Goal: Task Accomplishment & Management: Manage account settings

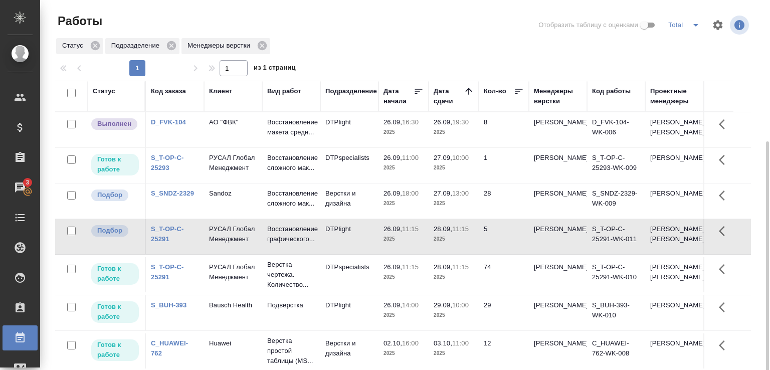
scroll to position [77, 0]
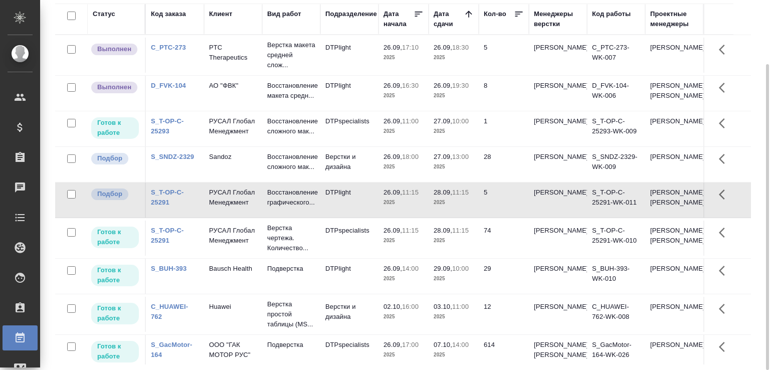
click at [271, 57] on p "Верстка макета средней слож..." at bounding box center [291, 55] width 48 height 30
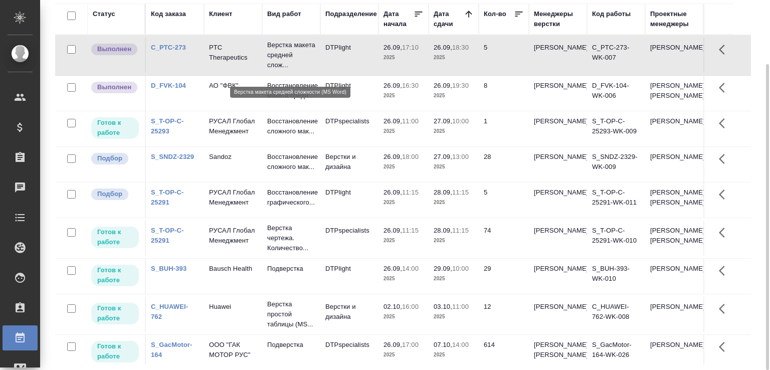
click at [271, 57] on p "Верстка макета средней слож..." at bounding box center [291, 55] width 48 height 30
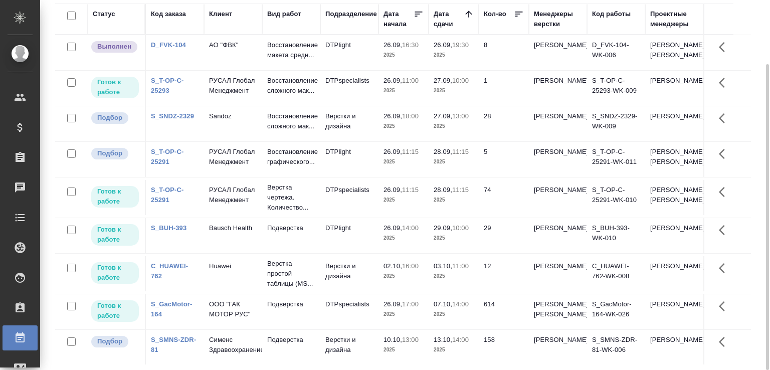
click at [367, 141] on td "Верстки и дизайна" at bounding box center [350, 123] width 58 height 35
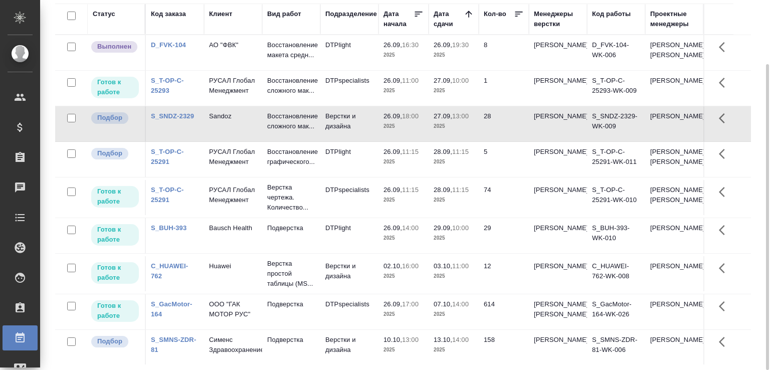
click at [367, 141] on td "Верстки и дизайна" at bounding box center [350, 123] width 58 height 35
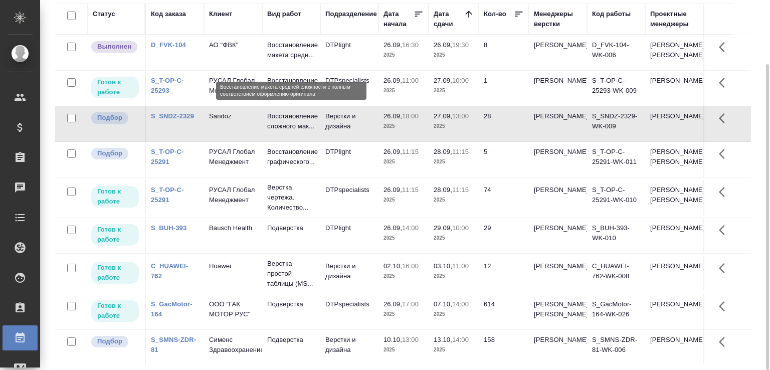
click at [272, 54] on p "Восстановление макета средн..." at bounding box center [291, 50] width 48 height 20
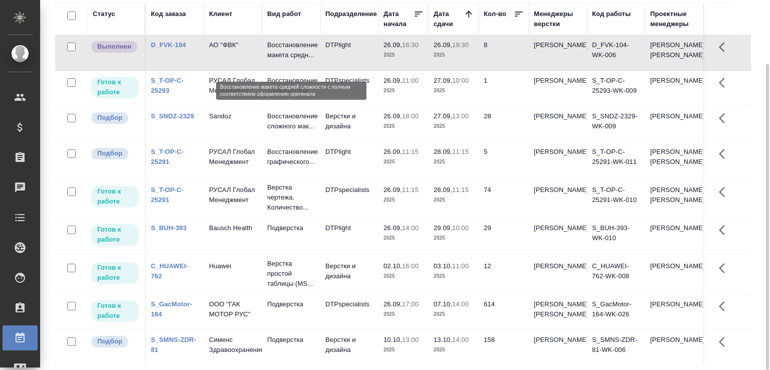
click at [272, 54] on p "Восстановление макета средн..." at bounding box center [291, 50] width 48 height 20
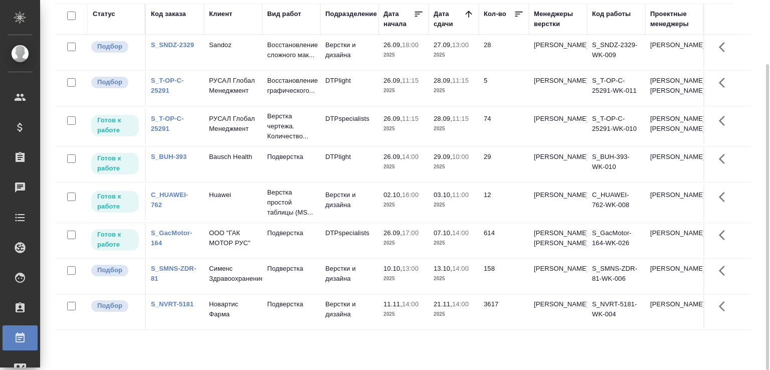
click at [753, 141] on div "Статус Код заказа Клиент Вид работ Подразделение Дата начала Дата сдачи Кол-во …" at bounding box center [407, 184] width 704 height 361
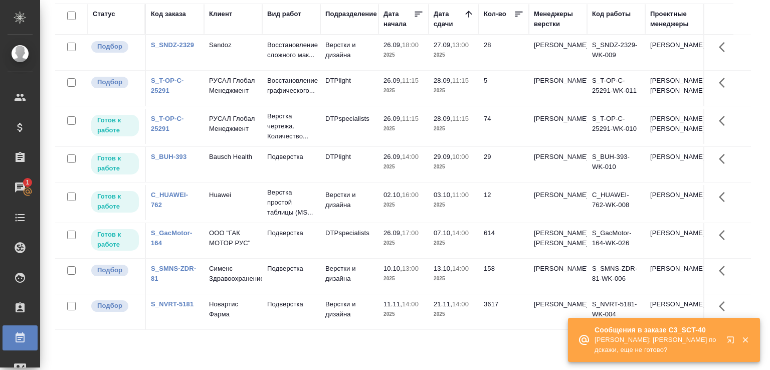
click at [641, 340] on p "Сергеева Анастасия: Малофеева Екатерина подскажи, еще не готово?" at bounding box center [657, 345] width 125 height 20
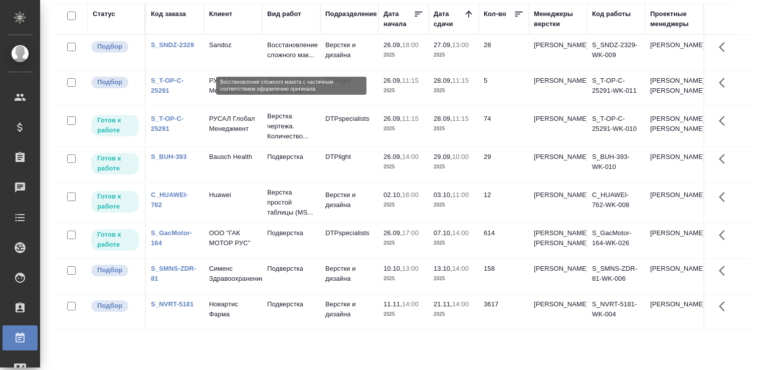
click at [299, 47] on p "Восстановление сложного мак..." at bounding box center [291, 50] width 48 height 20
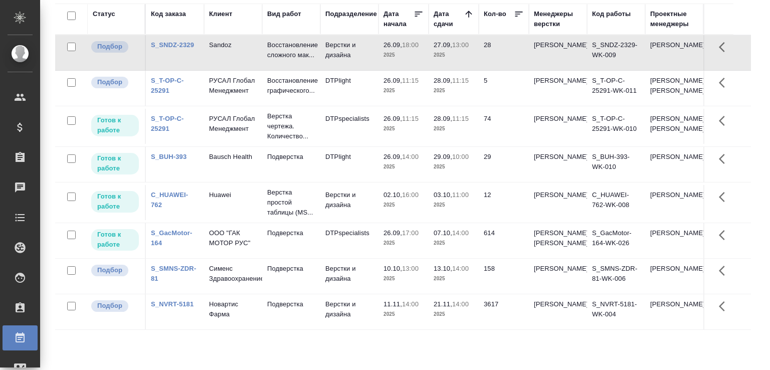
click at [354, 65] on td "Верстки и дизайна" at bounding box center [350, 52] width 58 height 35
click at [338, 61] on td "Верстки и дизайна" at bounding box center [350, 52] width 58 height 35
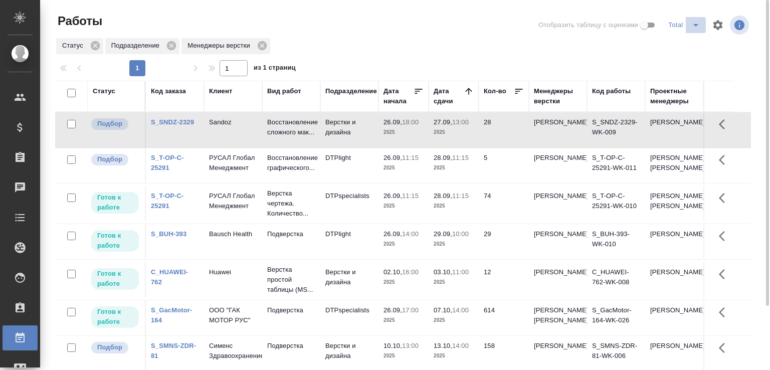
click at [693, 22] on icon "split button" at bounding box center [696, 25] width 12 height 12
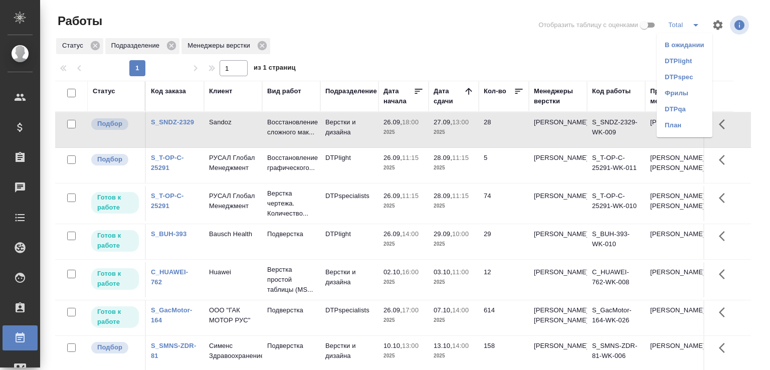
click at [683, 92] on li "Фрилы" at bounding box center [685, 93] width 56 height 16
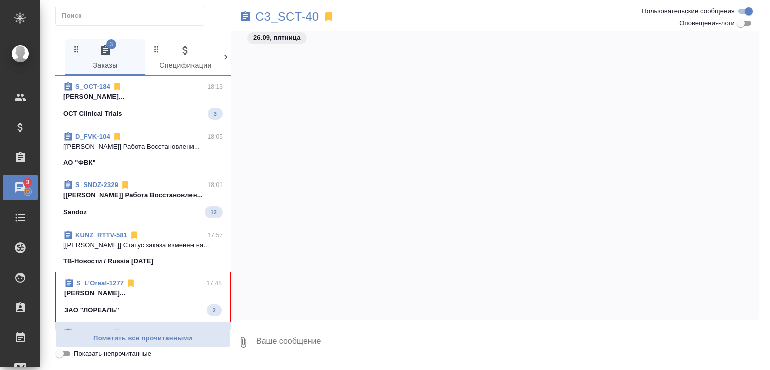
scroll to position [3176, 0]
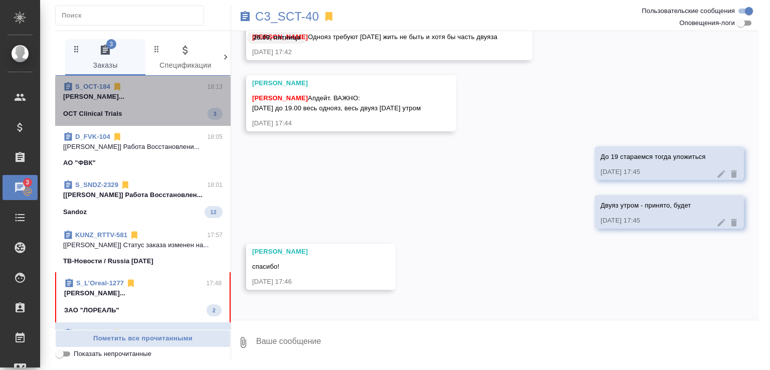
click at [168, 106] on span "S_OCT-184 18:13 Сергеева Анастасия... OCT Clinical Trials 3" at bounding box center [143, 101] width 160 height 38
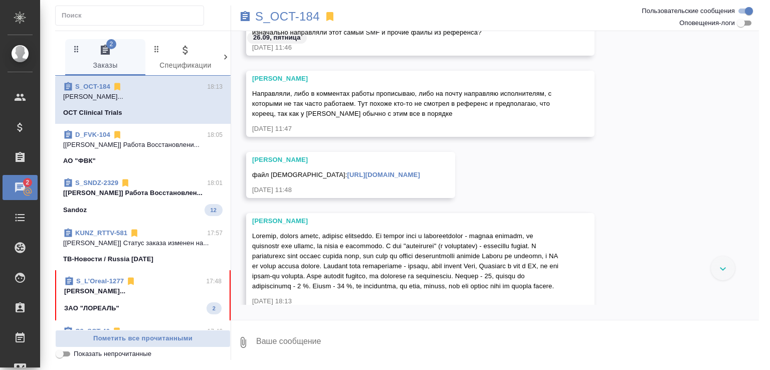
scroll to position [3259, 0]
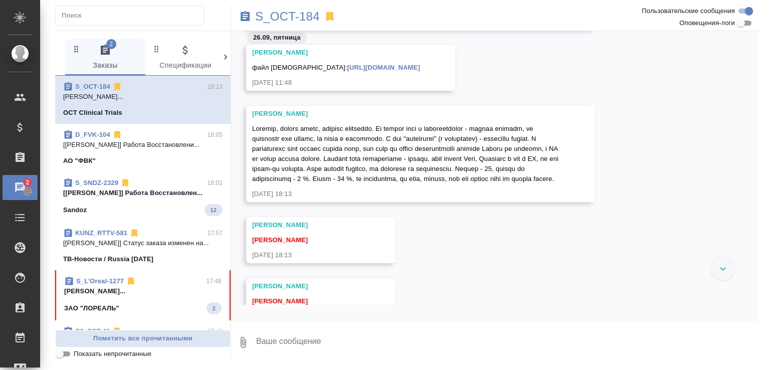
click at [88, 86] on link "S_OCT-184" at bounding box center [92, 87] width 35 height 8
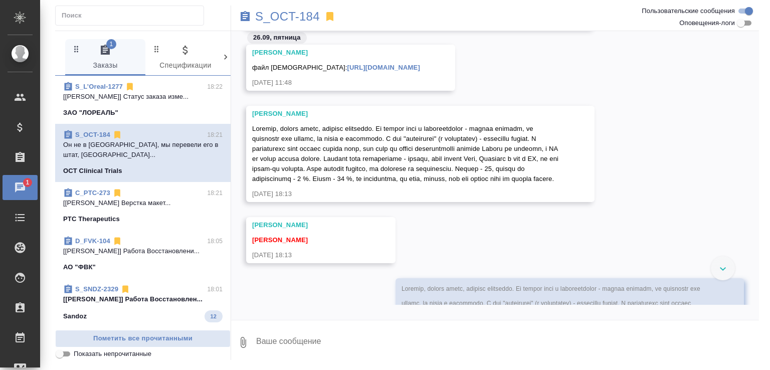
click at [165, 299] on p "[Горшкова Валентина] Работа Восстановлен..." at bounding box center [143, 299] width 160 height 10
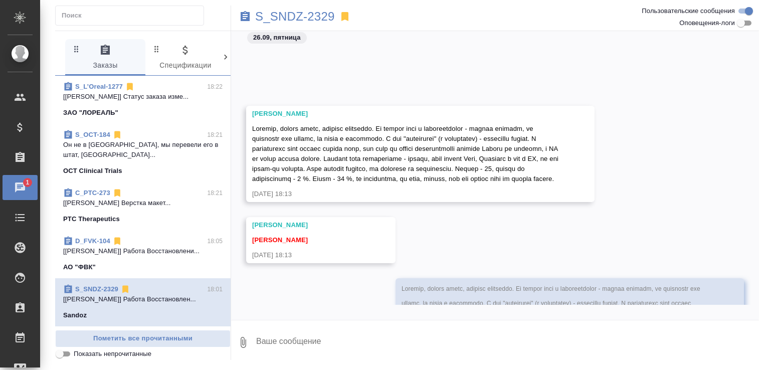
scroll to position [3458, 0]
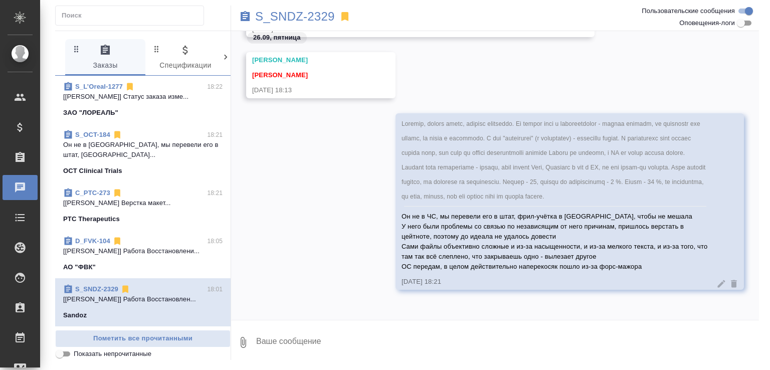
click at [109, 285] on link "S_SNDZ-2329" at bounding box center [96, 289] width 43 height 8
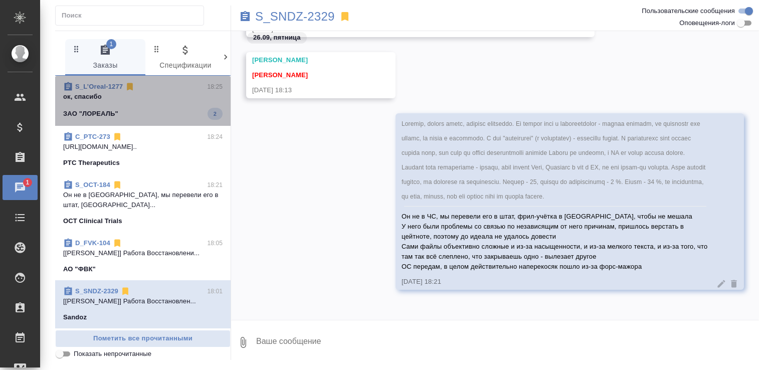
click at [174, 86] on div "S_L’Oreal-1277 18:25" at bounding box center [143, 87] width 160 height 10
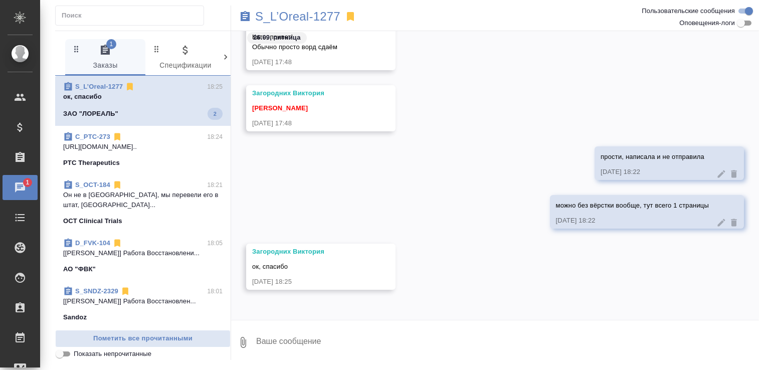
scroll to position [84, 0]
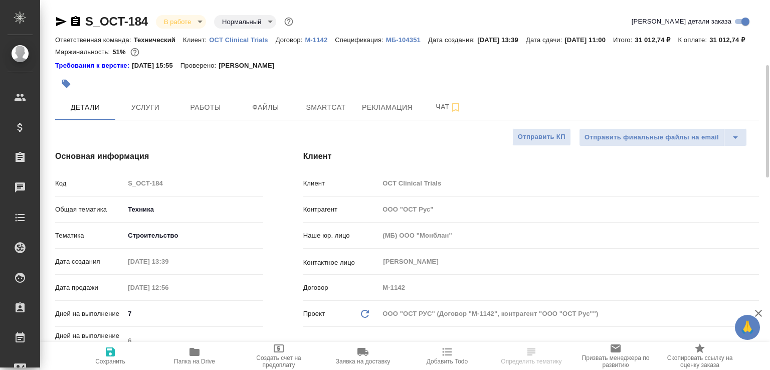
select select "RU"
type input "Сергеева Анастасия"
type input "Сеитов Павел"
click at [425, 120] on button "Чат" at bounding box center [449, 107] width 60 height 25
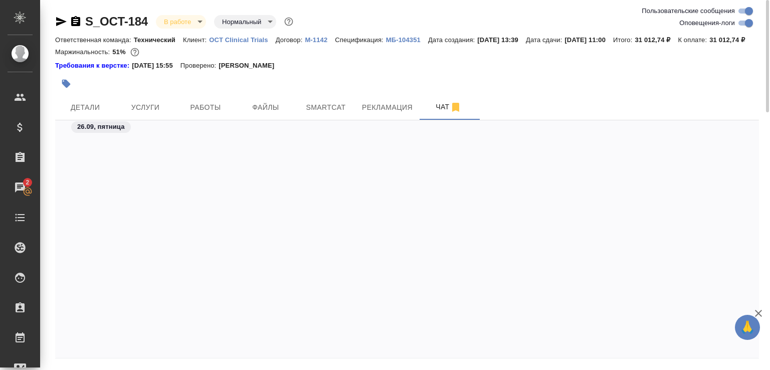
scroll to position [79709, 0]
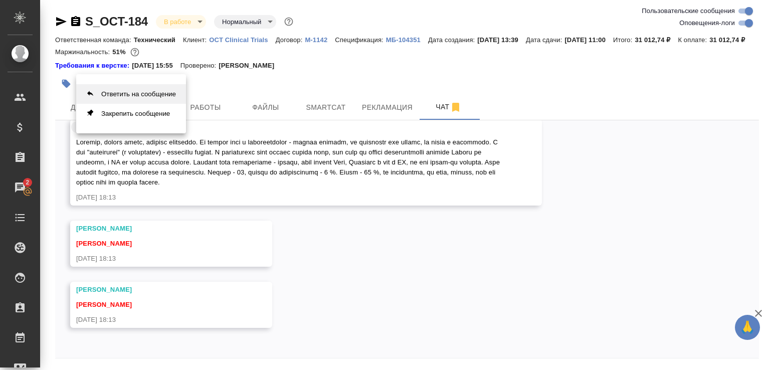
click at [117, 96] on button "Ответить на сообщение" at bounding box center [131, 94] width 110 height 20
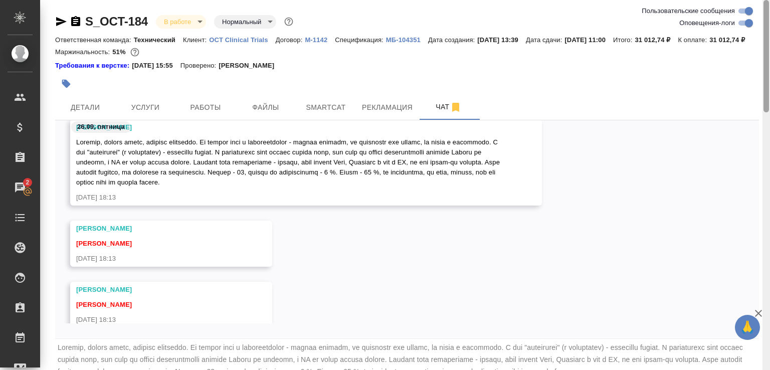
scroll to position [62, 0]
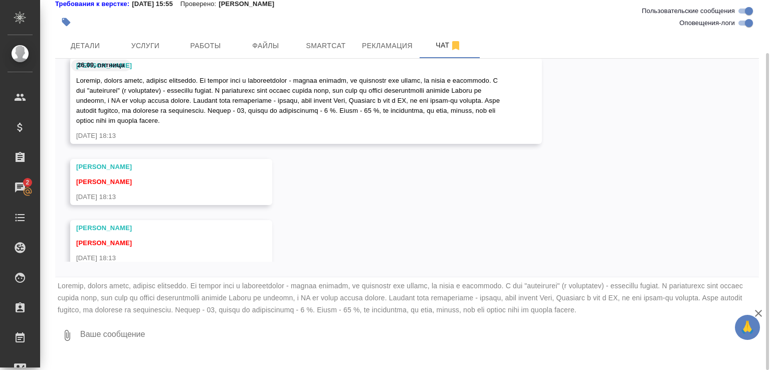
click at [171, 353] on textarea at bounding box center [419, 336] width 680 height 34
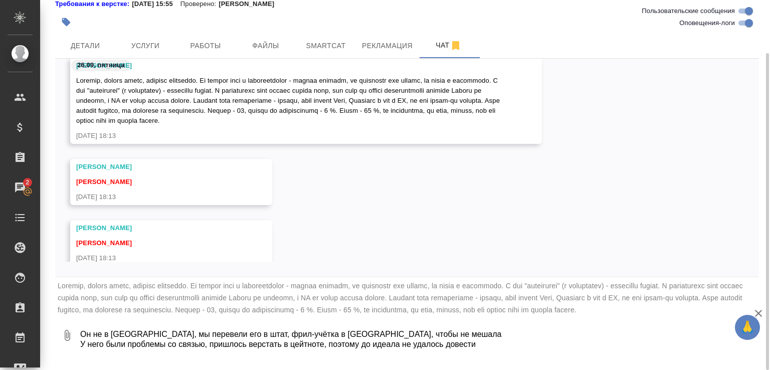
click at [209, 353] on textarea "Он не в ЧС, мы перевели его в штат, фрил-учётка в ЧС, чтобы не мешала У него бы…" at bounding box center [411, 336] width 664 height 34
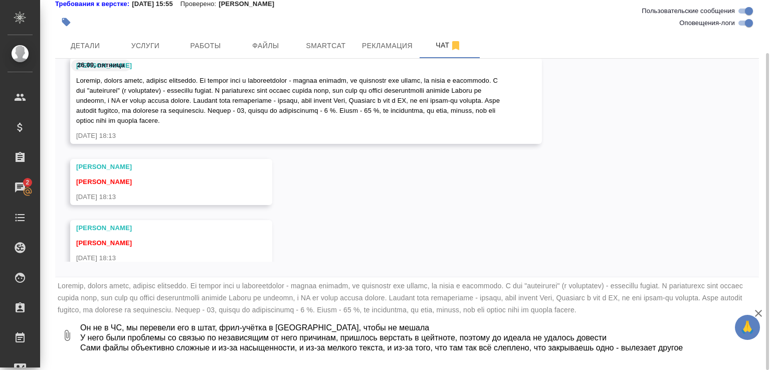
scroll to position [17, 0]
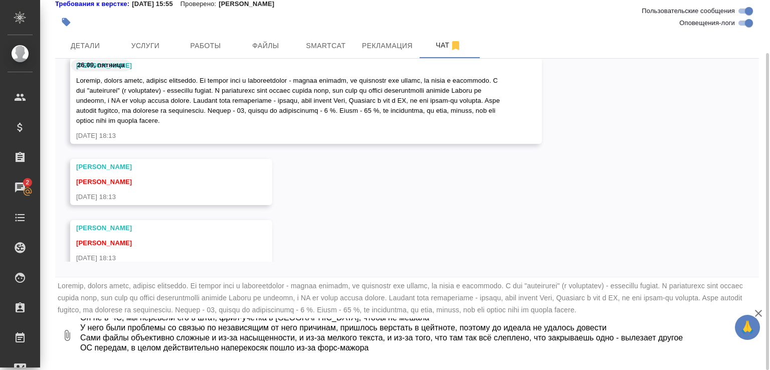
type textarea "Он не в ЧС, мы перевели его в штат, фрил-учётка в ЧС, чтобы не мешала У него бы…"
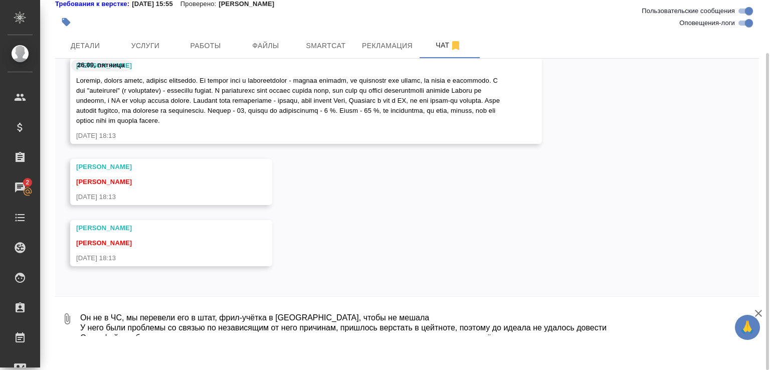
scroll to position [79886, 0]
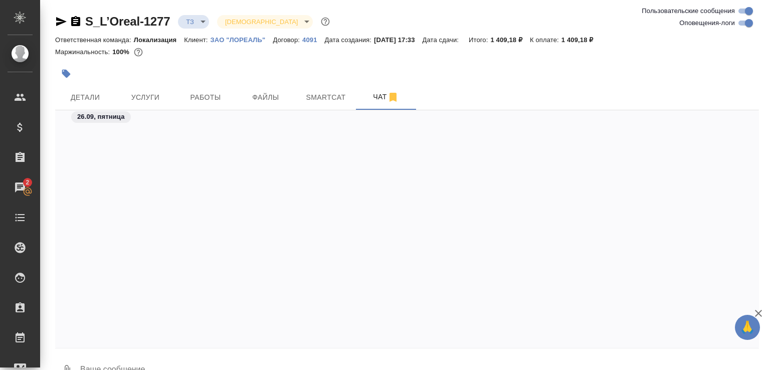
scroll to position [367, 0]
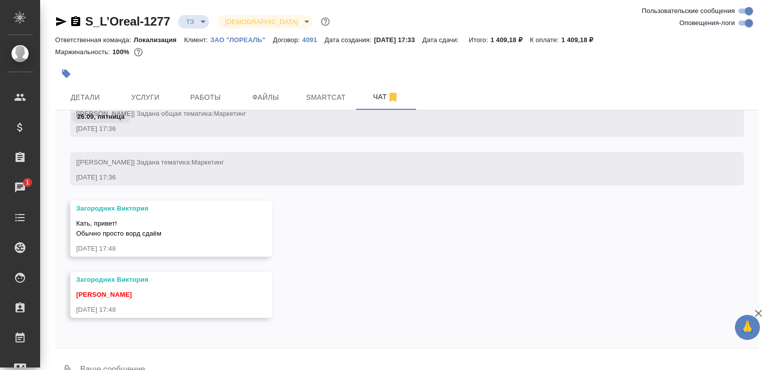
click at [152, 360] on textarea at bounding box center [419, 371] width 680 height 34
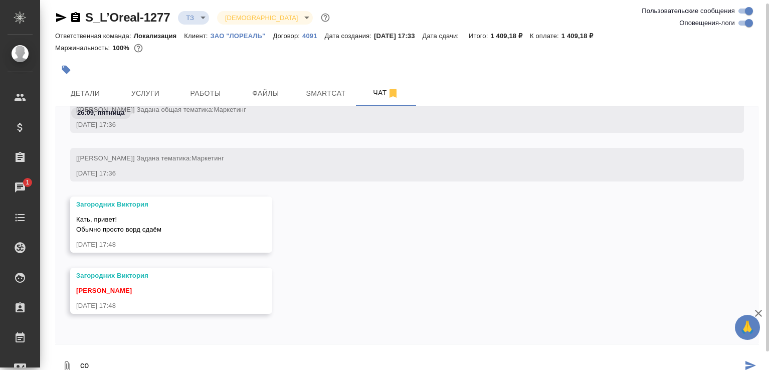
type textarea "с"
type textarea "прости, написала и не отправила"
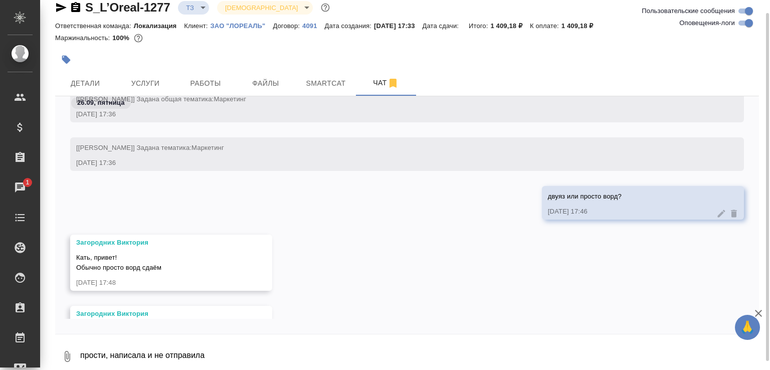
scroll to position [463, 0]
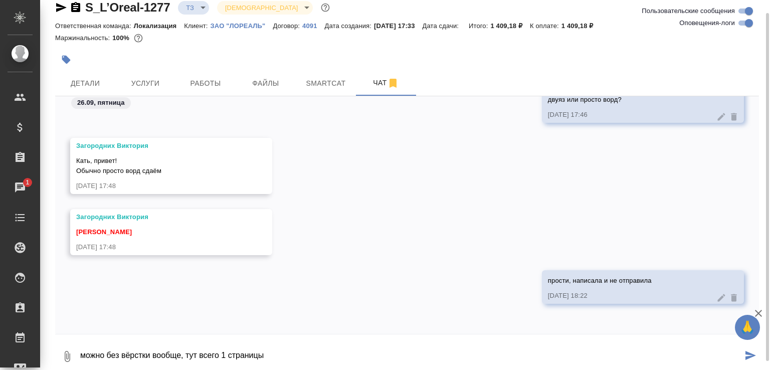
type textarea "можно без вёрстки вообще, тут всего 1 страницы"
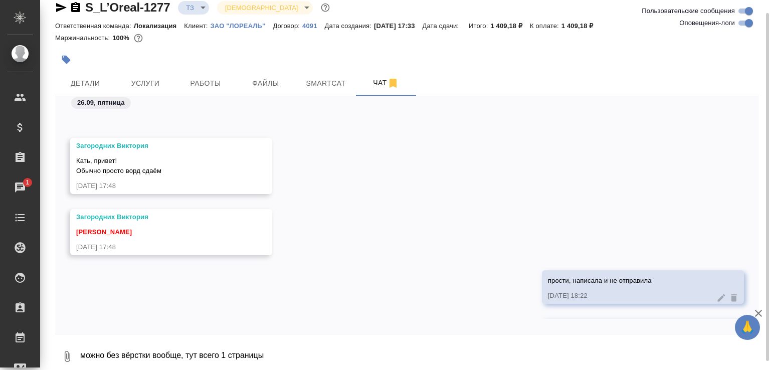
scroll to position [512, 0]
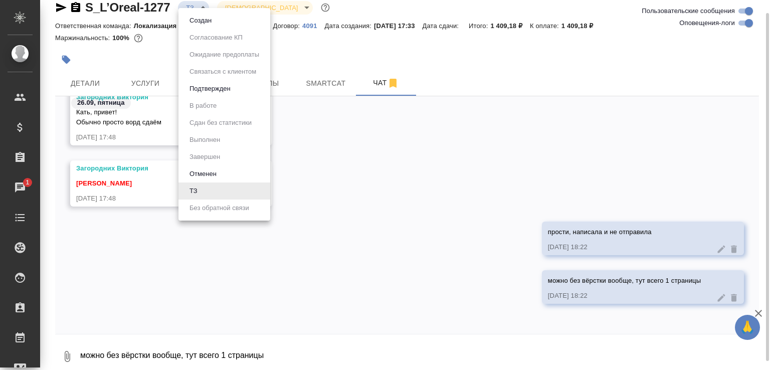
click at [197, 9] on body "🙏 .cls-1 fill:#fff; AWATERA Малофеева Екатерина e.malofeeva Клиенты Спецификаци…" at bounding box center [385, 185] width 770 height 370
click at [197, 9] on ul "Создан Согласование КП Ожидание предоплаты Связаться с клиентом Подтвержден В р…" at bounding box center [225, 114] width 92 height 213
click at [199, 15] on button "Создан" at bounding box center [201, 20] width 28 height 11
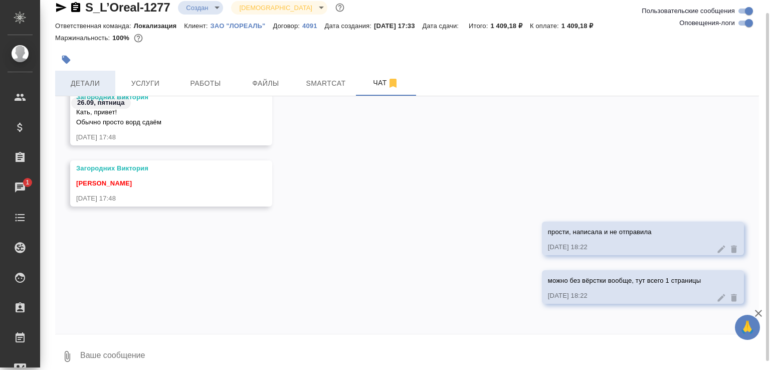
click at [103, 75] on button "Детали" at bounding box center [85, 83] width 60 height 25
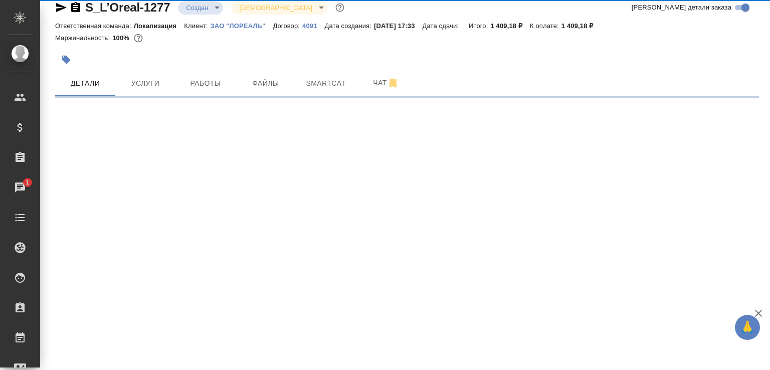
select select "RU"
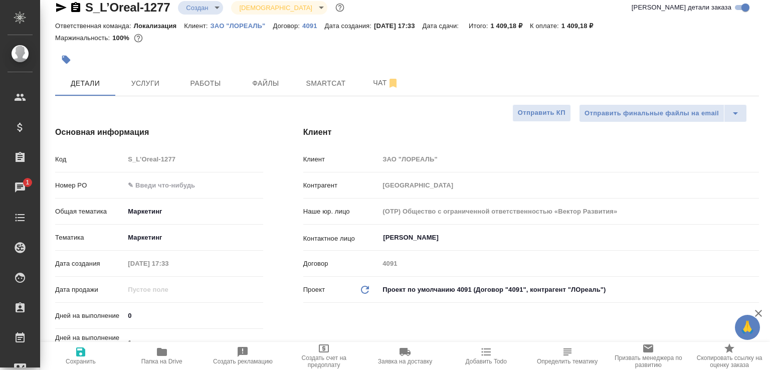
scroll to position [435, 0]
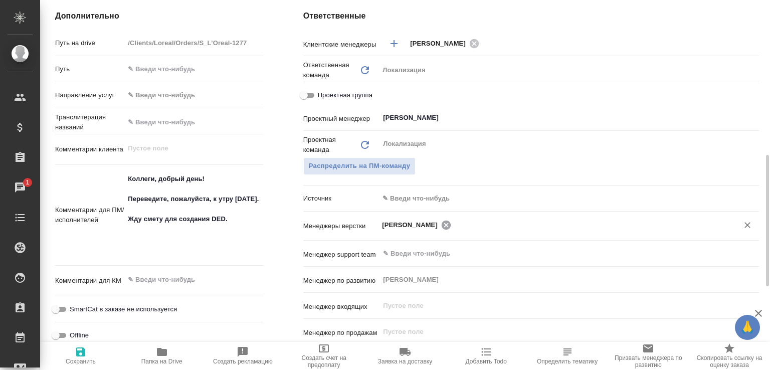
click at [451, 225] on icon at bounding box center [446, 224] width 9 height 9
type textarea "x"
click at [88, 358] on span "Сохранить" at bounding box center [81, 361] width 30 height 7
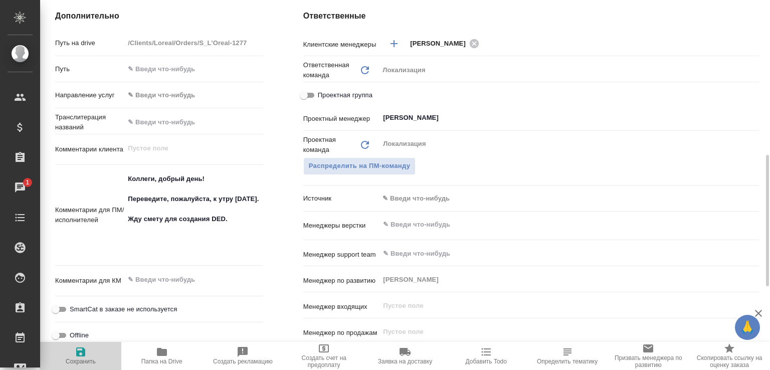
type textarea "x"
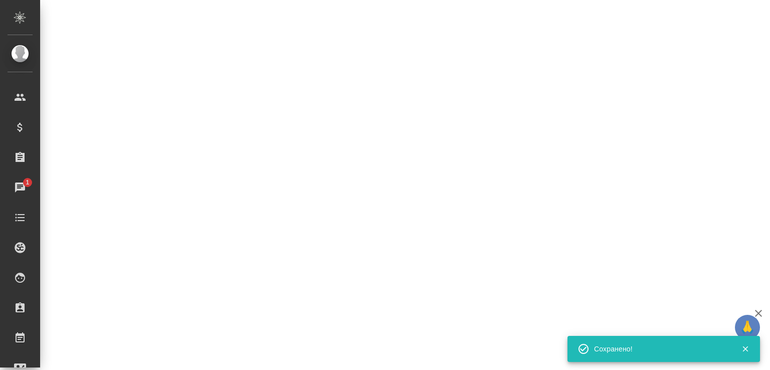
select select "RU"
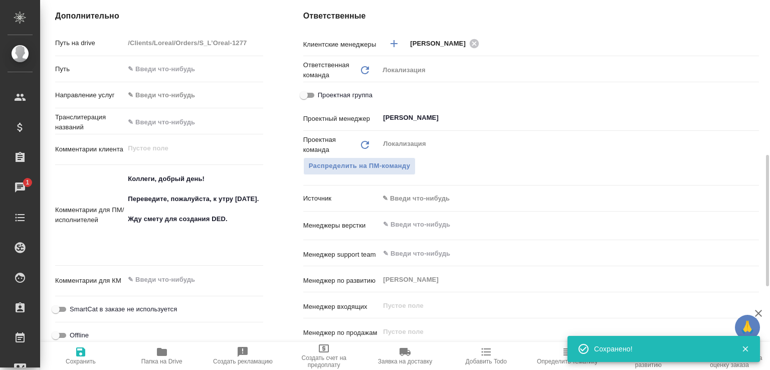
type textarea "x"
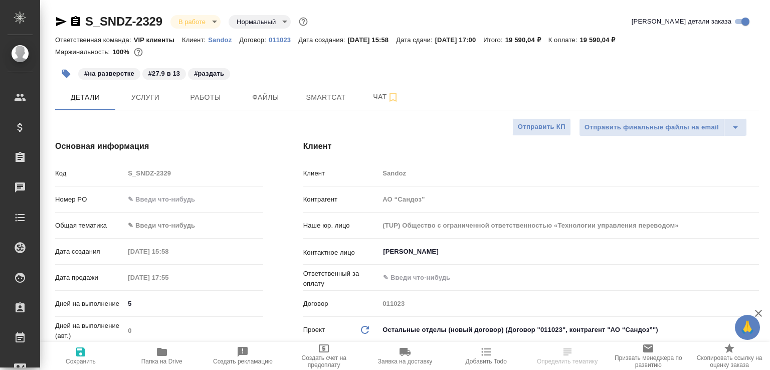
select select "RU"
click at [374, 104] on button "Чат" at bounding box center [386, 97] width 60 height 25
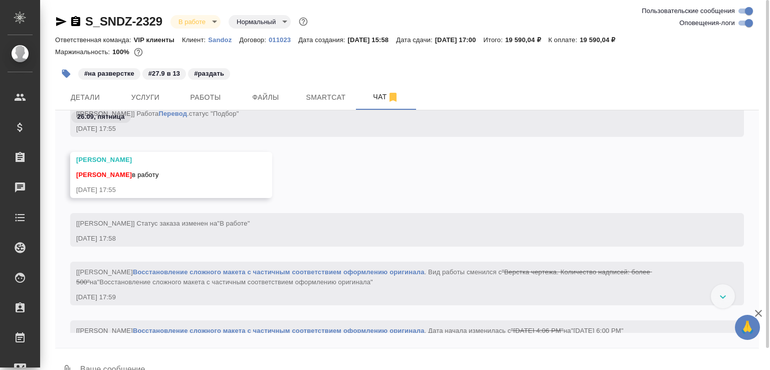
scroll to position [3474, 0]
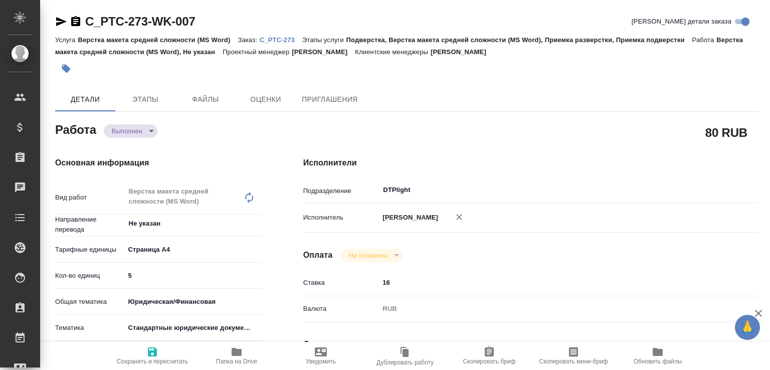
click at [146, 133] on body "🙏 .cls-1 fill:#fff; AWATERA [PERSON_NAME]malofeeva Клиенты Спецификации Заказы …" at bounding box center [385, 185] width 770 height 370
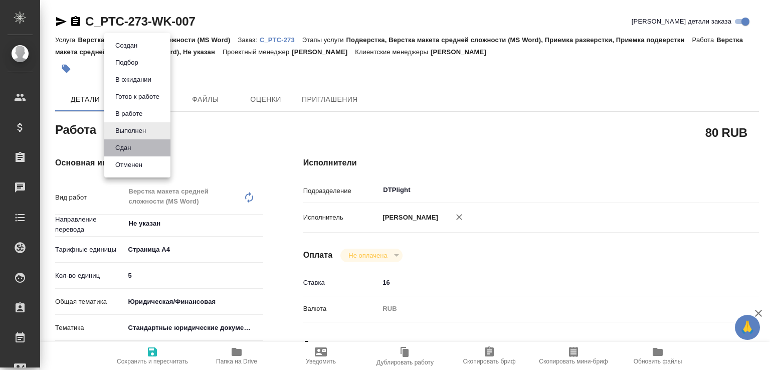
click at [141, 141] on li "Сдан" at bounding box center [137, 147] width 66 height 17
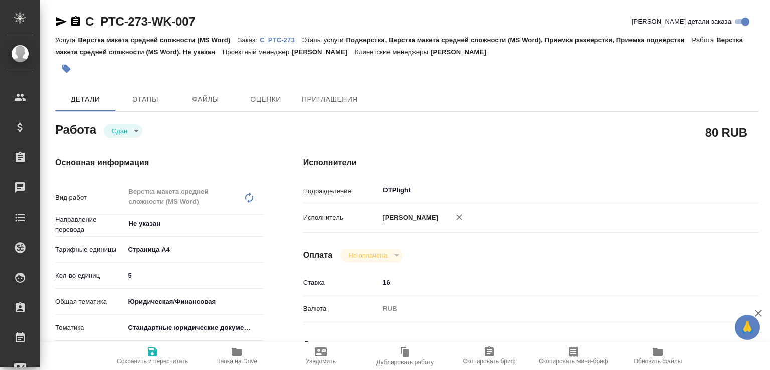
type textarea "x"
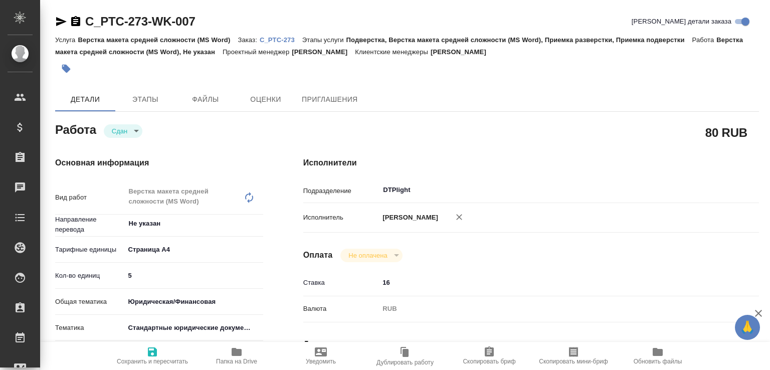
click at [234, 347] on icon "button" at bounding box center [237, 352] width 12 height 12
type textarea "x"
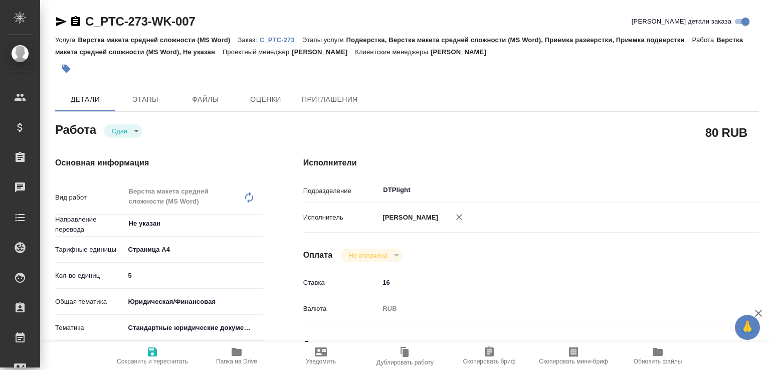
type textarea "x"
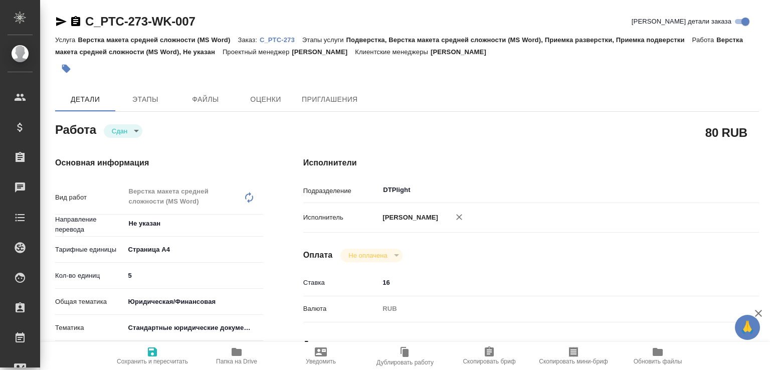
type textarea "x"
click at [279, 37] on p "C_PTC-273" at bounding box center [281, 40] width 43 height 8
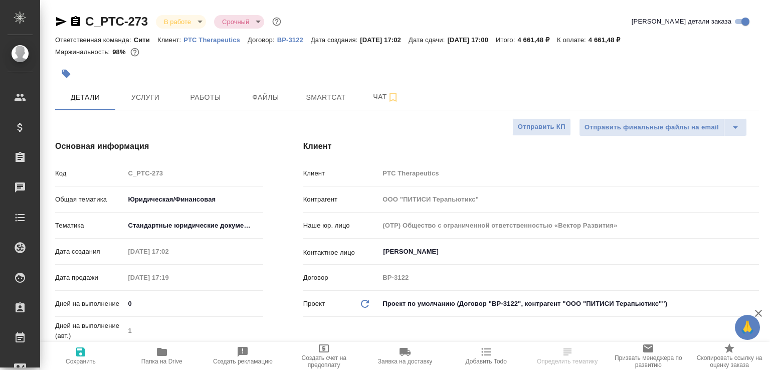
select select "RU"
type textarea "x"
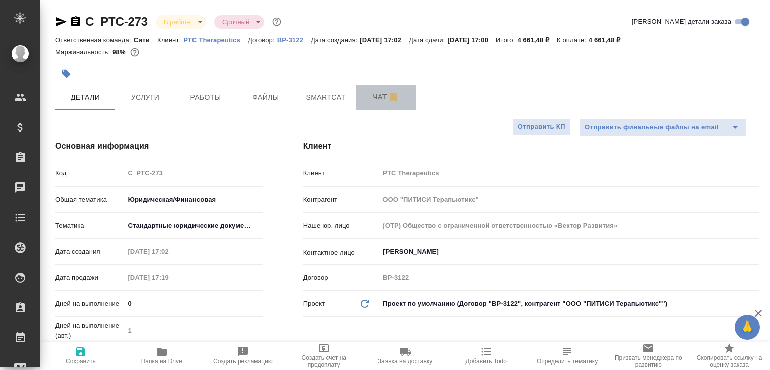
click at [377, 85] on button "Чат" at bounding box center [386, 97] width 60 height 25
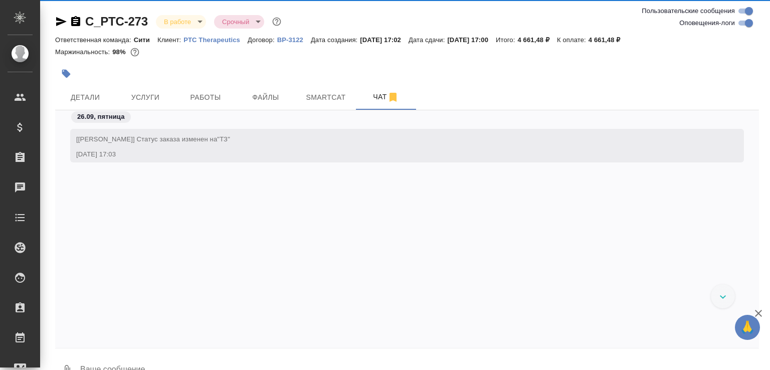
scroll to position [24, 0]
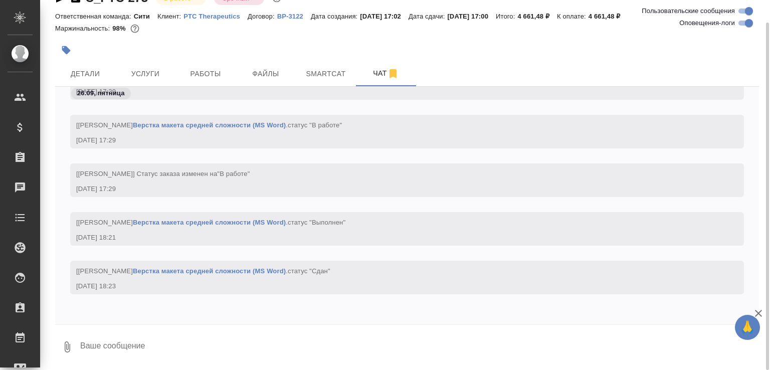
click at [199, 344] on textarea at bounding box center [419, 347] width 680 height 34
paste textarea "[URL][DOMAIN_NAME]"
type textarea "[URL][DOMAIN_NAME]"
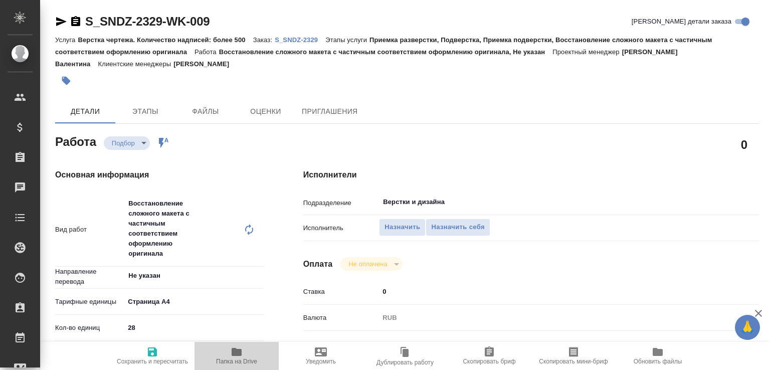
click at [227, 356] on span "Папка на Drive" at bounding box center [237, 355] width 72 height 19
click at [395, 225] on span "Назначить" at bounding box center [403, 228] width 36 height 12
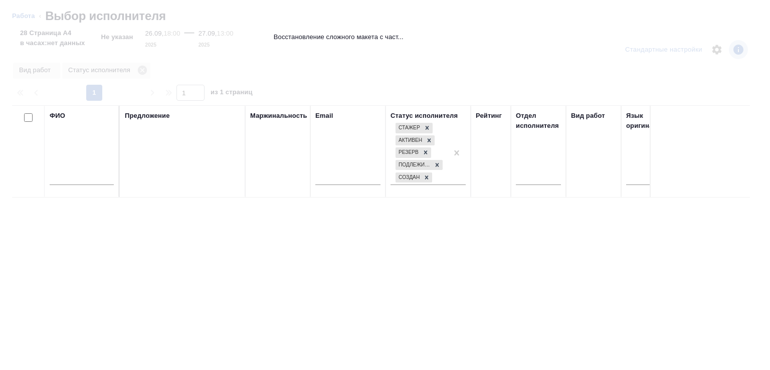
click at [87, 181] on input "text" at bounding box center [82, 179] width 64 height 13
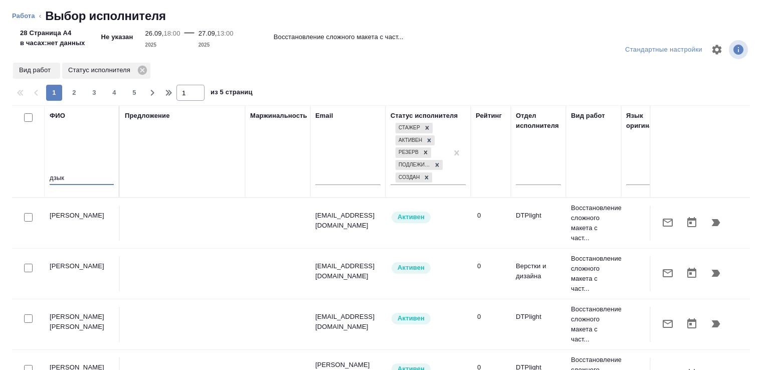
type input "дзык"
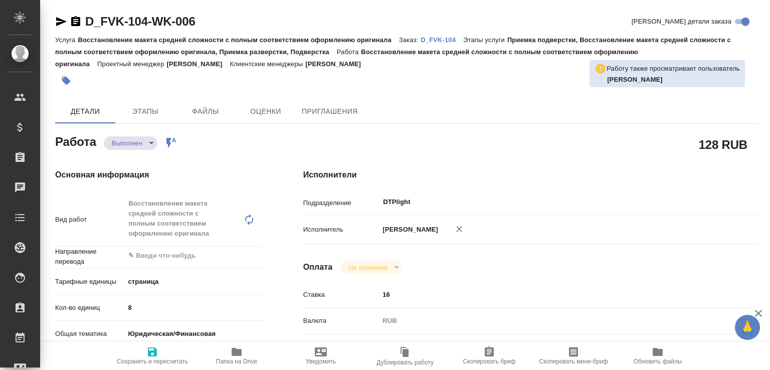
click at [132, 145] on body "🙏 .cls-1 fill:#fff; AWATERA Малофеева Екатерина e.malofeeva Клиенты Спецификаци…" at bounding box center [385, 185] width 770 height 370
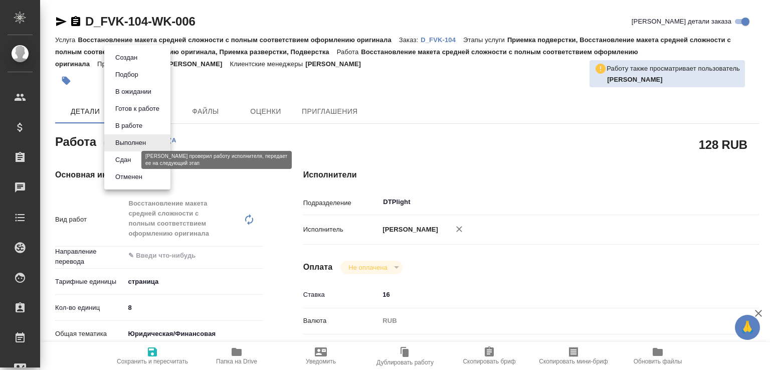
click at [125, 161] on button "Сдан" at bounding box center [123, 159] width 22 height 11
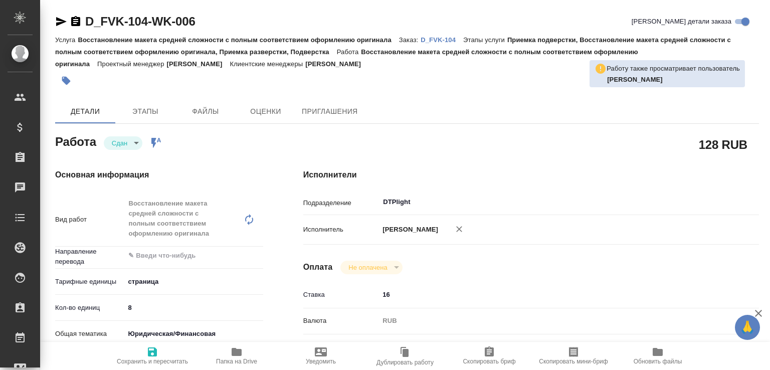
type textarea "x"
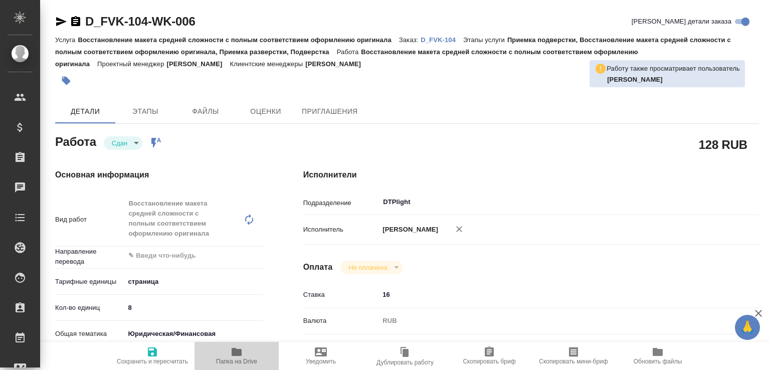
click at [246, 353] on span "Папка на Drive" at bounding box center [237, 355] width 72 height 19
type textarea "x"
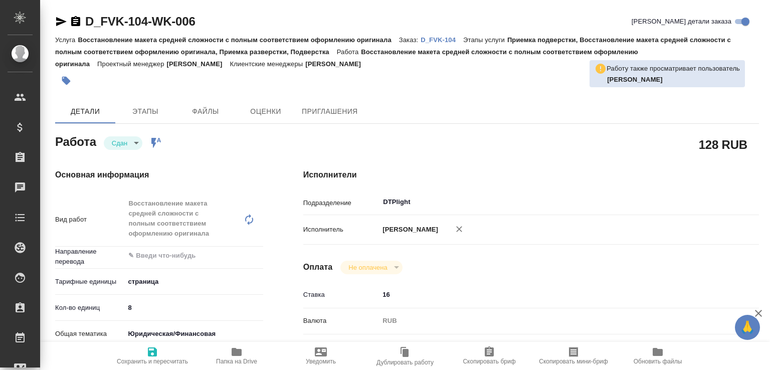
type textarea "x"
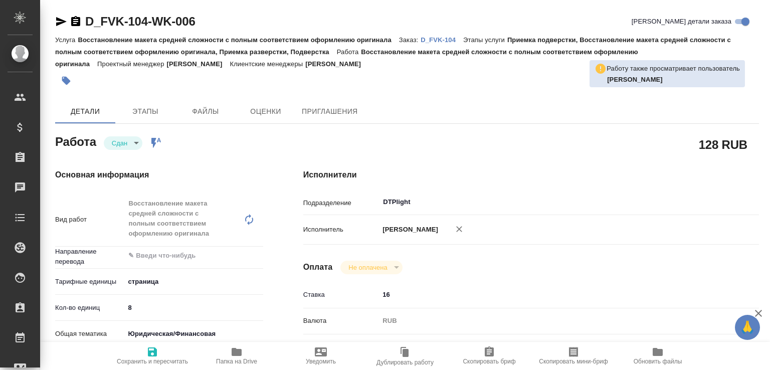
type textarea "x"
click at [435, 37] on p "D_FVK-104" at bounding box center [442, 40] width 43 height 8
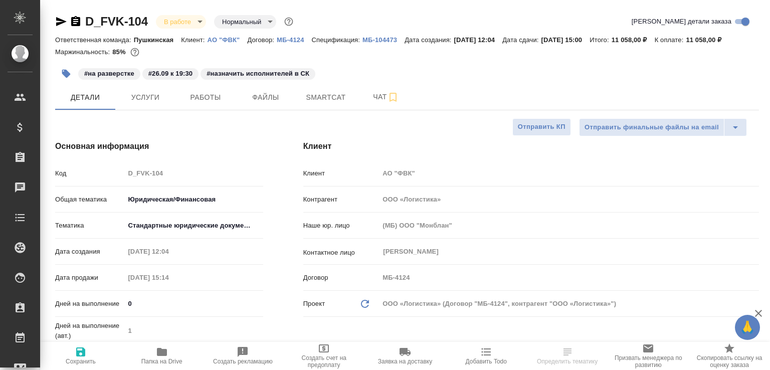
select select "RU"
type textarea "x"
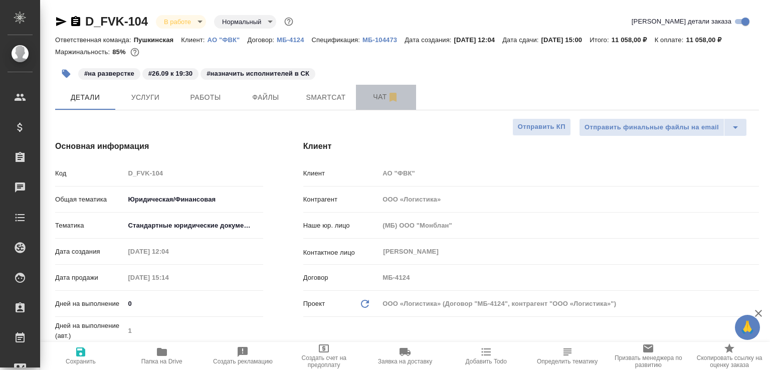
click at [365, 102] on button "Чат" at bounding box center [386, 97] width 60 height 25
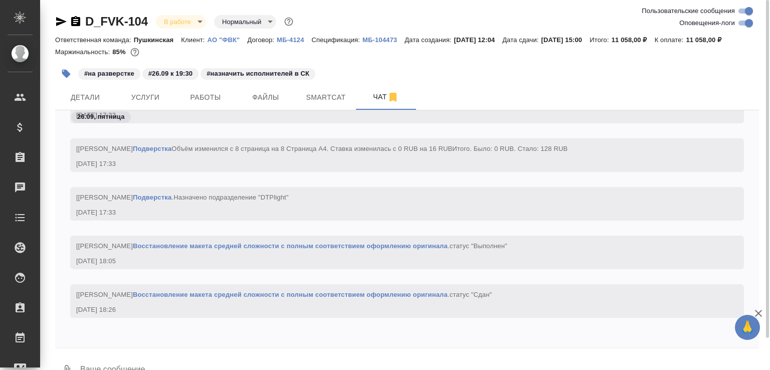
click at [200, 354] on div at bounding box center [407, 351] width 704 height 5
click at [203, 366] on textarea at bounding box center [419, 371] width 680 height 34
paste textarea "https://drive.awatera.com/apps/files/files/10514805?dir=/Shares/%D0%90%D0%9E%20…"
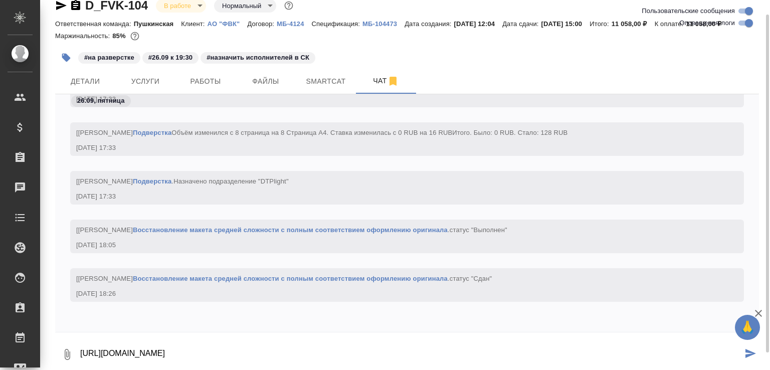
type textarea "https://drive.awatera.com/apps/files/files/10514805?dir=/Shares/%D0%90%D0%9E%20…"
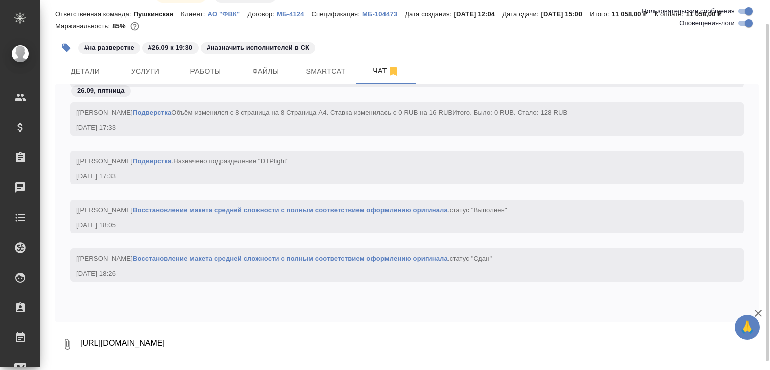
scroll to position [2200, 0]
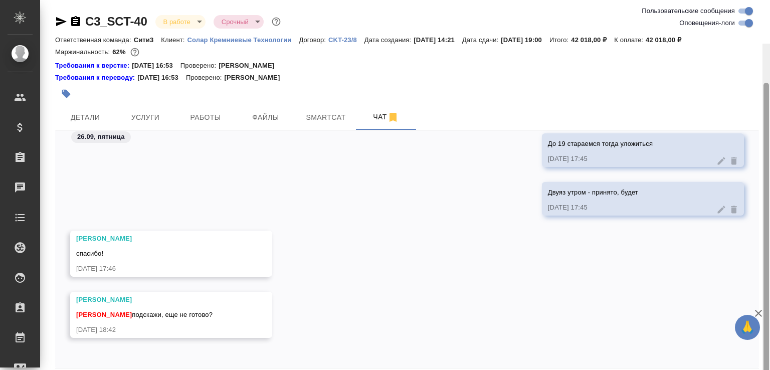
scroll to position [44, 0]
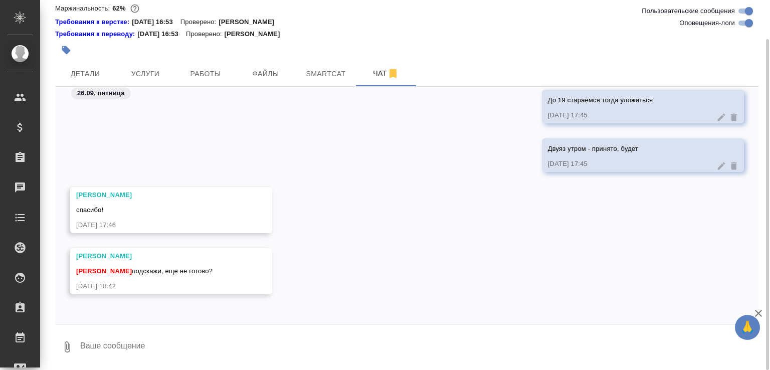
click at [284, 332] on textarea at bounding box center [419, 347] width 680 height 34
type textarea "пока не"
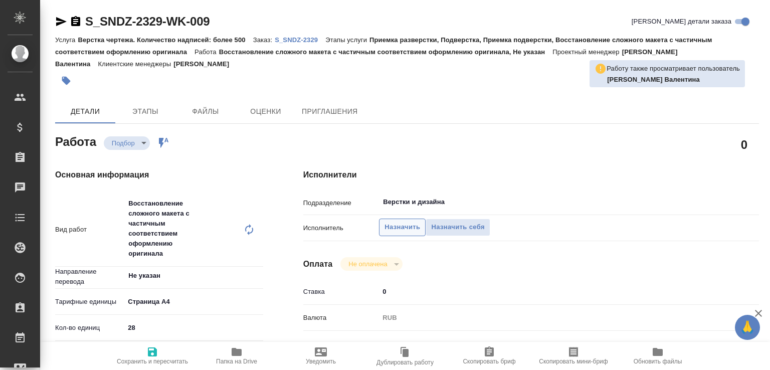
click at [396, 227] on span "Назначить" at bounding box center [403, 228] width 36 height 12
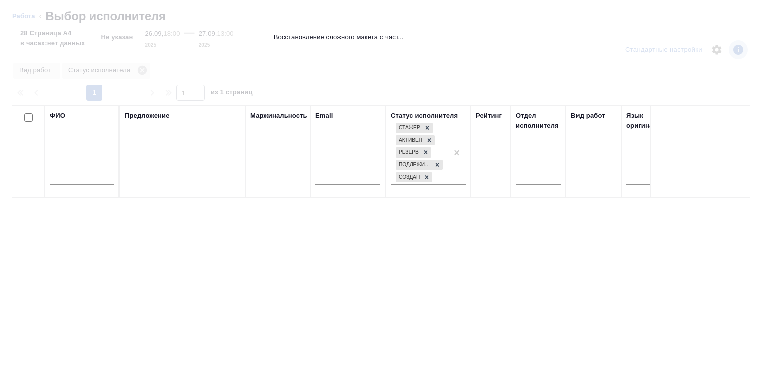
click at [93, 180] on input "text" at bounding box center [82, 179] width 64 height 13
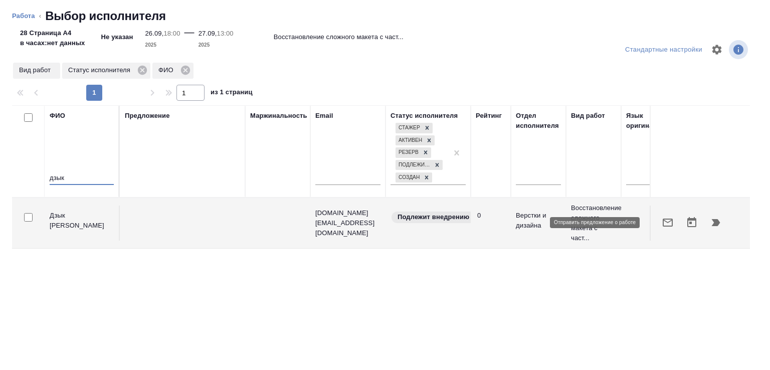
type input "дзык"
click at [664, 219] on icon "button" at bounding box center [668, 223] width 12 height 12
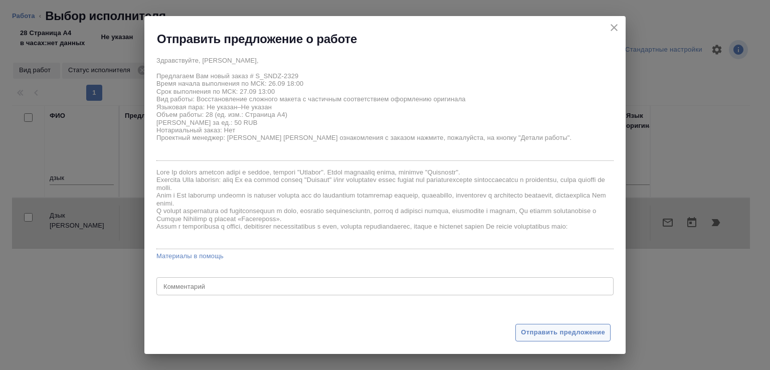
click at [536, 329] on span "Отправить предложение" at bounding box center [563, 333] width 84 height 12
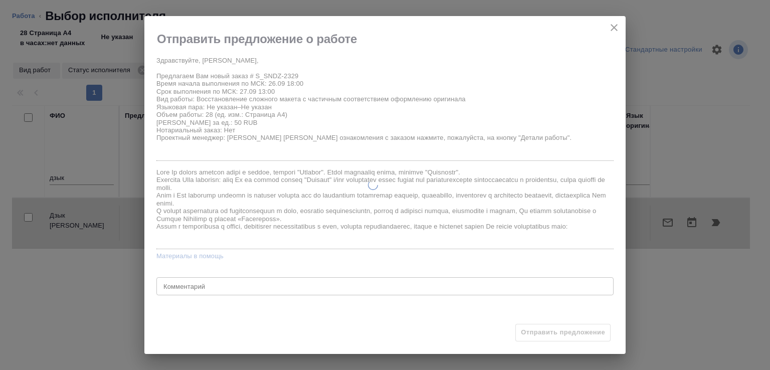
type input "recruiting"
type input "Не указан"
type input "5f036ec4e16dec2d6b59c8ff"
type input "28"
type input "[DATE] 18:00"
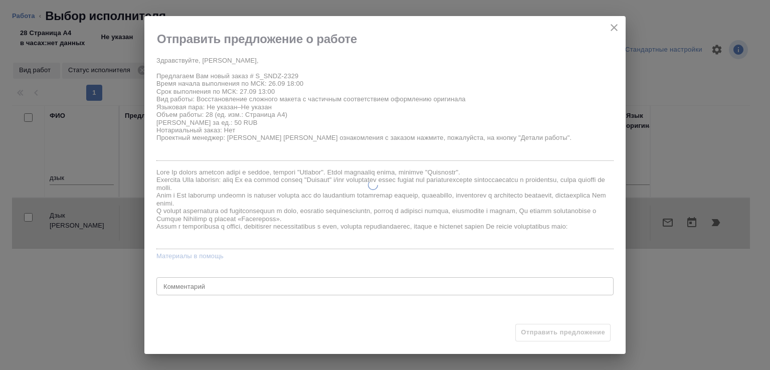
type input "[DATE] 13:00"
type input "[DATE] 17:00"
type input "Верстки и дизайна"
type input "notPayed"
type input "0"
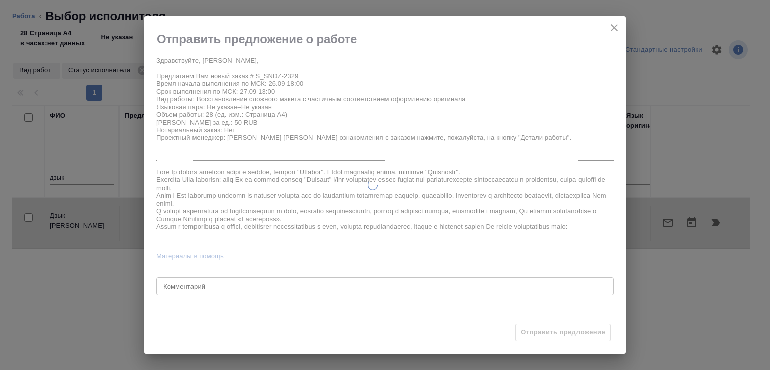
type input "RUB"
type input "[PERSON_NAME] Валентина"
type input "S_SNDZ-2329"
type input "Верстка чертежа. Количество надписей: более 500"
type input "Приемка разверстки, Подверстка, Приемка подверстки, Восстановление сложного мак…"
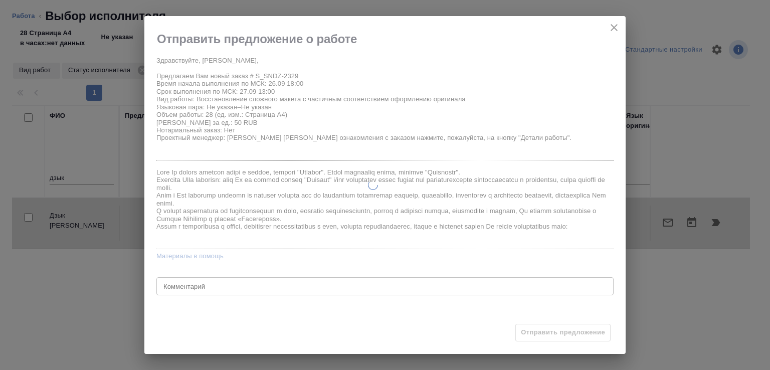
type input "[PERSON_NAME]"
type input "/Clients/Sandoz/Orders/S_SNDZ-2329"
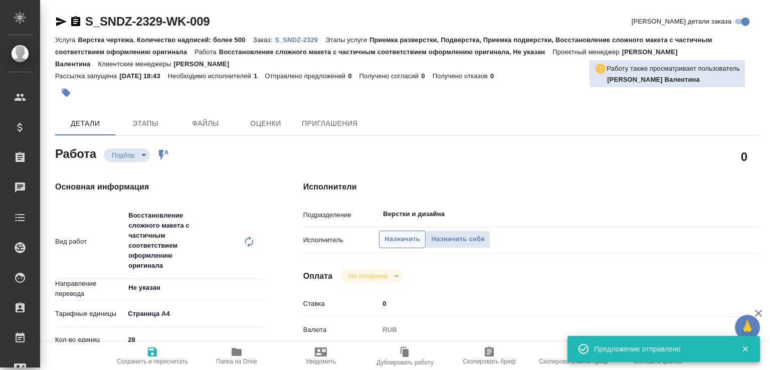
click at [407, 243] on span "Назначить" at bounding box center [403, 240] width 36 height 12
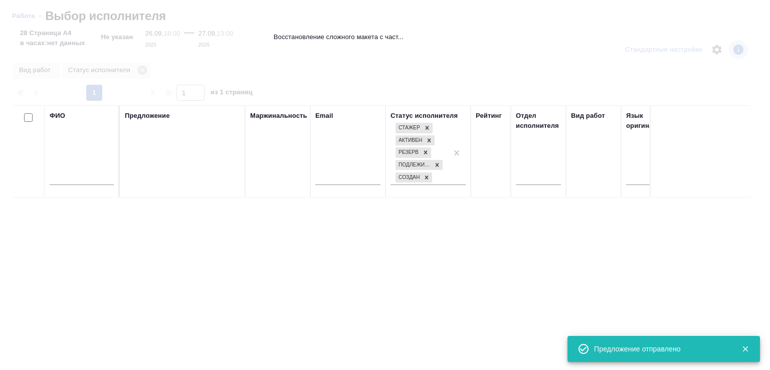
click at [88, 178] on input "text" at bounding box center [82, 179] width 64 height 13
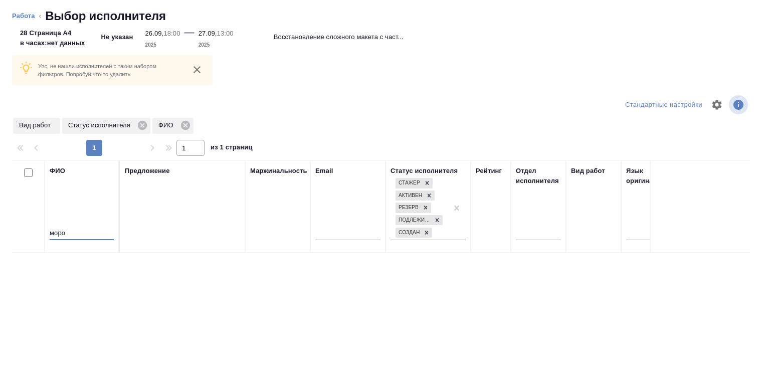
type input "моро"
click at [197, 70] on icon "close" at bounding box center [197, 69] width 7 height 7
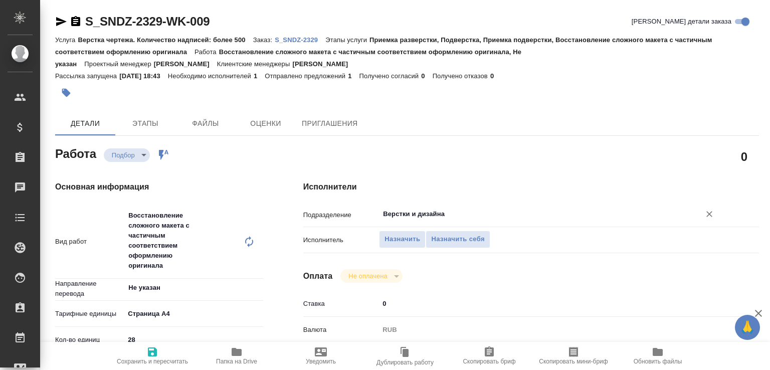
type textarea "x"
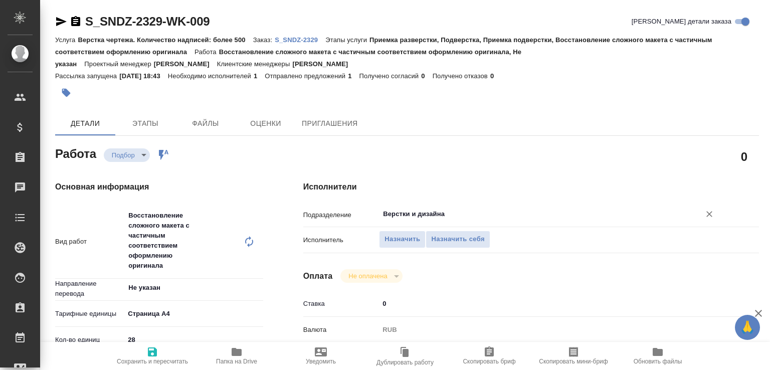
type textarea "x"
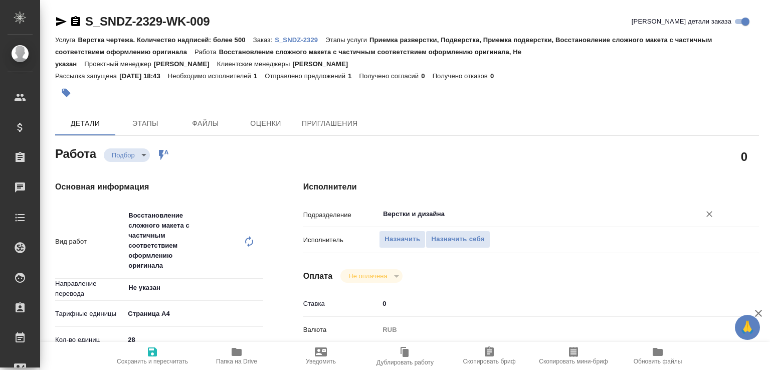
type textarea "x"
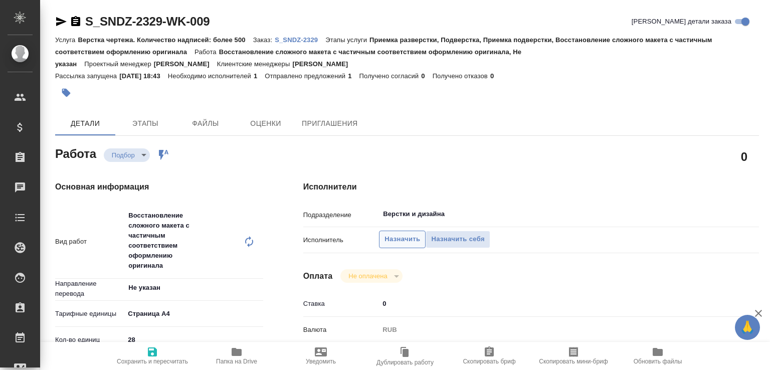
type textarea "x"
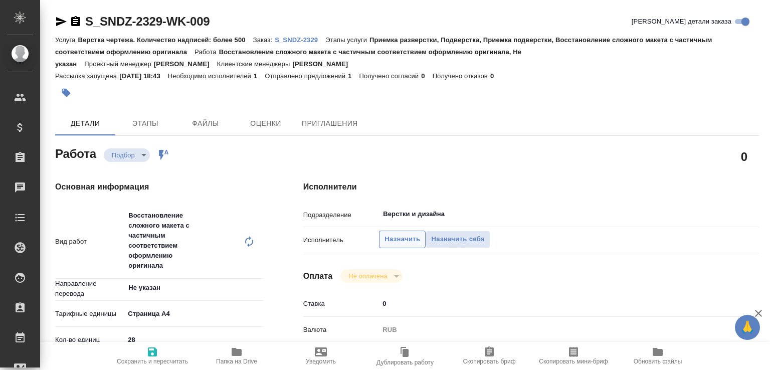
click at [416, 235] on span "Назначить" at bounding box center [403, 240] width 36 height 12
type textarea "x"
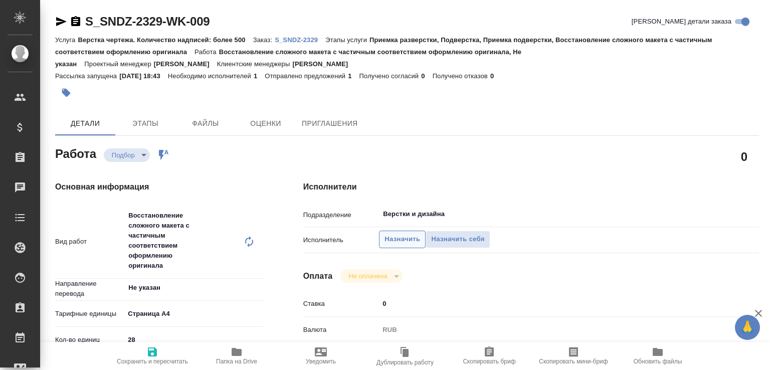
type textarea "x"
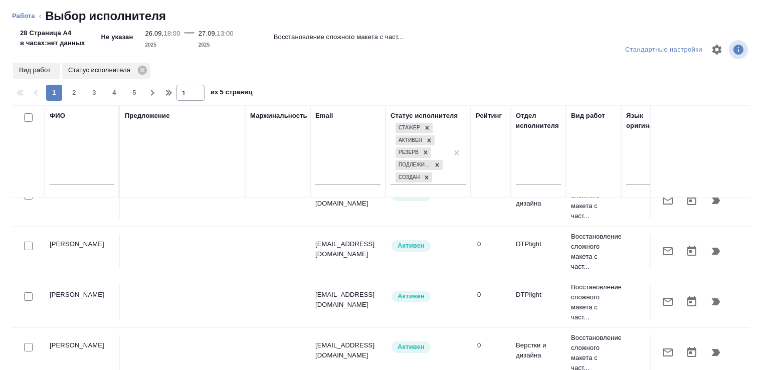
scroll to position [742, 0]
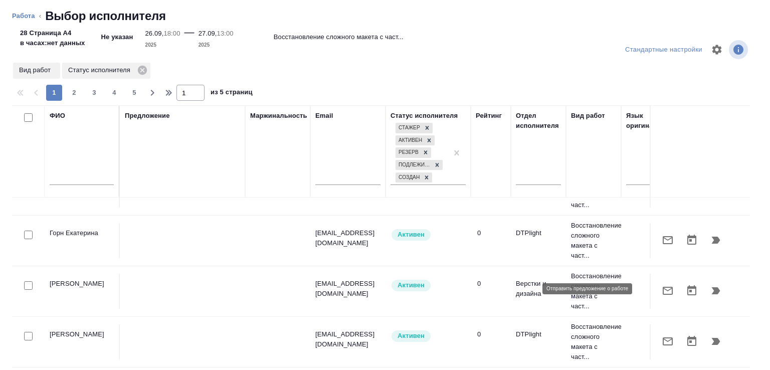
click at [662, 290] on icon "button" at bounding box center [668, 291] width 12 height 12
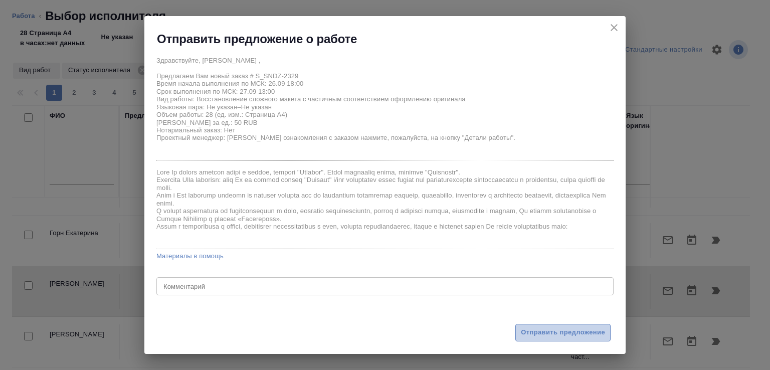
click at [526, 334] on span "Отправить предложение" at bounding box center [563, 333] width 84 height 12
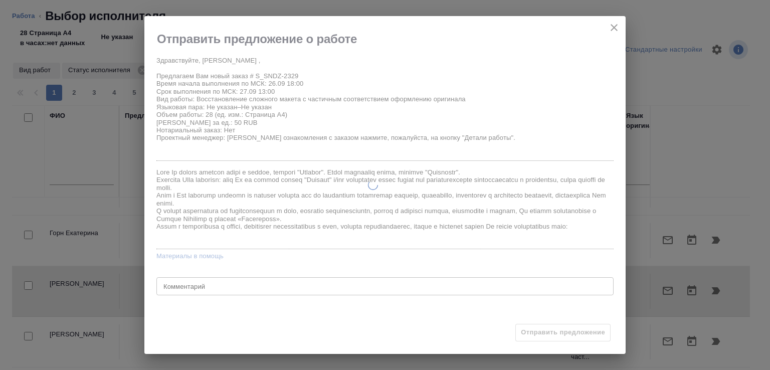
type textarea "x"
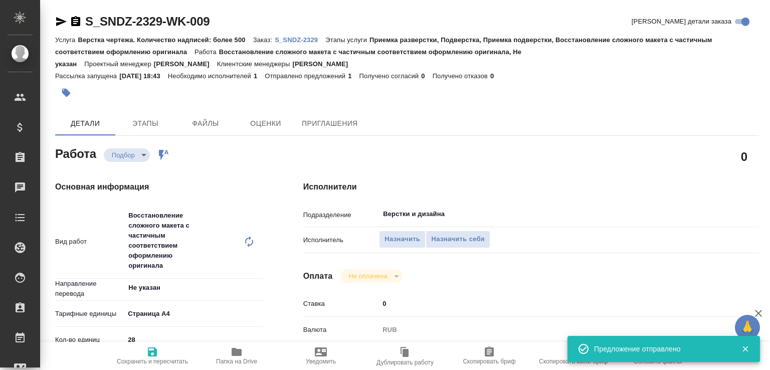
type input "recruiting"
type textarea "Восстановление сложного макета с частичным соответствием оформлению оригинала"
type textarea "x"
type input "Не указан"
type input "5f036ec4e16dec2d6b59c8ff"
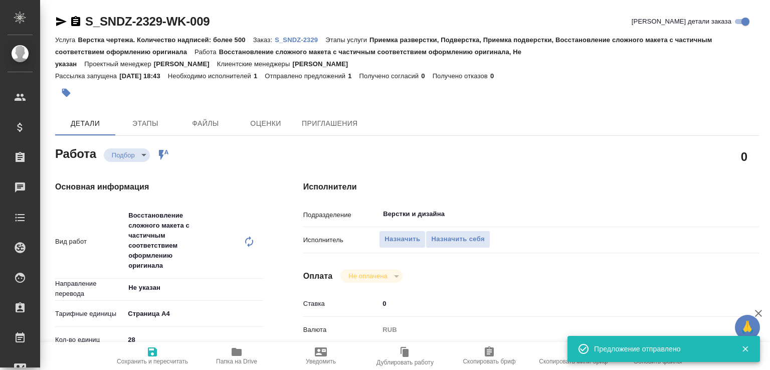
type input "28"
type input "26.09.2025 18:00"
type input "27.09.2025 13:00"
type input "03.10.2025 17:00"
type input "Верстки и дизайна"
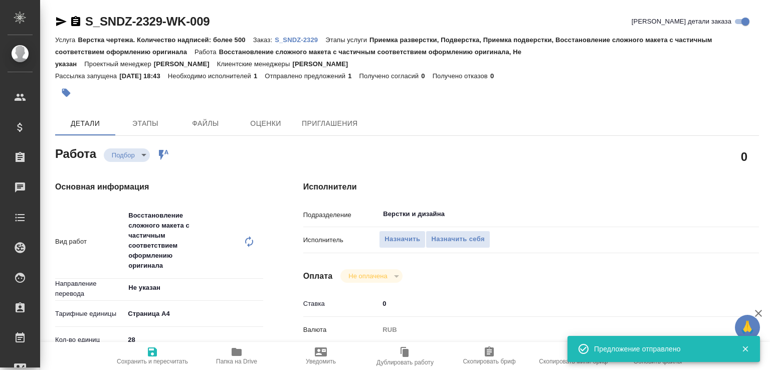
type input "notPayed"
type input "0"
type input "RUB"
type input "[PERSON_NAME]"
type textarea "x"
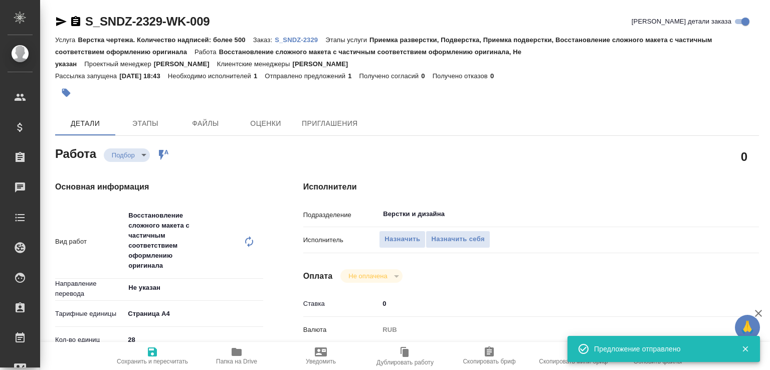
type textarea "x"
type input "S_SNDZ-2329"
type input "Верстка чертежа. Количество надписей: более 500"
type input "Приемка разверстки, Подверстка, Приемка подверстки, Восстановление сложного мак…"
type input "Кабаргина Анна"
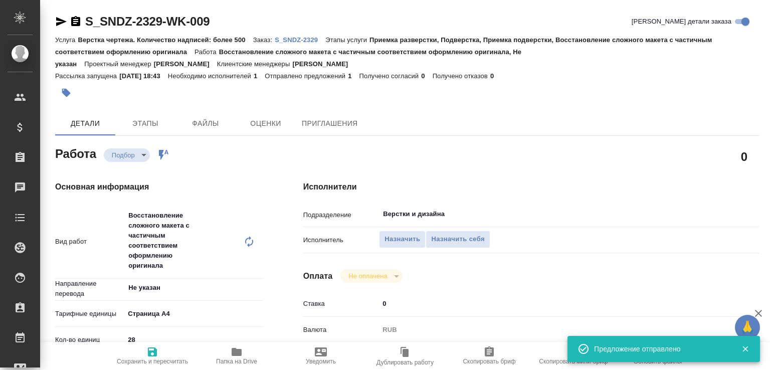
type input "[PERSON_NAME]"
type input "/Clients/Sandoz/Orders/S_SNDZ-2329"
type textarea "x"
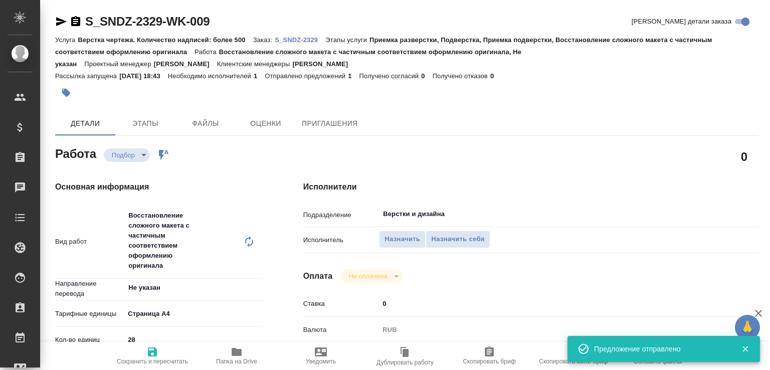
type textarea "x"
click at [403, 239] on span "Назначить" at bounding box center [403, 240] width 36 height 12
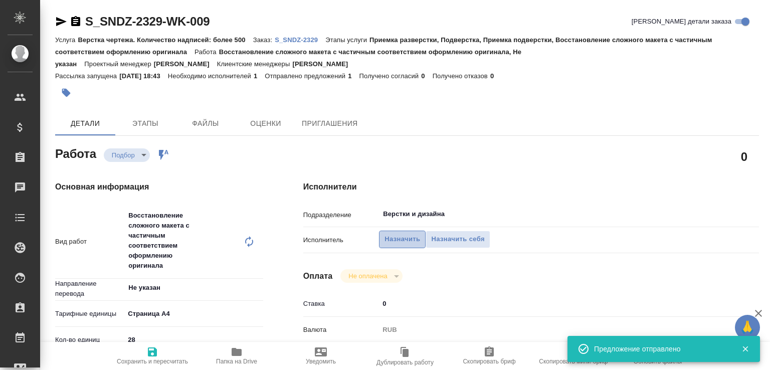
type textarea "x"
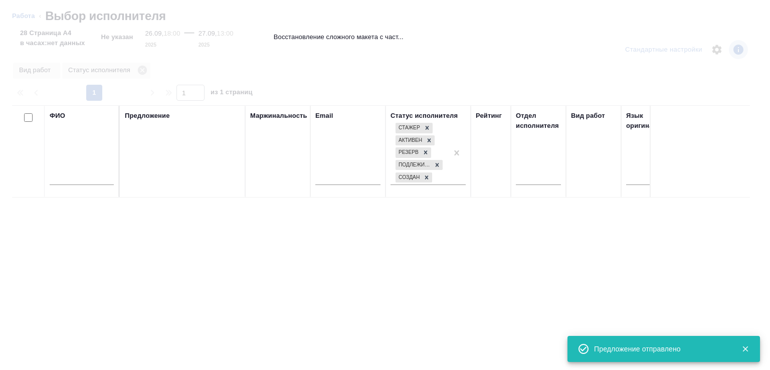
click at [96, 179] on input "text" at bounding box center [82, 179] width 64 height 13
type input "при"
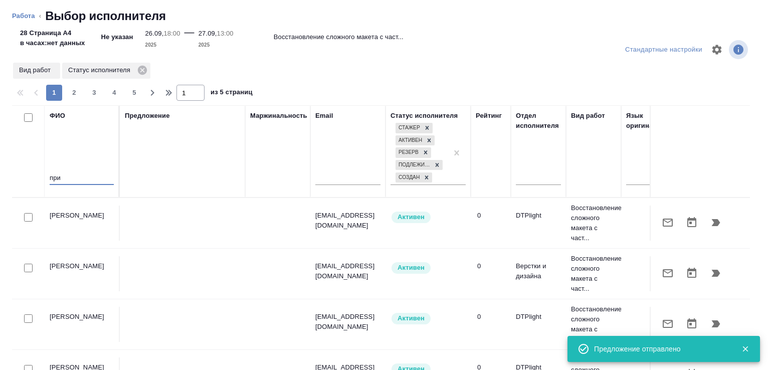
type textarea "x"
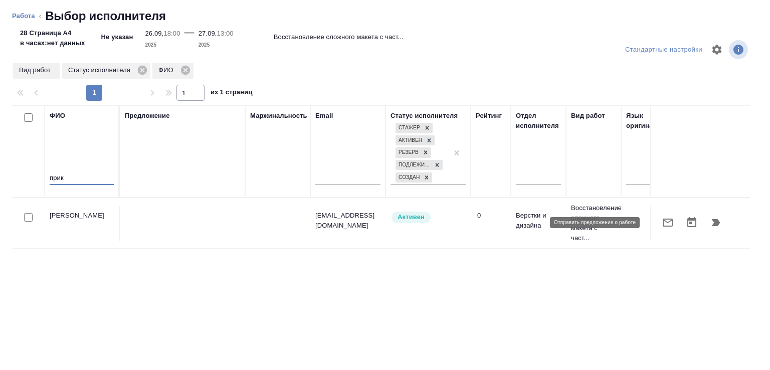
type input "прик"
click at [662, 223] on icon "button" at bounding box center [668, 223] width 12 height 12
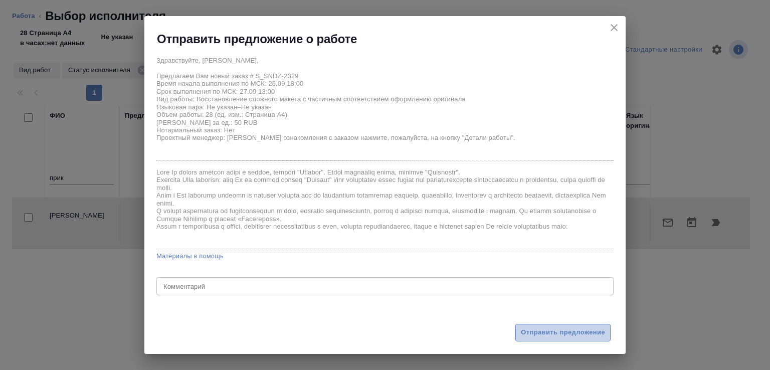
click at [555, 332] on span "Отправить предложение" at bounding box center [563, 333] width 84 height 12
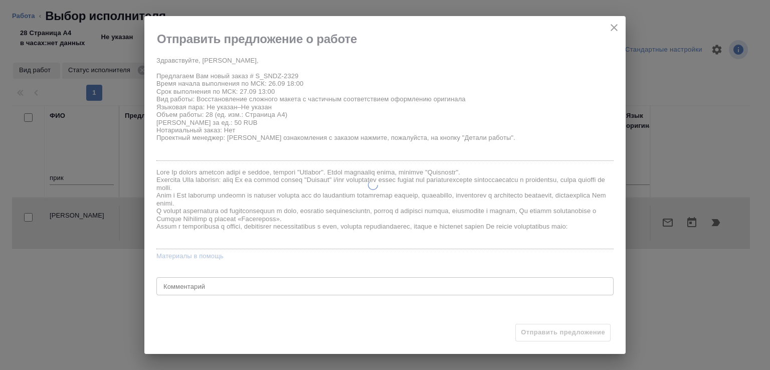
type textarea "x"
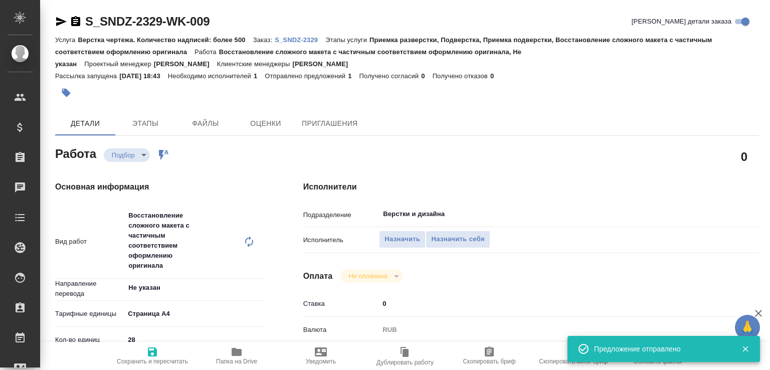
type input "recruiting"
type textarea "Восстановление сложного макета с частичным соответствием оформлению оригинала"
type textarea "x"
type input "Не указан"
type input "5f036ec4e16dec2d6b59c8ff"
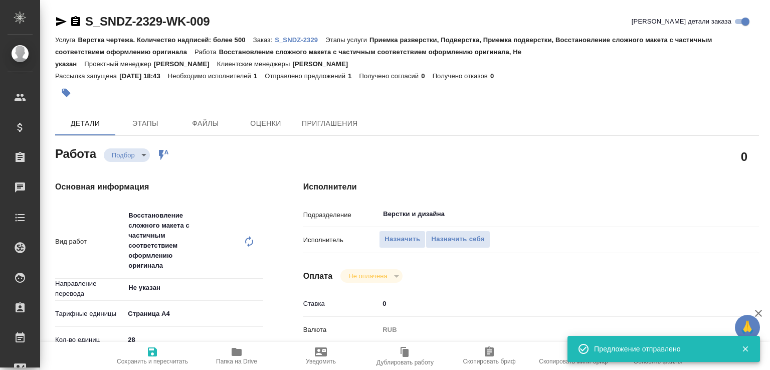
type input "28"
type input "26.09.2025 18:00"
type input "27.09.2025 13:00"
type input "03.10.2025 17:00"
type input "Верстки и дизайна"
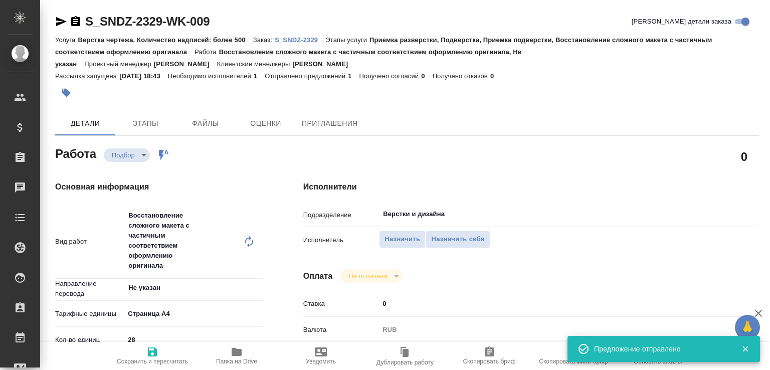
type input "notPayed"
type input "0"
type input "RUB"
type input "[PERSON_NAME]"
type textarea "x"
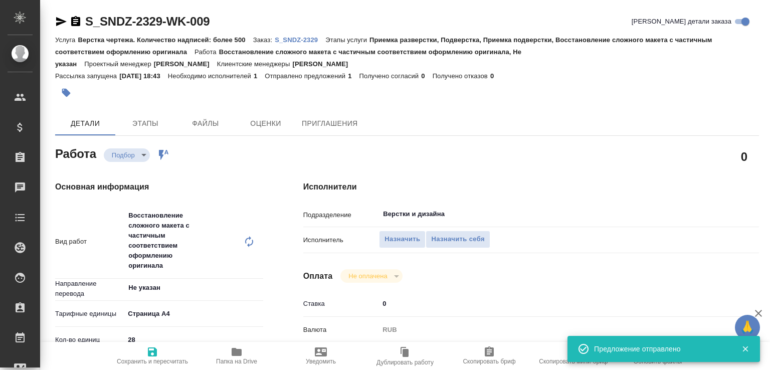
type textarea "x"
type input "S_SNDZ-2329"
type input "Верстка чертежа. Количество надписей: более 500"
type input "Приемка разверстки, Подверстка, Приемка подверстки, Восстановление сложного мак…"
type input "[PERSON_NAME]"
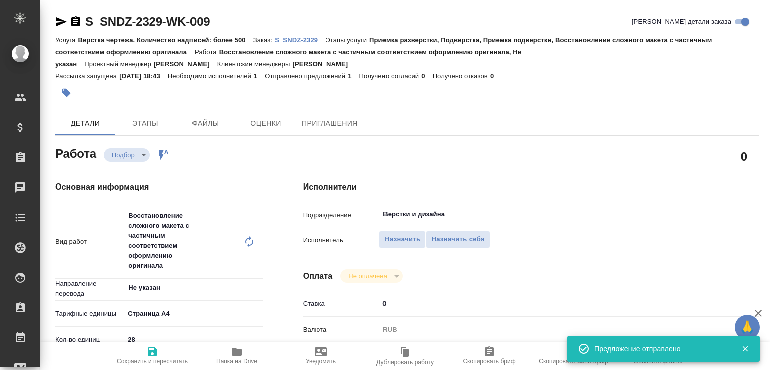
type input "[PERSON_NAME]"
type input "/Clients/Sandoz/Orders/S_SNDZ-2329"
type textarea "x"
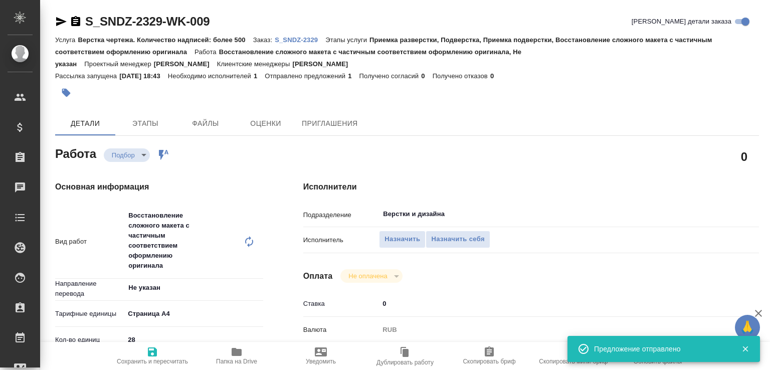
type textarea "x"
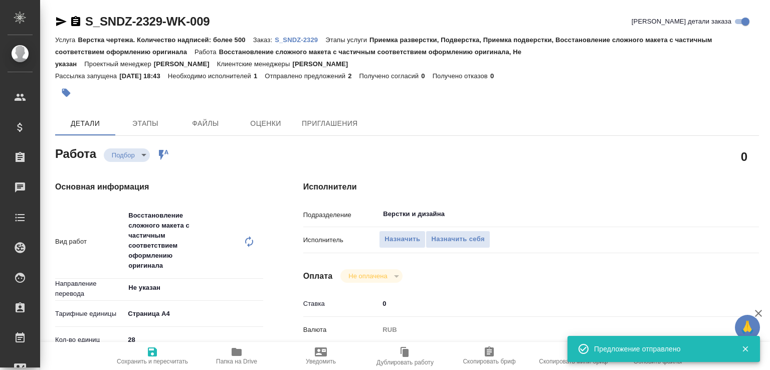
type textarea "x"
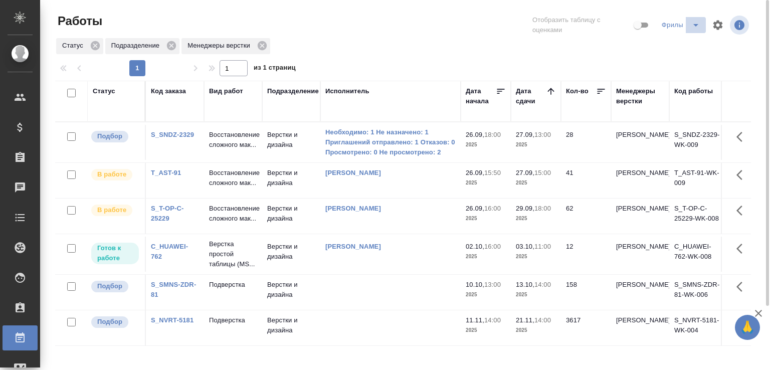
click at [697, 23] on icon "split button" at bounding box center [696, 25] width 12 height 12
click at [676, 43] on li "Total" at bounding box center [682, 45] width 56 height 16
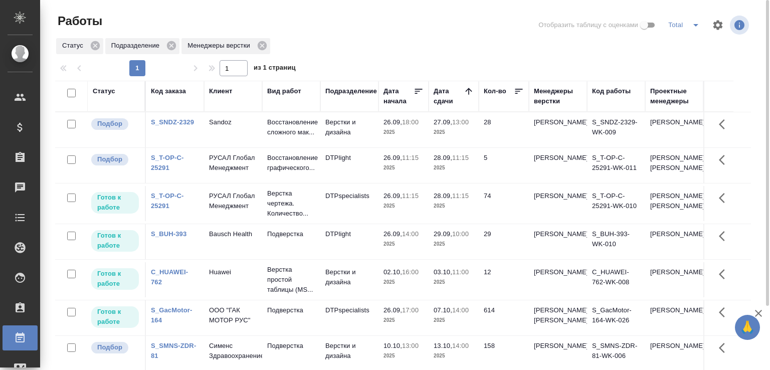
scroll to position [77, 0]
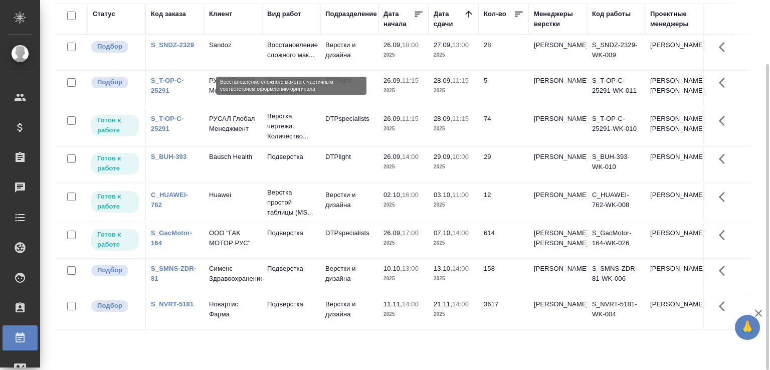
click at [276, 44] on p "Восстановление сложного мак..." at bounding box center [291, 50] width 48 height 20
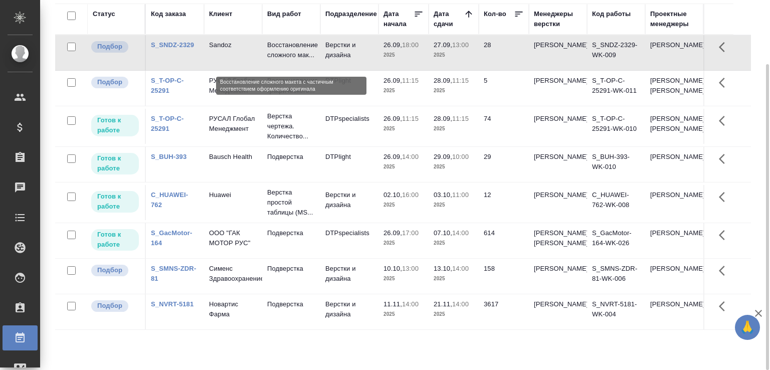
click at [295, 53] on p "Восстановление сложного мак..." at bounding box center [291, 50] width 48 height 20
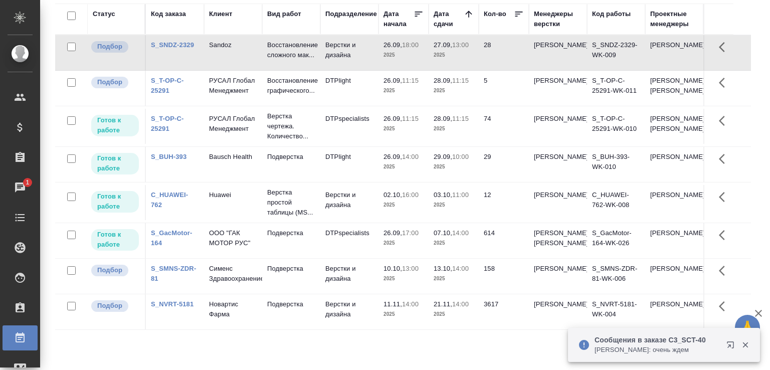
click at [628, 347] on p "Сергеева Анастасия: очень ждем" at bounding box center [657, 350] width 125 height 10
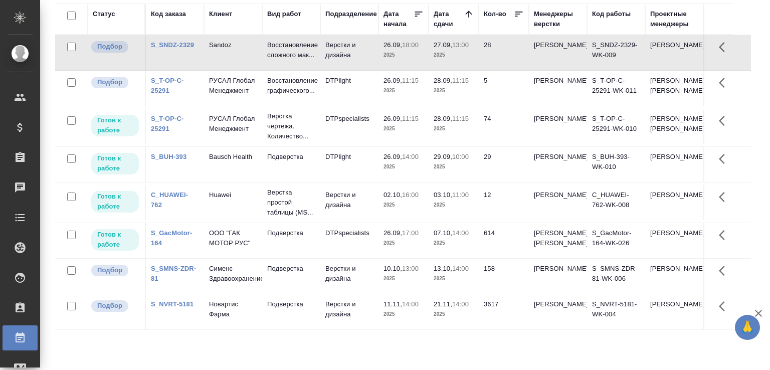
click at [760, 313] on icon "button" at bounding box center [759, 313] width 12 height 12
click at [414, 49] on p "18:00" at bounding box center [410, 45] width 17 height 8
click at [758, 157] on div "Статус Код заказа Клиент Вид работ Подразделение Дата начала Дата сдачи Кол-во …" at bounding box center [407, 184] width 704 height 361
click at [756, 39] on div "Статус Код заказа Клиент Вид работ Подразделение Дата начала Дата сдачи Кол-во …" at bounding box center [407, 184] width 704 height 361
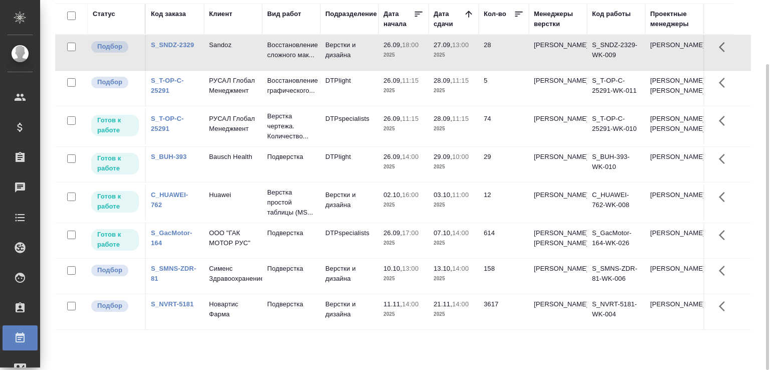
click at [412, 172] on p "2025" at bounding box center [404, 167] width 40 height 10
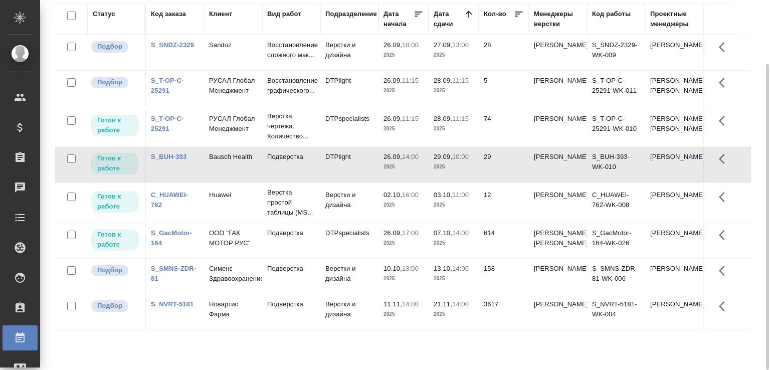
click at [412, 172] on p "2025" at bounding box center [404, 167] width 40 height 10
click at [502, 144] on td "74" at bounding box center [504, 126] width 50 height 35
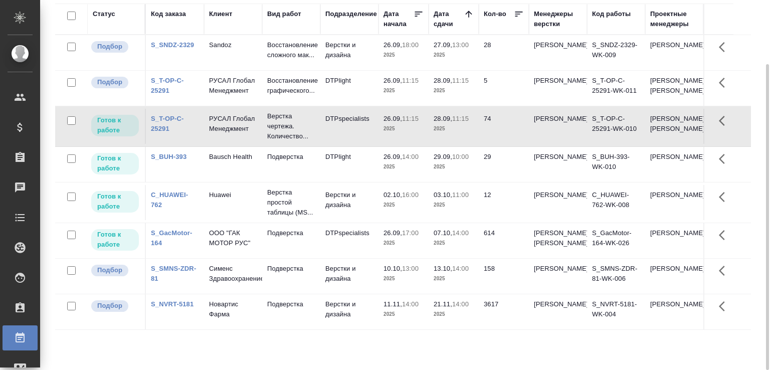
click at [502, 144] on td "74" at bounding box center [504, 126] width 50 height 35
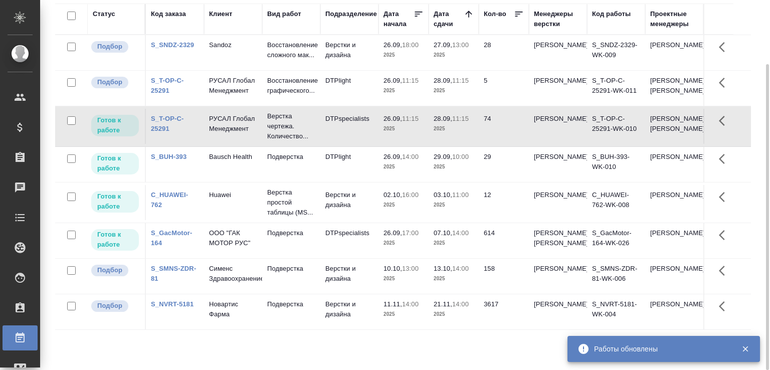
click at [754, 141] on div "Статус Код заказа Клиент Вид работ Подразделение Дата начала Дата сдачи Кол-во …" at bounding box center [407, 184] width 704 height 361
click at [285, 136] on p "Верстка чертежа. Количество..." at bounding box center [291, 126] width 48 height 30
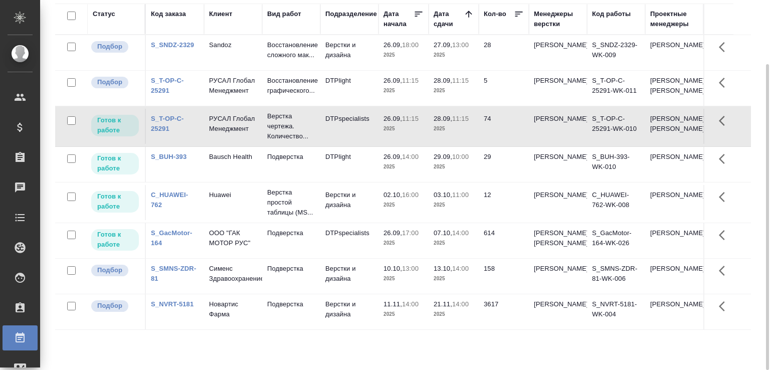
click at [751, 208] on div "Статус Код заказа Клиент Вид работ Подразделение Дата начала Дата сдачи Кол-во …" at bounding box center [407, 184] width 704 height 361
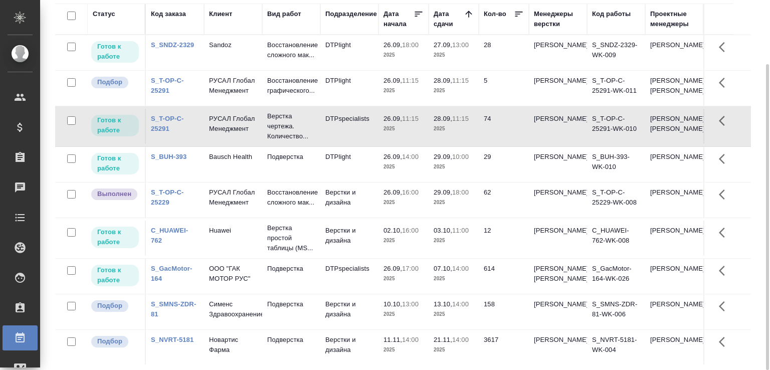
click at [262, 59] on td "Восстановление сложного мак..." at bounding box center [291, 52] width 58 height 35
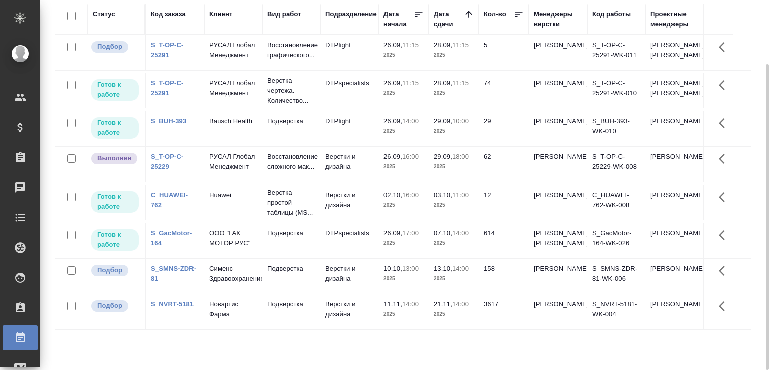
click at [439, 162] on span "29.09, 18:00" at bounding box center [454, 157] width 40 height 10
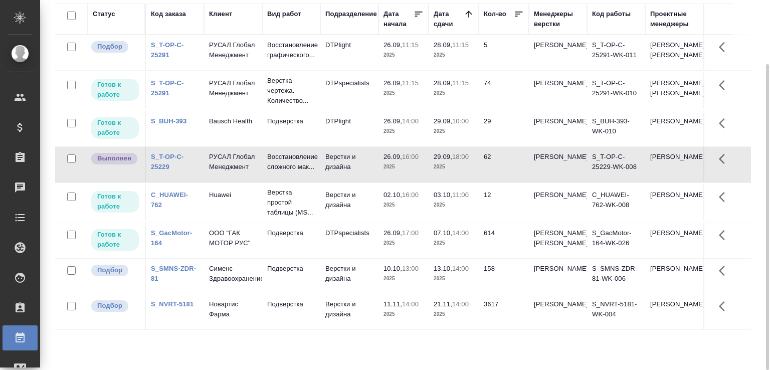
click at [439, 162] on span "29.09, 18:00" at bounding box center [454, 157] width 40 height 10
click at [755, 154] on div "Статус Код заказа Клиент Вид работ Подразделение Дата начала Дата сдачи Кол-во …" at bounding box center [407, 184] width 704 height 361
click at [282, 172] on p "Восстановление сложного мак..." at bounding box center [291, 162] width 48 height 20
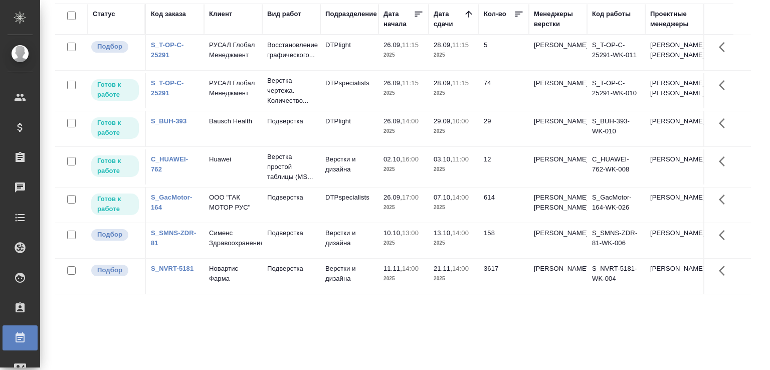
click at [255, 353] on div "Статус Код заказа Клиент Вид работ Подразделение Дата начала Дата сдачи Кол-во …" at bounding box center [403, 184] width 696 height 361
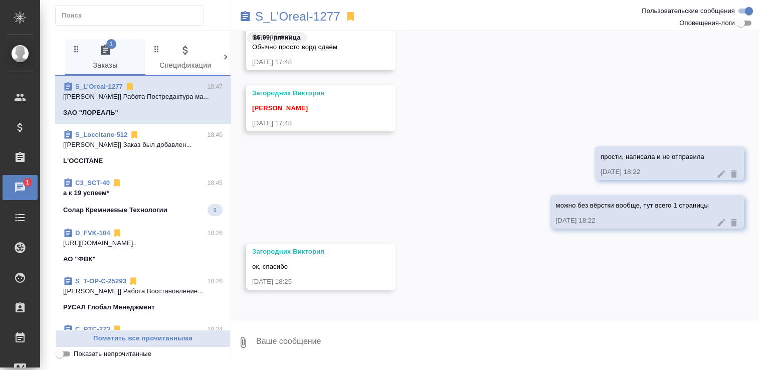
click at [167, 188] on div "C3_SCT-40 18:45" at bounding box center [143, 183] width 160 height 10
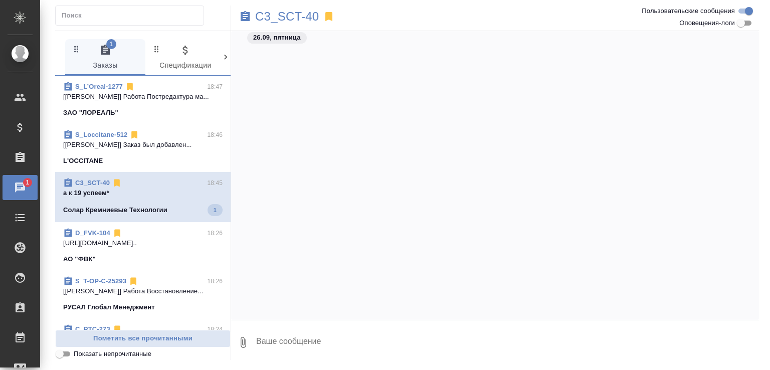
scroll to position [3167, 0]
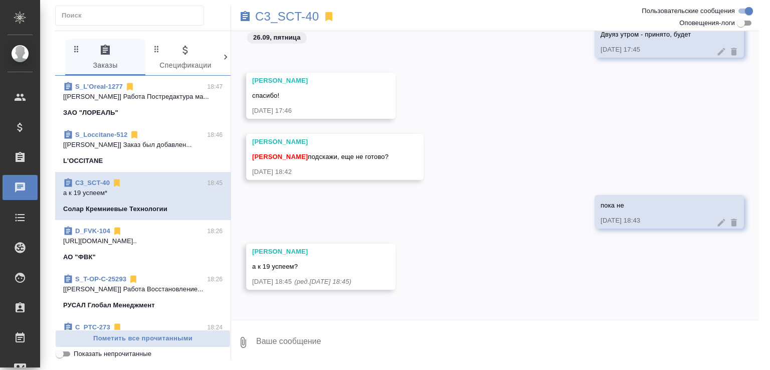
click at [117, 355] on span "Показать непрочитанные" at bounding box center [113, 354] width 78 height 10
click at [78, 355] on input "Показать непрочитанные" at bounding box center [60, 354] width 36 height 12
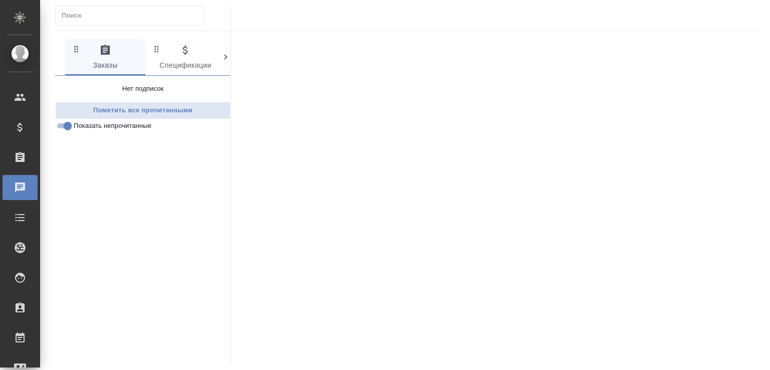
click at [128, 127] on span "Показать непрочитанные" at bounding box center [113, 126] width 78 height 10
click at [86, 127] on input "Показать непрочитанные" at bounding box center [68, 126] width 36 height 12
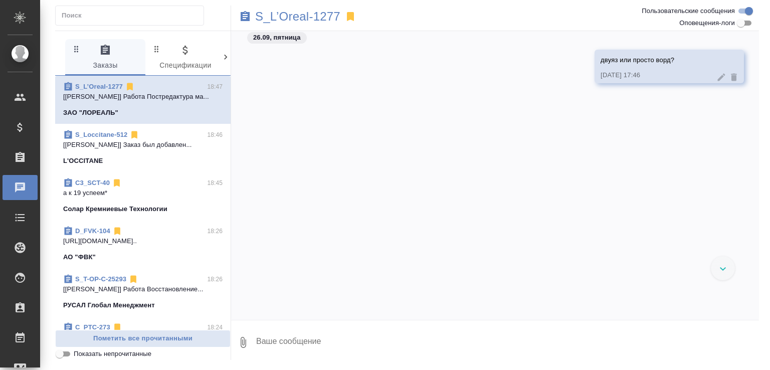
scroll to position [84, 0]
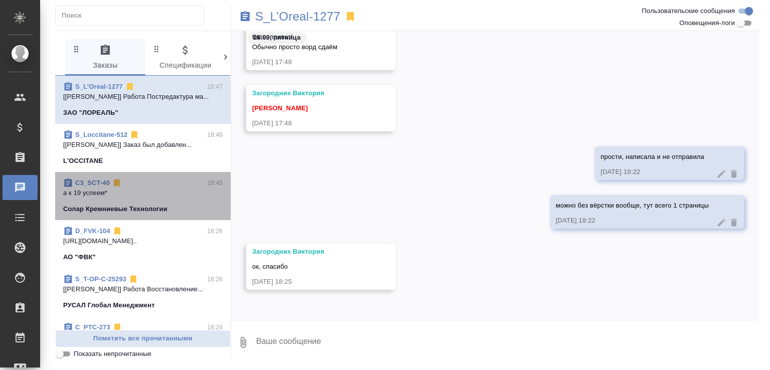
click at [163, 198] on p "а к 19 успеем*" at bounding box center [143, 193] width 160 height 10
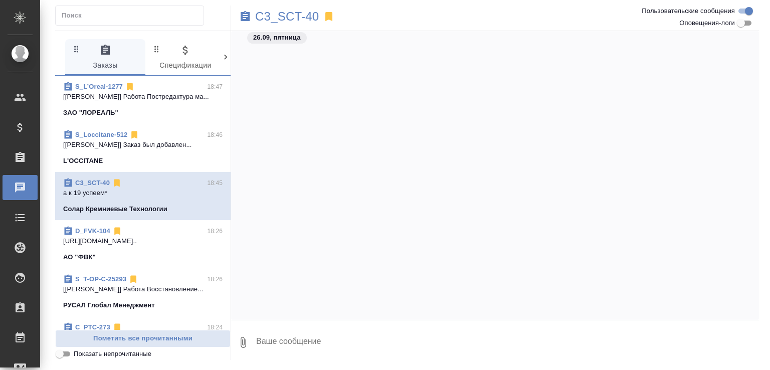
scroll to position [3167, 0]
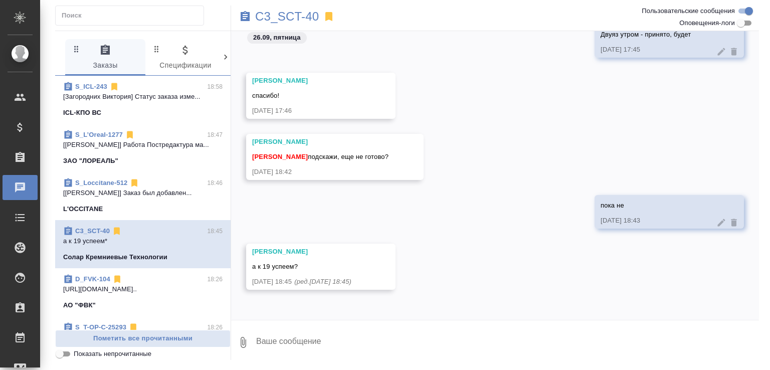
click at [349, 336] on textarea at bounding box center [507, 343] width 504 height 34
type textarea "только часть"
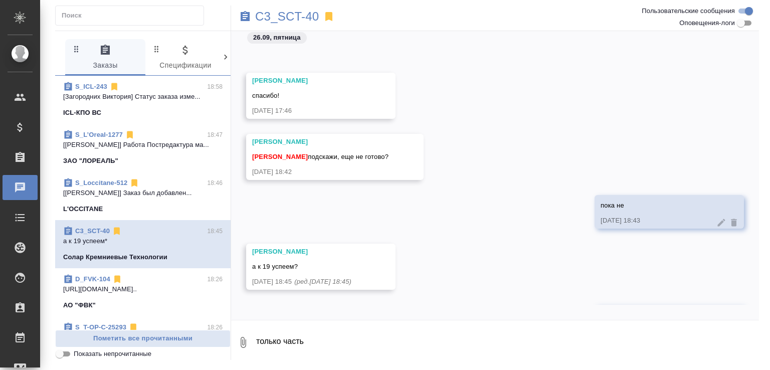
scroll to position [3216, 0]
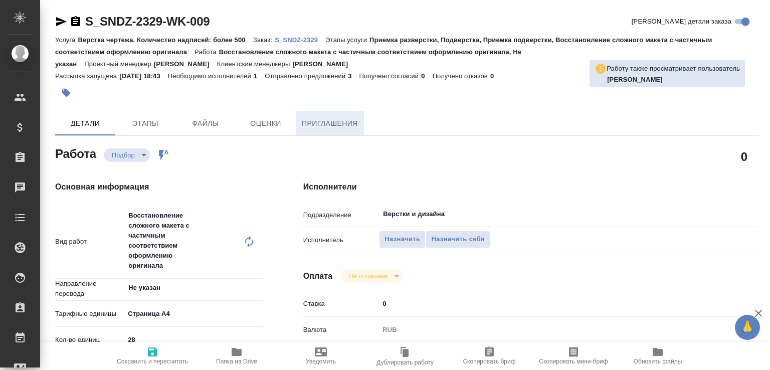
click at [348, 125] on span "Приглашения" at bounding box center [330, 123] width 56 height 13
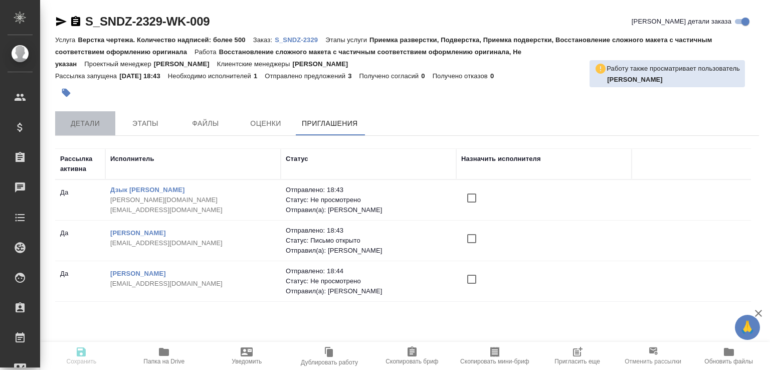
click at [98, 123] on span "Детали" at bounding box center [85, 123] width 48 height 13
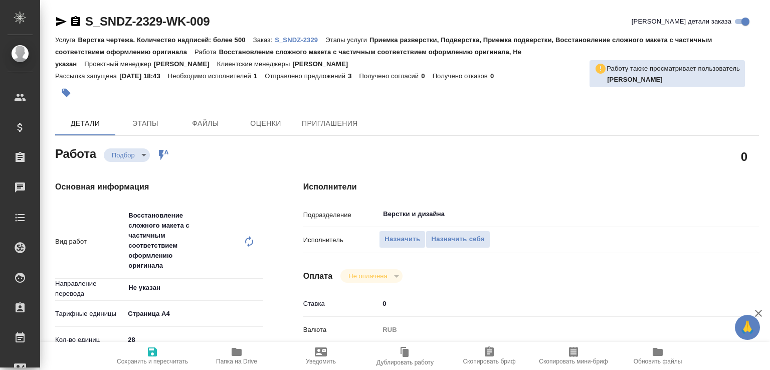
type textarea "x"
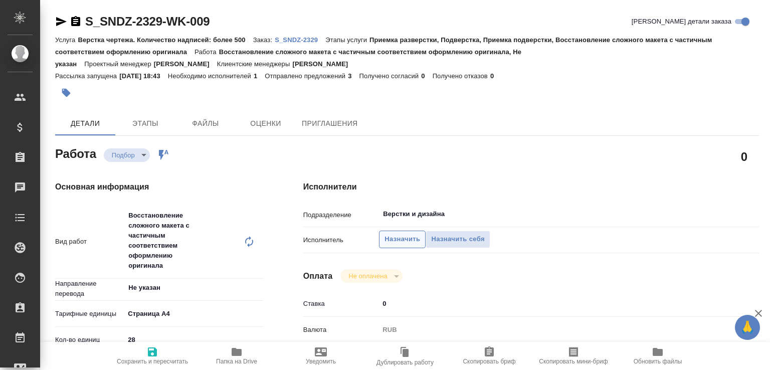
click at [413, 235] on span "Назначить" at bounding box center [403, 240] width 36 height 12
type textarea "x"
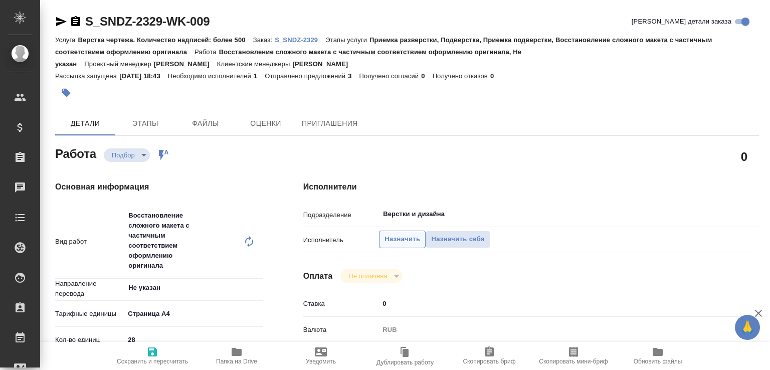
type textarea "x"
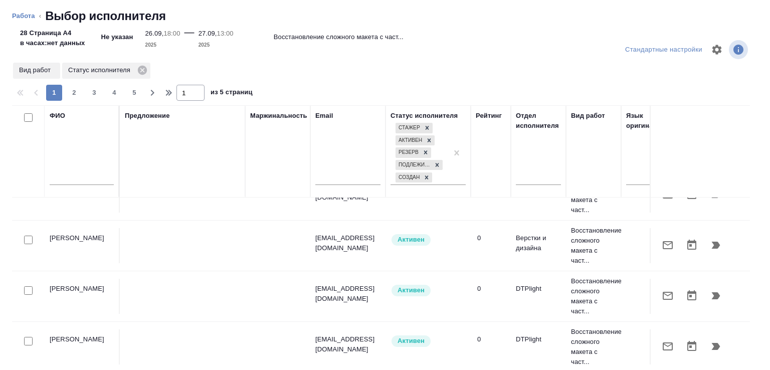
scroll to position [437, 0]
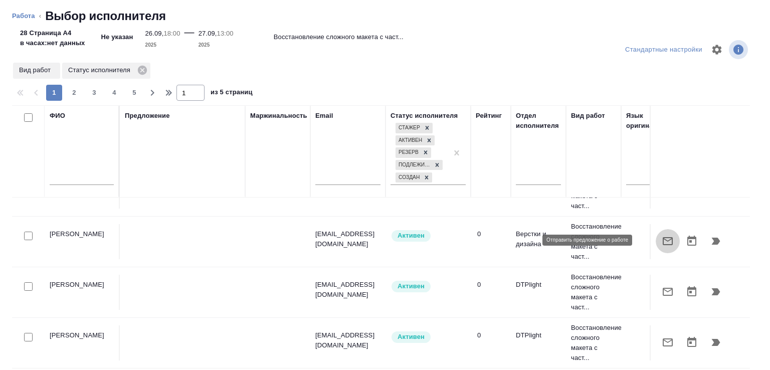
click at [659, 241] on button "button" at bounding box center [668, 241] width 24 height 24
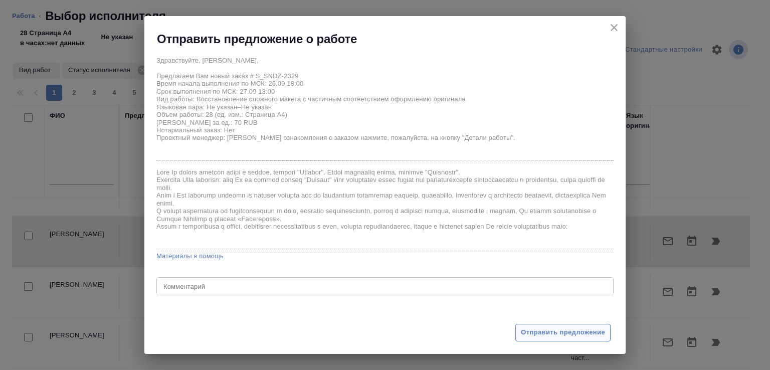
click at [549, 329] on span "Отправить предложение" at bounding box center [563, 333] width 84 height 12
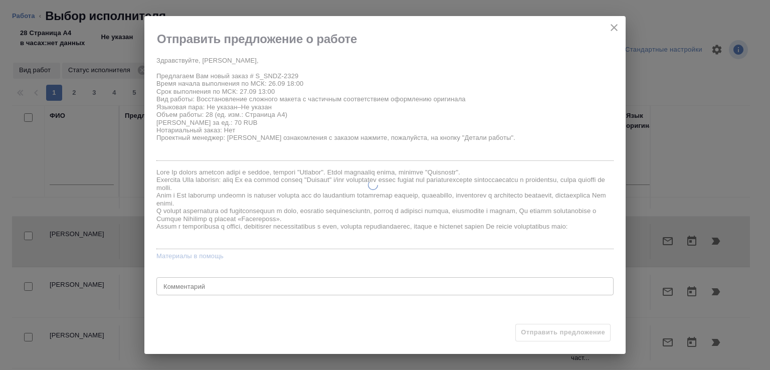
type textarea "x"
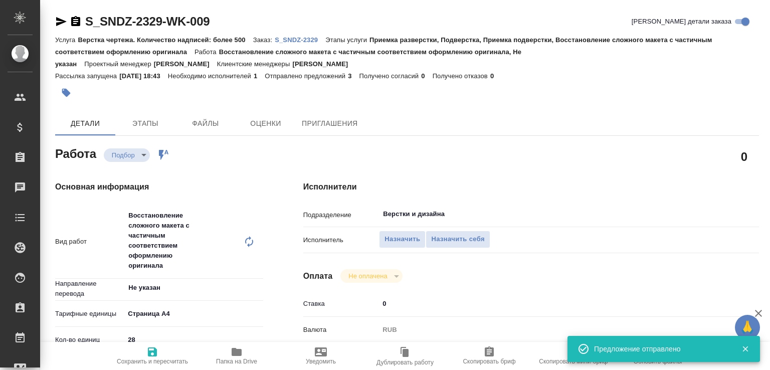
type input "recruiting"
type textarea "Восстановление сложного макета с частичным соответствием оформлению оригинала"
type textarea "x"
type input "Не указан"
type input "5f036ec4e16dec2d6b59c8ff"
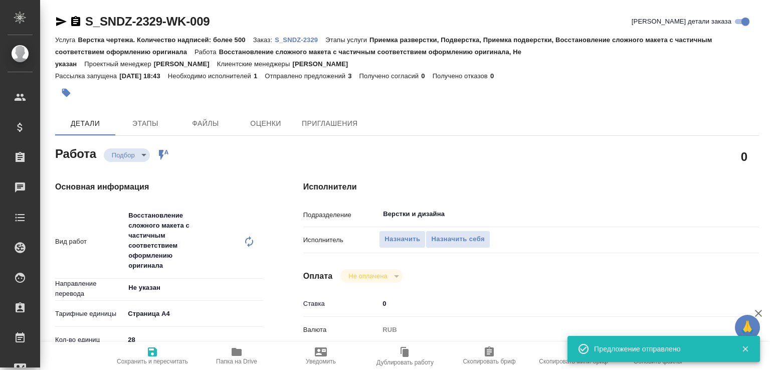
type input "28"
type input "26.09.2025 18:00"
type input "27.09.2025 13:00"
type input "03.10.2025 17:00"
type input "Верстки и дизайна"
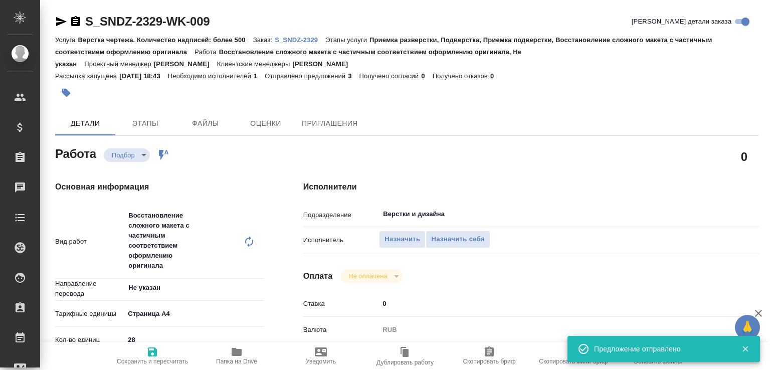
type input "notPayed"
type input "0"
type input "RUB"
type input "Горшкова Валентина"
type textarea "x"
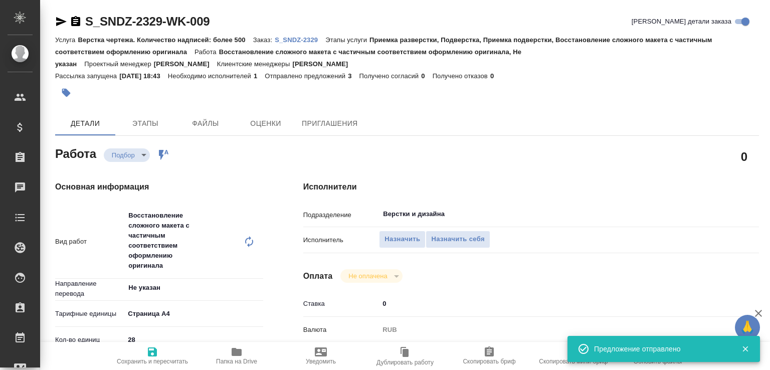
type textarea "x"
type input "S_SNDZ-2329"
type input "Верстка чертежа. Количество надписей: более 500"
type input "Приемка разверстки, Подверстка, Приемка подверстки, Восстановление сложного мак…"
type input "Кабаргина Анна"
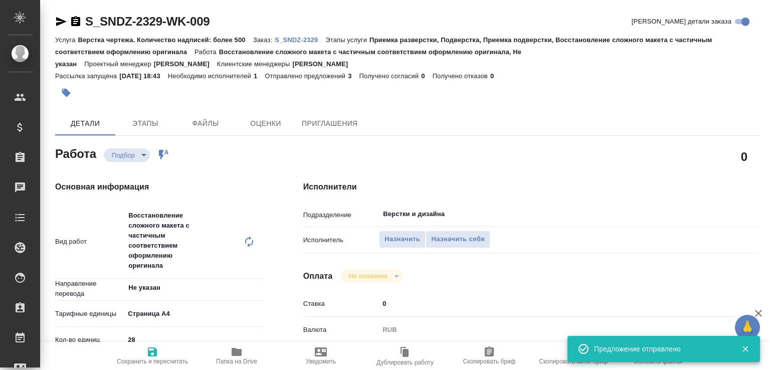
type input "Малофеева Екатерина"
type input "/Clients/Sandoz/Orders/S_SNDZ-2329"
type textarea "x"
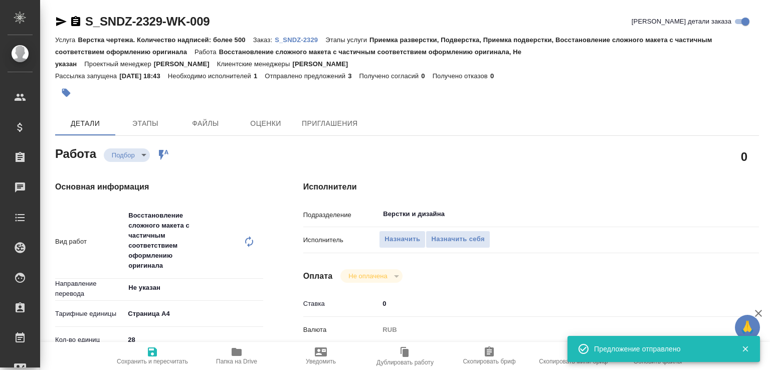
type textarea "x"
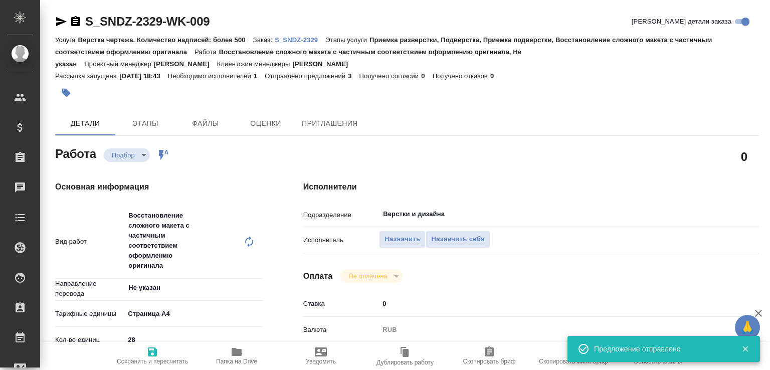
type textarea "x"
click at [406, 241] on span "Назначить" at bounding box center [403, 240] width 36 height 12
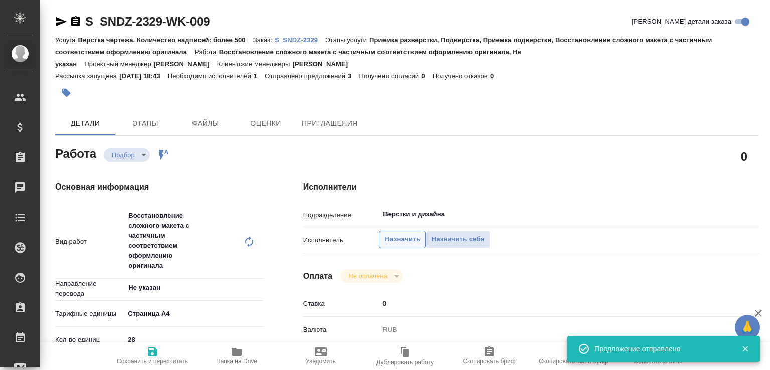
type textarea "x"
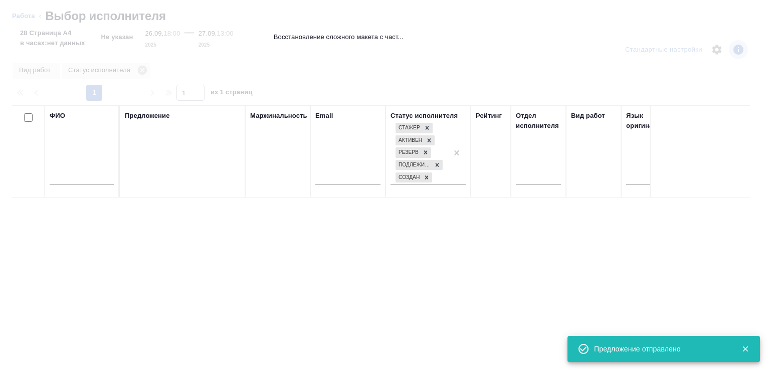
type textarea "x"
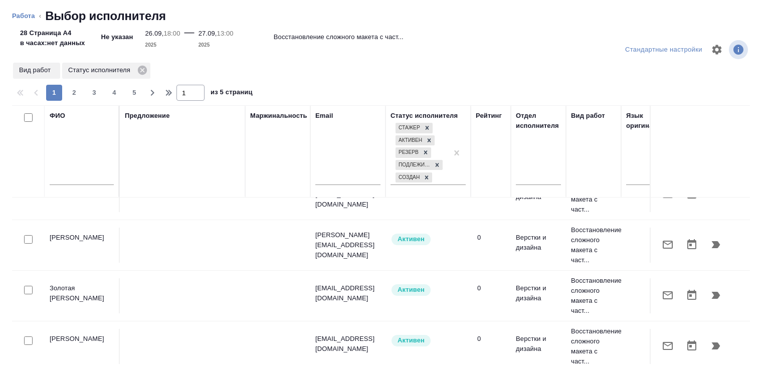
scroll to position [1047, 0]
click at [659, 343] on button "button" at bounding box center [668, 345] width 24 height 24
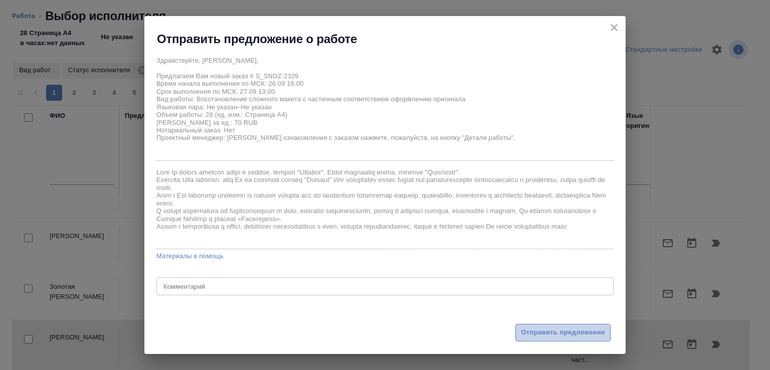
click at [546, 334] on span "Отправить предложение" at bounding box center [563, 333] width 84 height 12
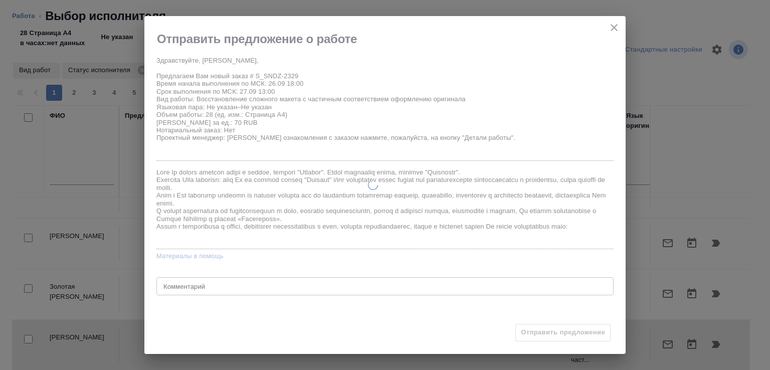
type textarea "x"
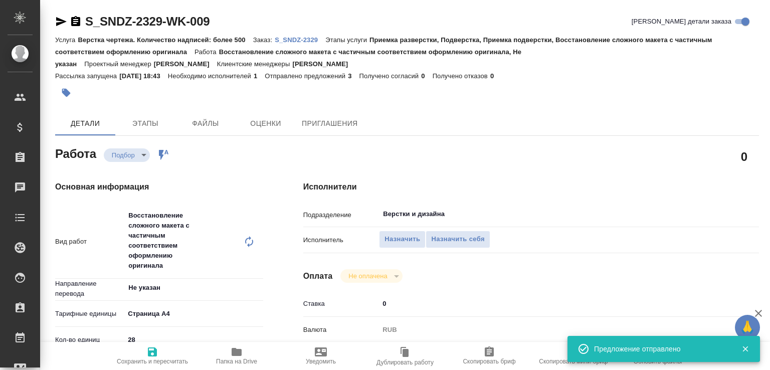
type input "recruiting"
type textarea "Восстановление сложного макета с частичным соответствием оформлению оригинала"
type textarea "x"
type input "Не указан"
type input "5f036ec4e16dec2d6b59c8ff"
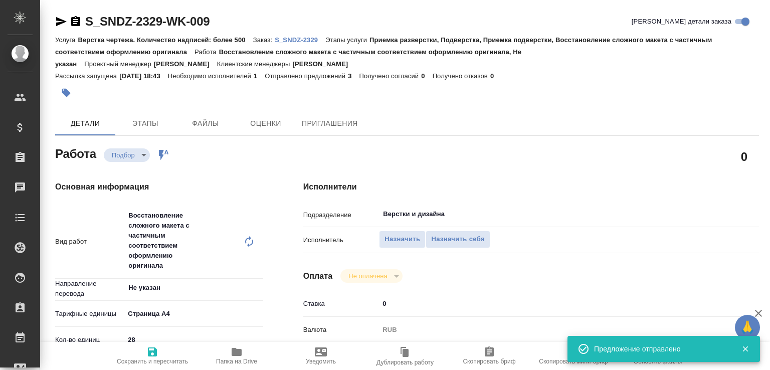
type input "28"
type input "26.09.2025 18:00"
type input "27.09.2025 13:00"
type input "03.10.2025 17:00"
type input "Верстки и дизайна"
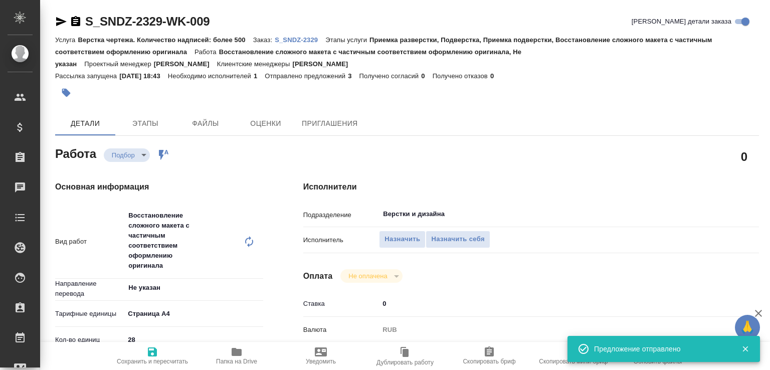
type input "notPayed"
type input "0"
type input "RUB"
type input "Горшкова Валентина"
type textarea "x"
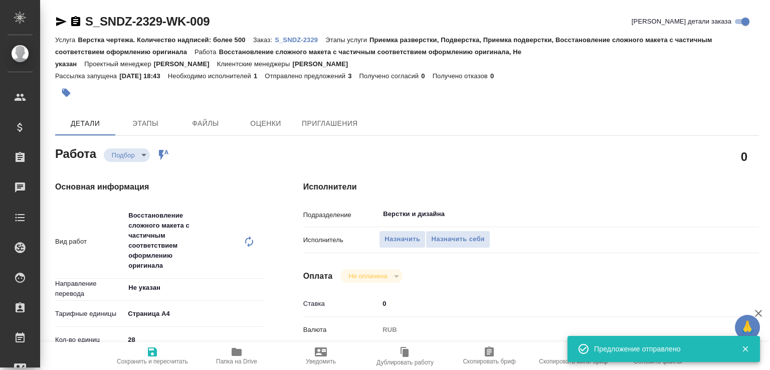
type textarea "x"
type input "S_SNDZ-2329"
type input "Верстка чертежа. Количество надписей: более 500"
type input "Приемка разверстки, Подверстка, Приемка подверстки, Восстановление сложного мак…"
type input "Кабаргина Анна"
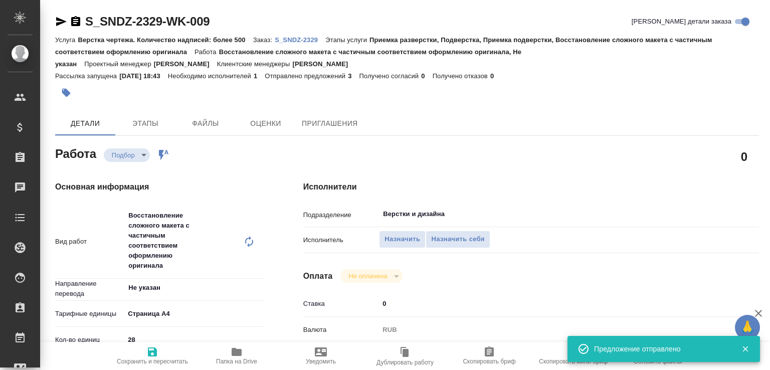
type input "Малофеева Екатерина"
type input "/Clients/Sandoz/Orders/S_SNDZ-2329"
type textarea "x"
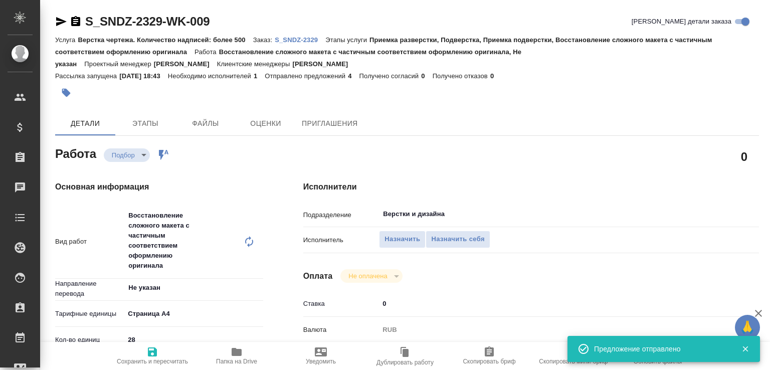
type textarea "x"
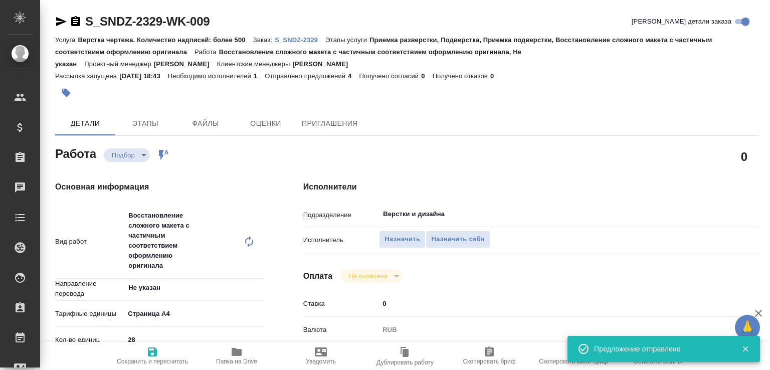
type textarea "x"
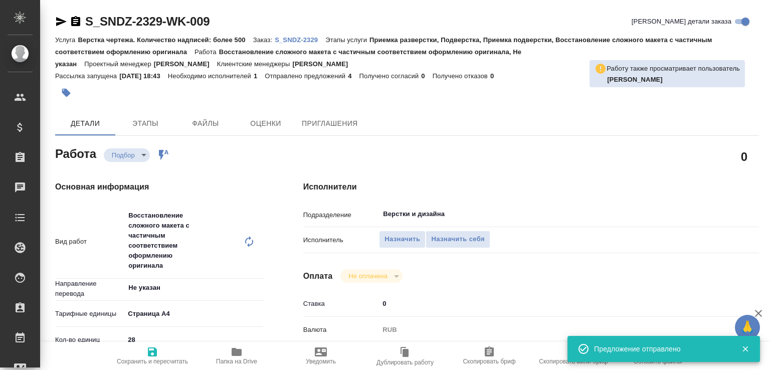
type textarea "x"
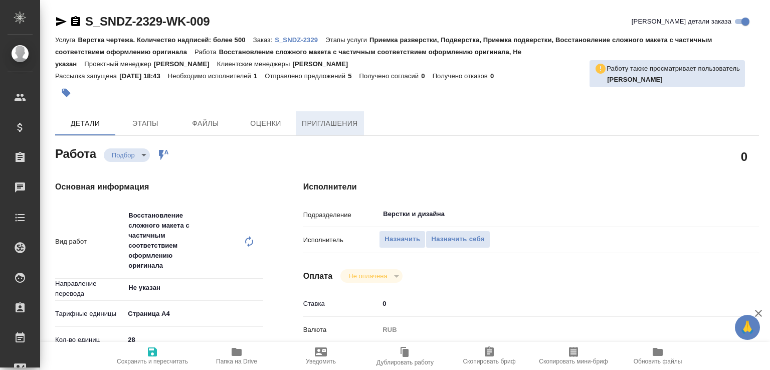
click at [321, 132] on button "Приглашения" at bounding box center [330, 123] width 68 height 24
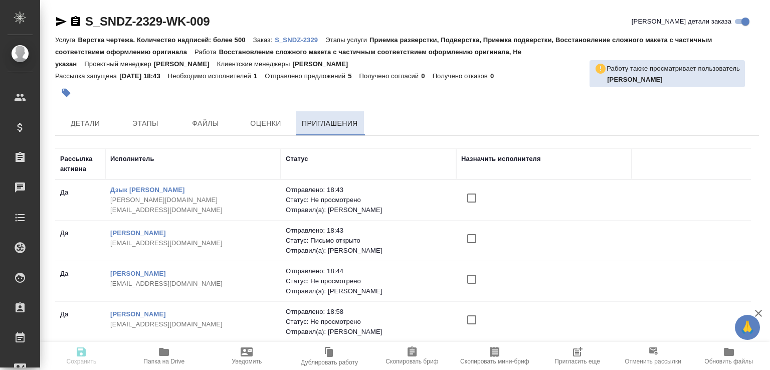
scroll to position [80, 0]
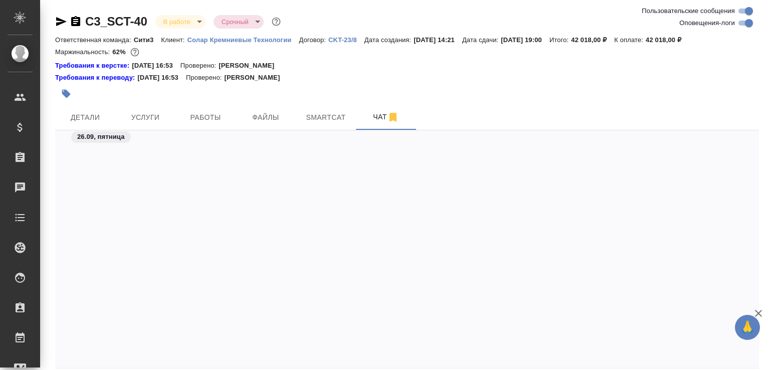
scroll to position [12034, 0]
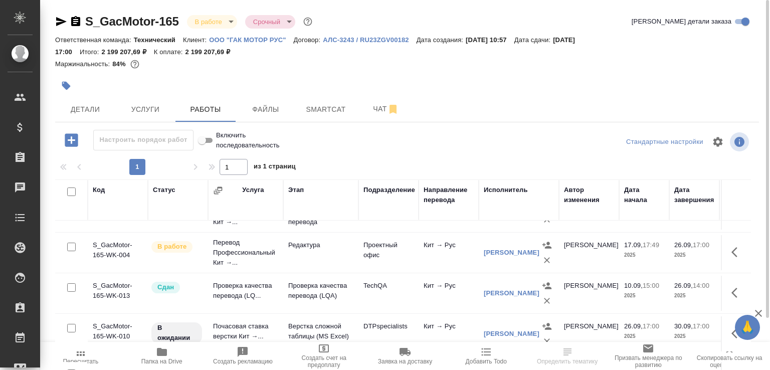
scroll to position [20, 0]
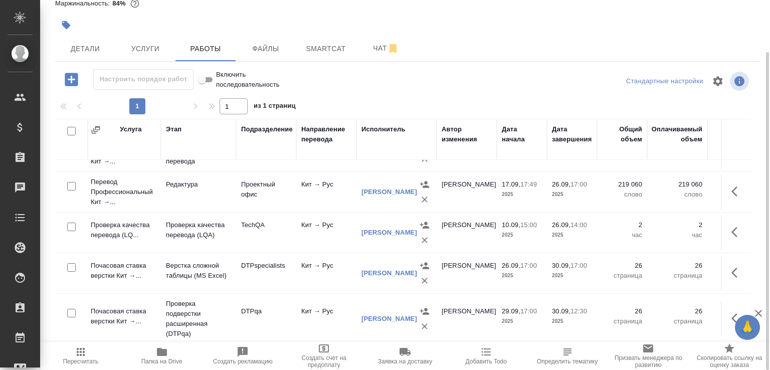
scroll to position [0, 122]
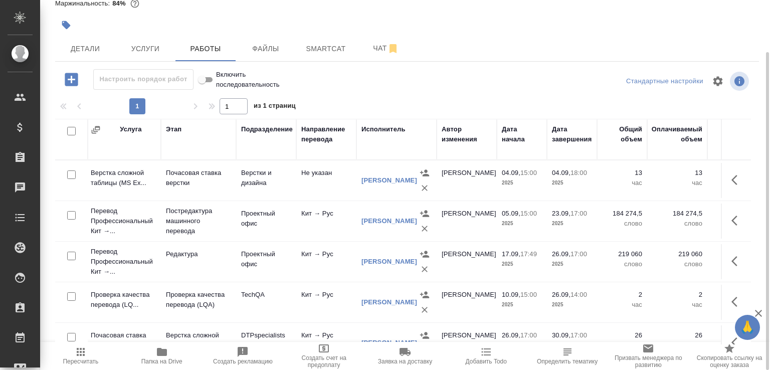
click at [281, 191] on td "Верстки и дизайна" at bounding box center [266, 180] width 60 height 35
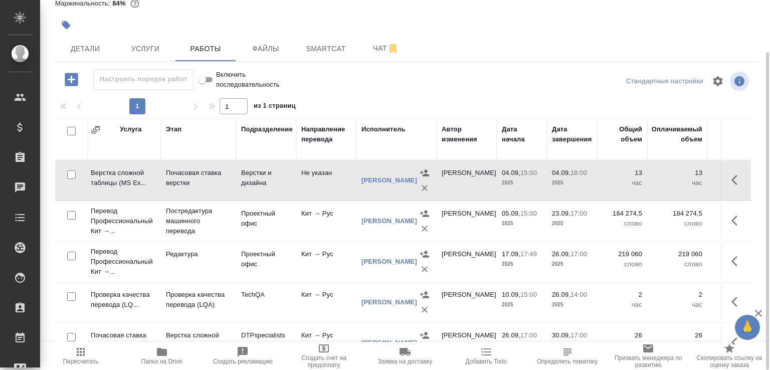
click at [281, 191] on td "Верстки и дизайна" at bounding box center [266, 180] width 60 height 35
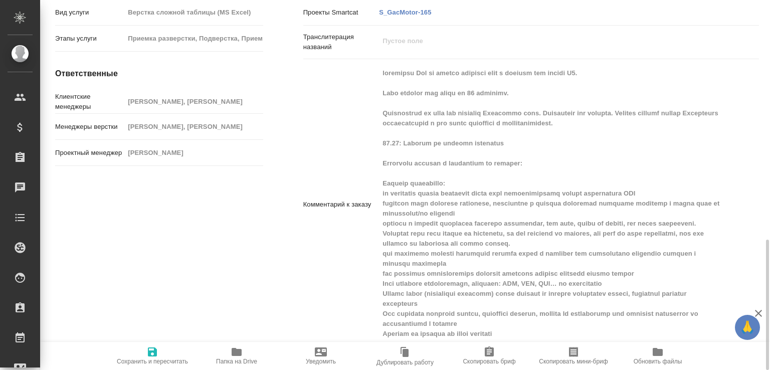
scroll to position [680, 0]
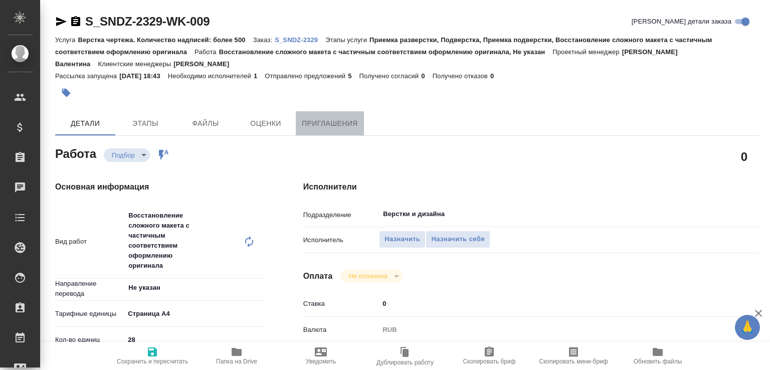
click at [335, 124] on span "Приглашения" at bounding box center [330, 123] width 56 height 13
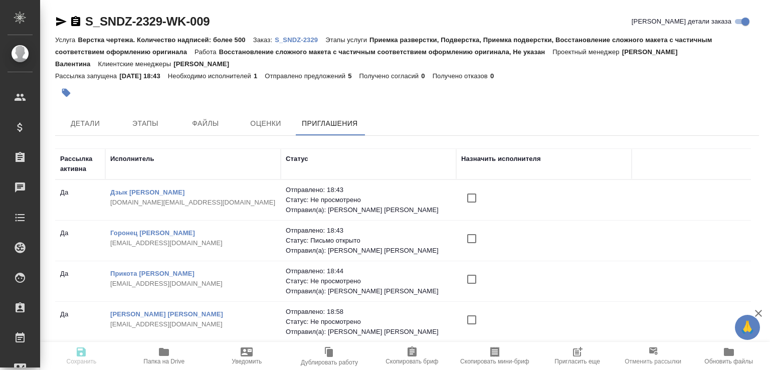
scroll to position [80, 0]
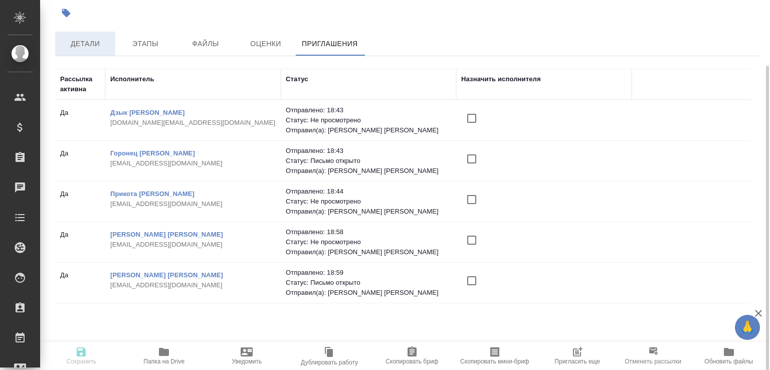
click at [78, 50] on button "Детали" at bounding box center [85, 44] width 60 height 24
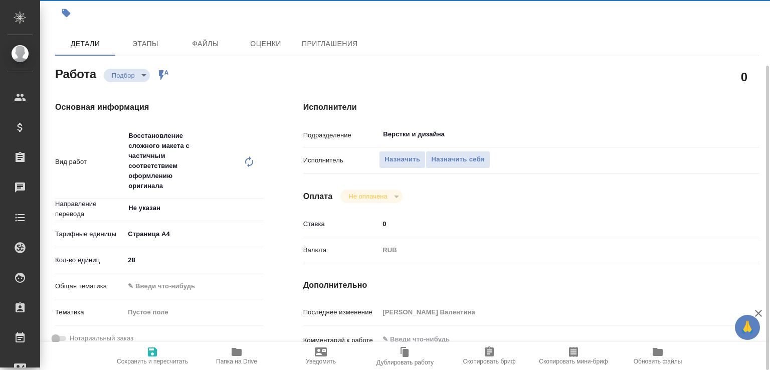
type textarea "x"
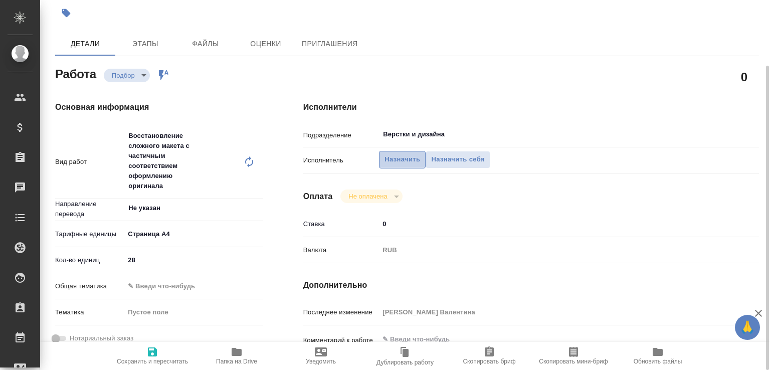
click at [404, 164] on span "Назначить" at bounding box center [403, 160] width 36 height 12
type textarea "x"
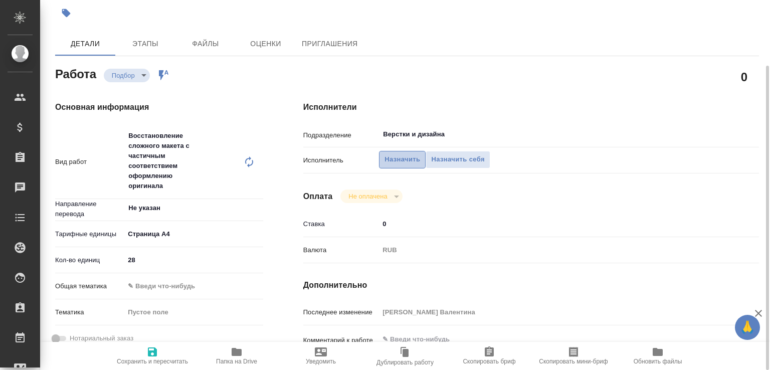
type textarea "x"
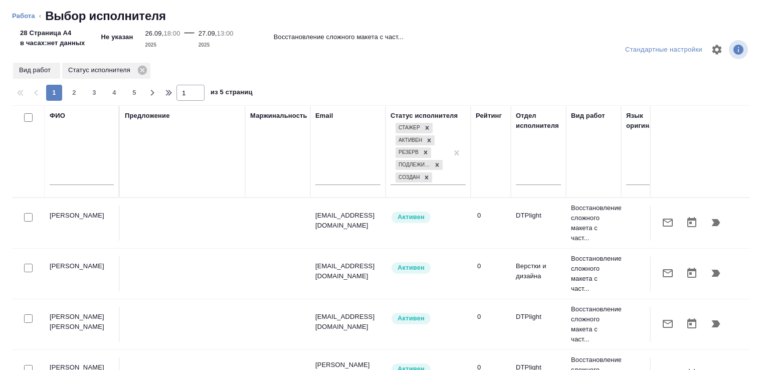
type textarea "x"
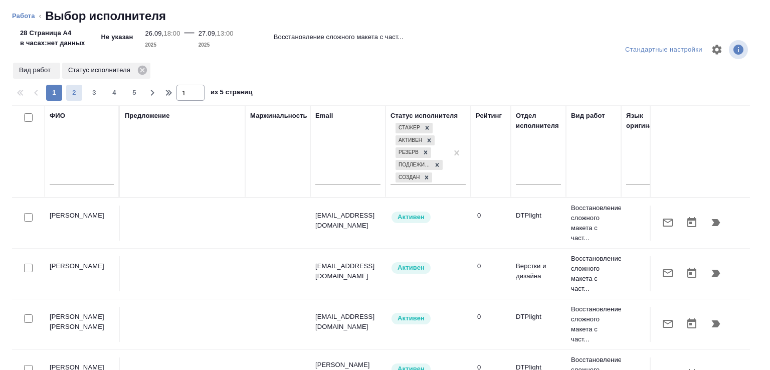
click at [78, 93] on span "2" at bounding box center [74, 93] width 16 height 10
type input "2"
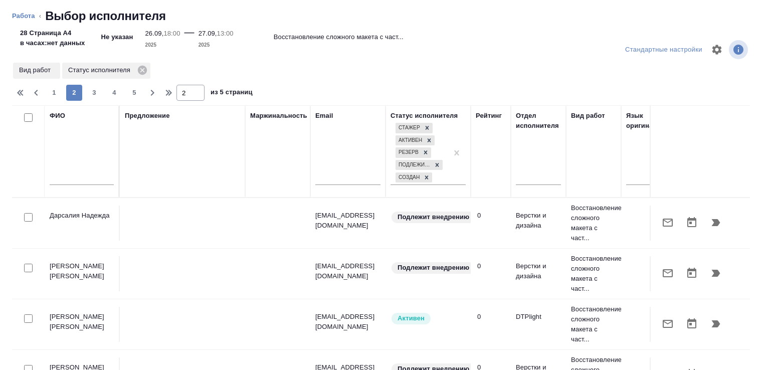
drag, startPoint x: 742, startPoint y: 157, endPoint x: 740, endPoint y: 167, distance: 9.7
click at [740, 167] on div "ФИО Предложение Маржинальность Email Статус исполнителя Стажер Активен Резерв П…" at bounding box center [385, 263] width 746 height 316
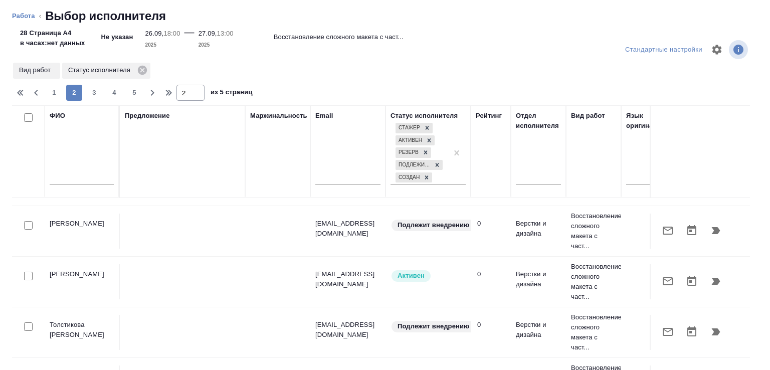
scroll to position [146, 0]
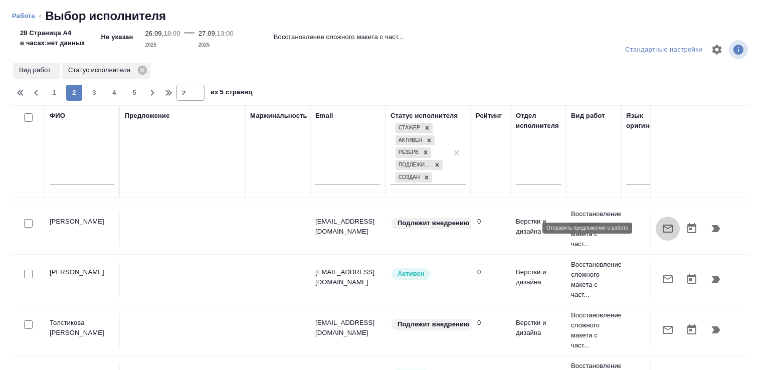
click at [662, 227] on icon "button" at bounding box center [668, 229] width 12 height 12
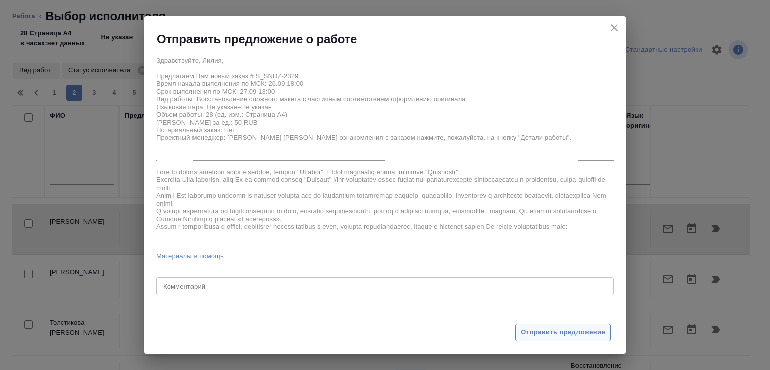
click at [548, 330] on span "Отправить предложение" at bounding box center [563, 333] width 84 height 12
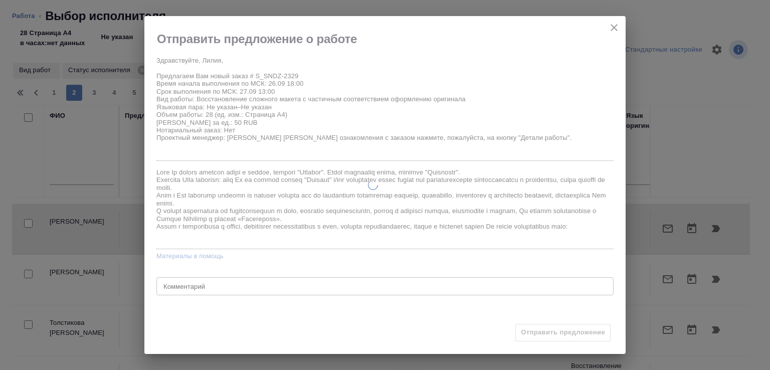
type textarea "x"
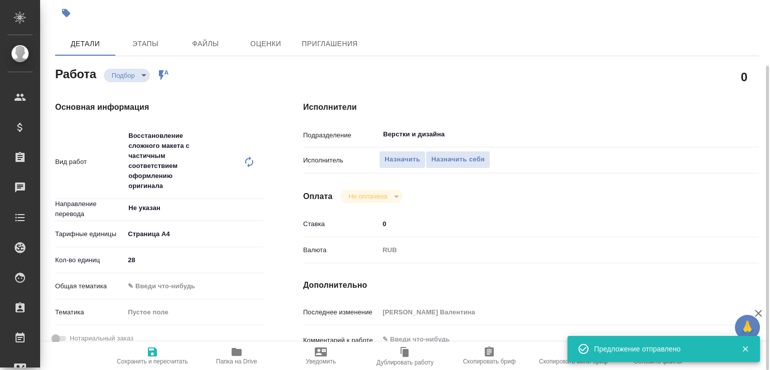
type input "recruiting"
type textarea "Восстановление сложного макета с частичным соответствием оформлению оригинала"
type textarea "x"
type input "Не указан"
type input "5f036ec4e16dec2d6b59c8ff"
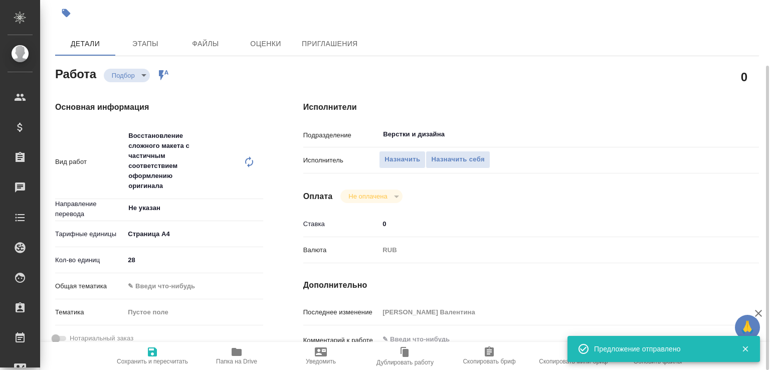
type input "28"
type input "[DATE] 18:00"
type input "[DATE] 13:00"
type input "[DATE] 17:00"
type input "Верстки и дизайна"
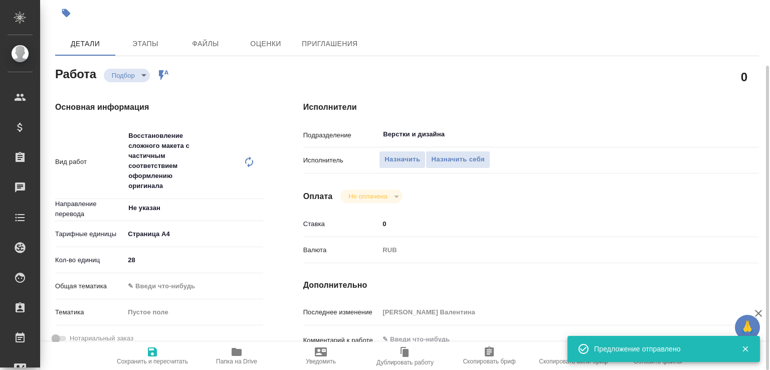
type input "notPayed"
type input "0"
type input "RUB"
type input "Горшкова Валентина"
type textarea "x"
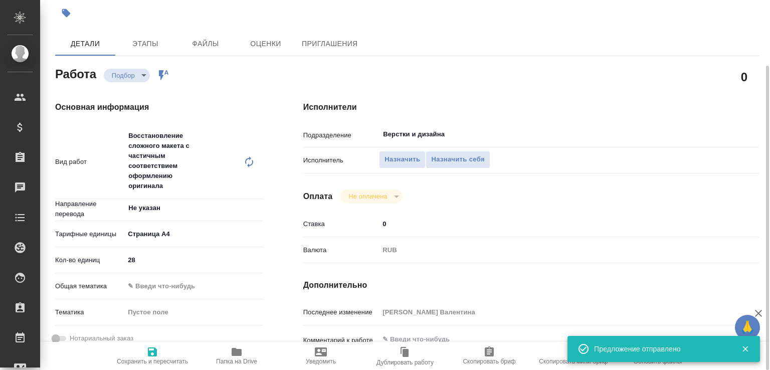
type textarea "x"
type input "S_SNDZ-2329"
type input "Верстка чертежа. Количество надписей: более 500"
type input "Приемка разверстки, Подверстка, Приемка подверстки, Восстановление сложного мак…"
type input "Кабаргина Анна"
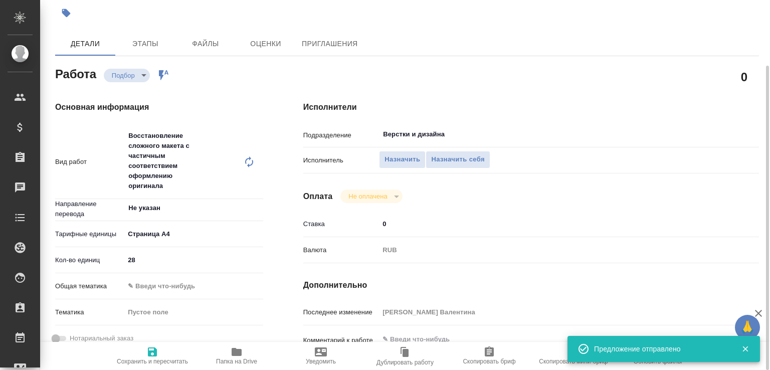
type input "[PERSON_NAME]"
type input "/Clients/Sandoz/Orders/S_SNDZ-2329"
type textarea "x"
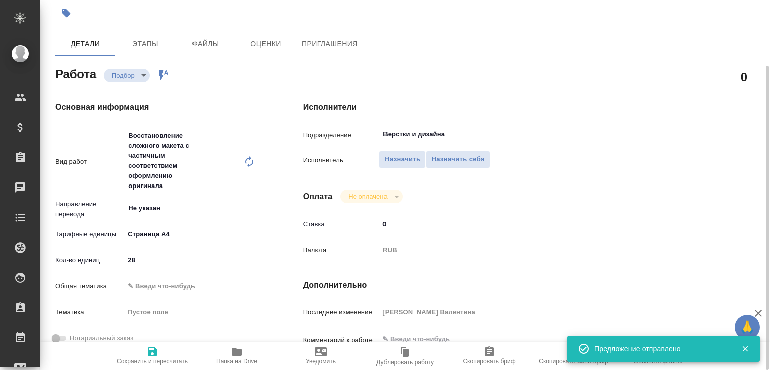
type textarea "x"
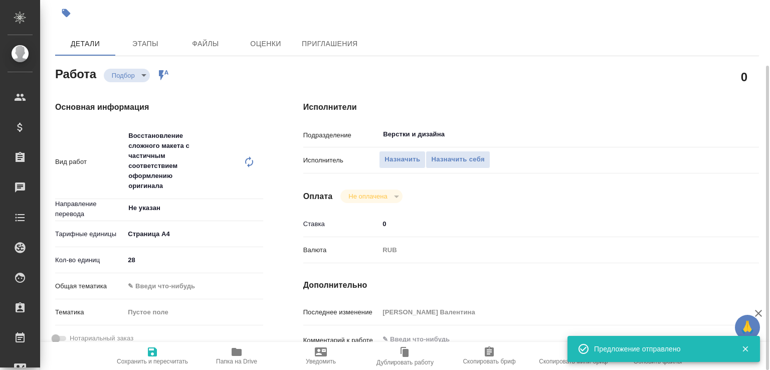
type textarea "x"
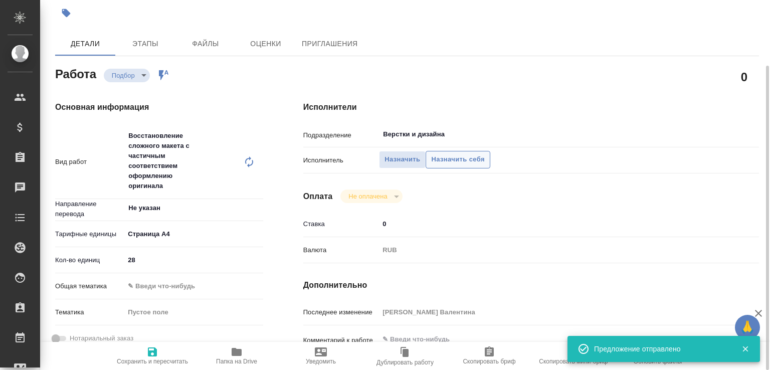
type textarea "x"
click at [413, 156] on span "Назначить" at bounding box center [403, 160] width 36 height 12
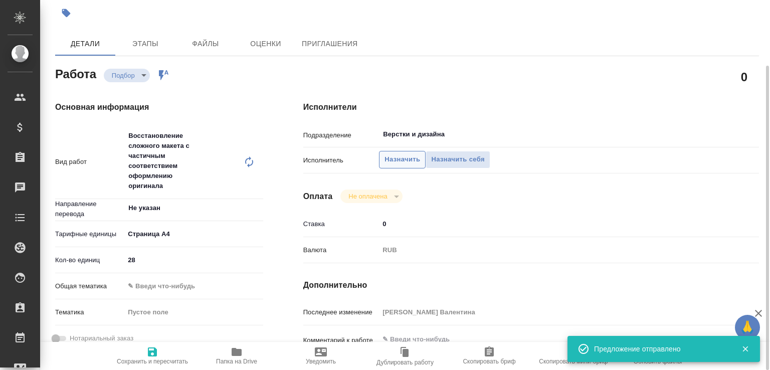
type textarea "x"
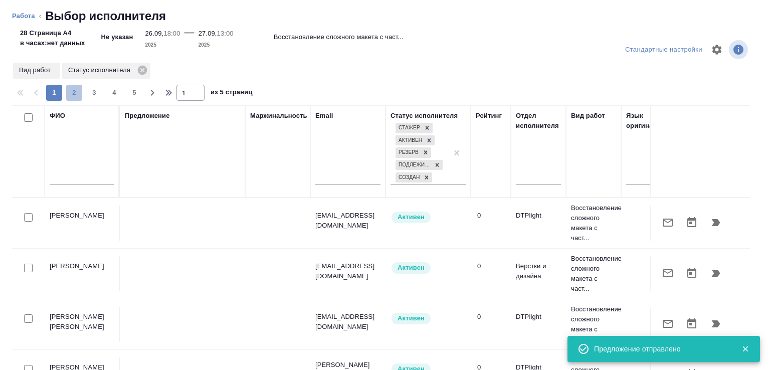
click at [78, 90] on span "2" at bounding box center [74, 93] width 16 height 10
type input "2"
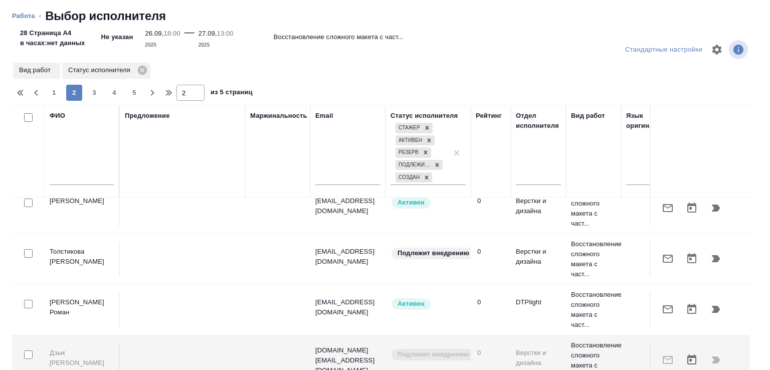
scroll to position [223, 0]
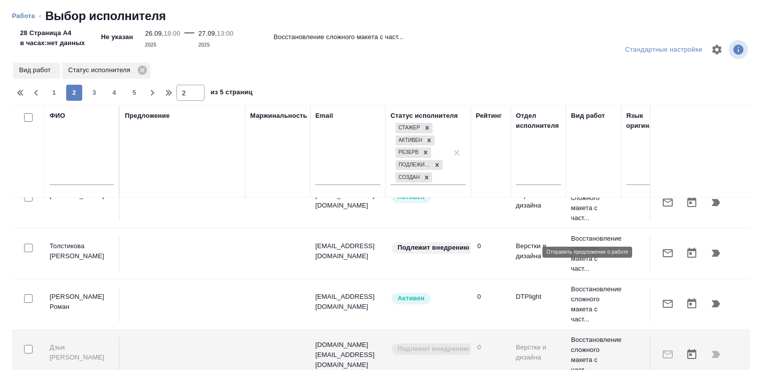
click at [656, 244] on button "button" at bounding box center [668, 253] width 24 height 24
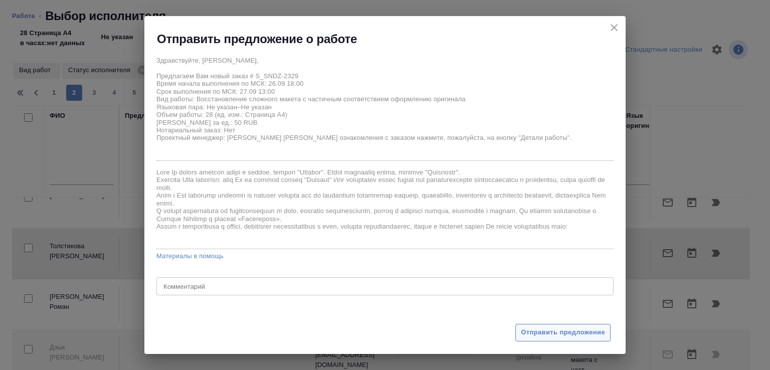
click at [526, 326] on button "Отправить предложение" at bounding box center [563, 333] width 95 height 18
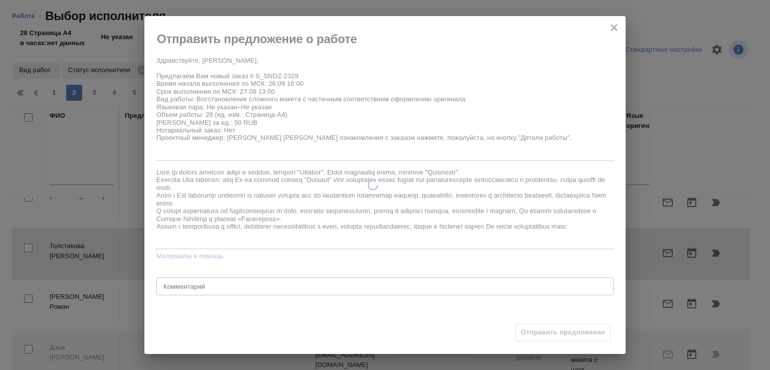
type textarea "x"
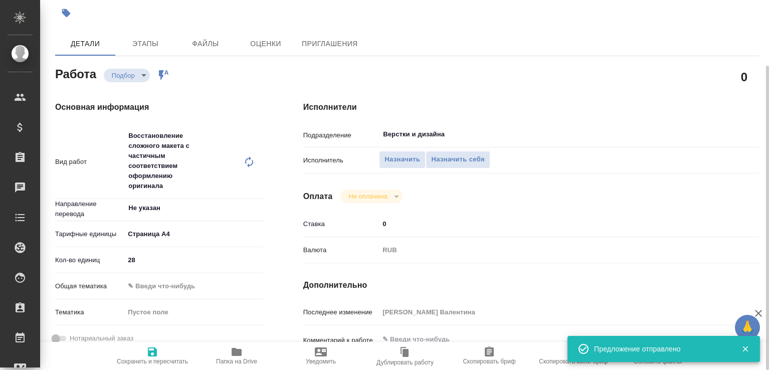
type input "recruiting"
type textarea "Восстановление сложного макета с частичным соответствием оформлению оригинала"
type textarea "x"
type input "Не указан"
type input "5f036ec4e16dec2d6b59c8ff"
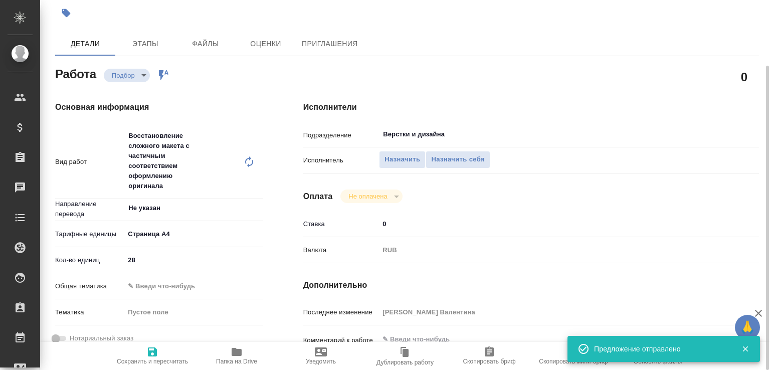
type input "28"
type input "26.09.2025 18:00"
type input "27.09.2025 13:00"
type input "03.10.2025 17:00"
type input "Верстки и дизайна"
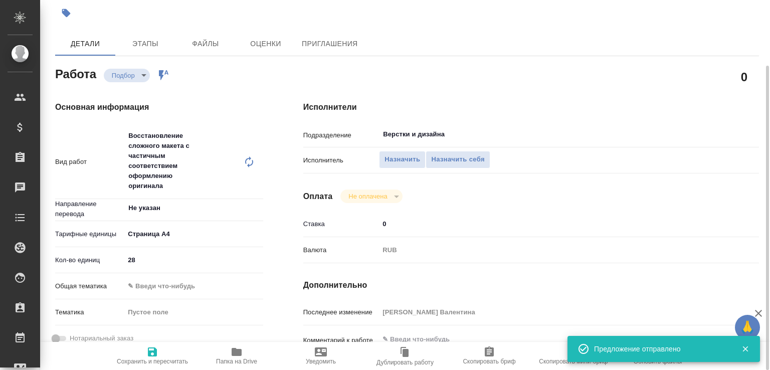
type input "notPayed"
type input "0"
type input "RUB"
type input "Горшкова Валентина"
type textarea "x"
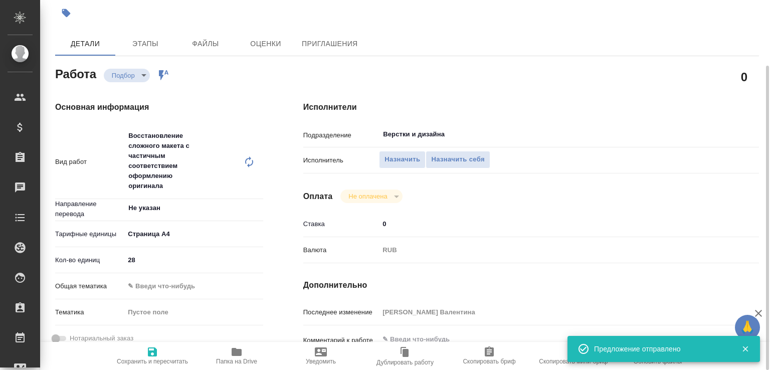
type textarea "x"
type input "S_SNDZ-2329"
type input "Верстка чертежа. Количество надписей: более 500"
type input "Приемка разверстки, Подверстка, Приемка подверстки, Восстановление сложного мак…"
type input "Кабаргина Анна"
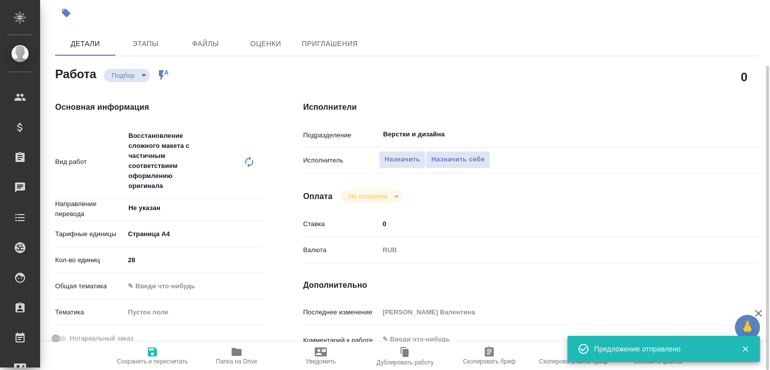
type input "Малофеева Екатерина"
type input "/Clients/Sandoz/Orders/S_SNDZ-2329"
type textarea "x"
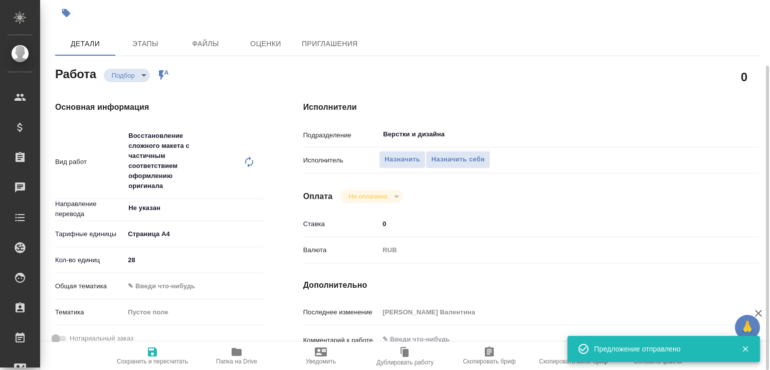
type textarea "x"
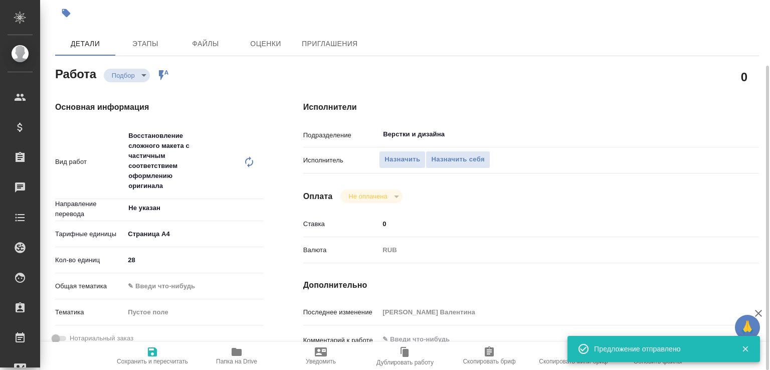
type textarea "x"
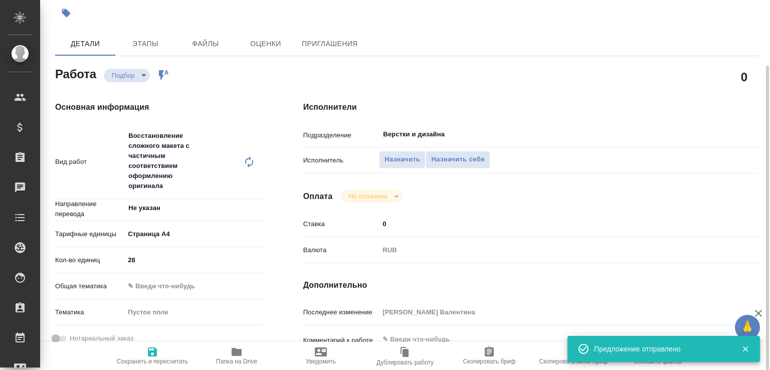
type textarea "x"
click at [411, 161] on span "Назначить" at bounding box center [403, 160] width 36 height 12
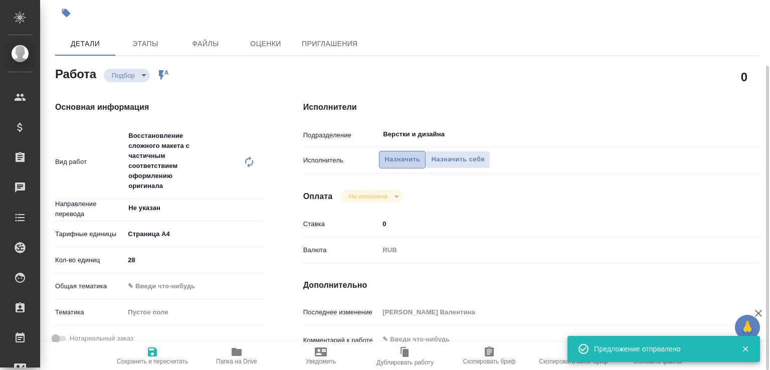
type textarea "x"
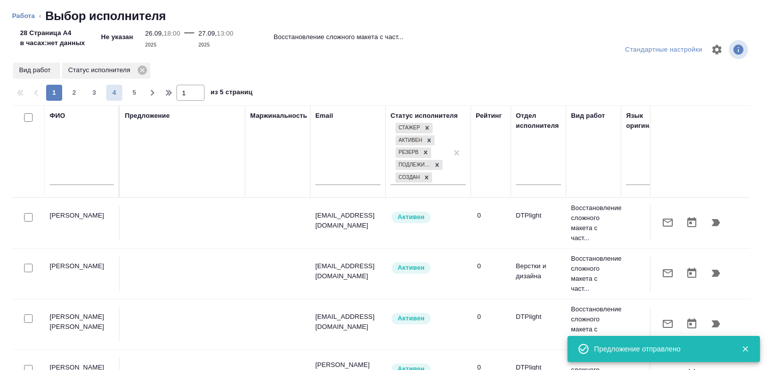
click at [112, 93] on span "4" at bounding box center [114, 93] width 16 height 10
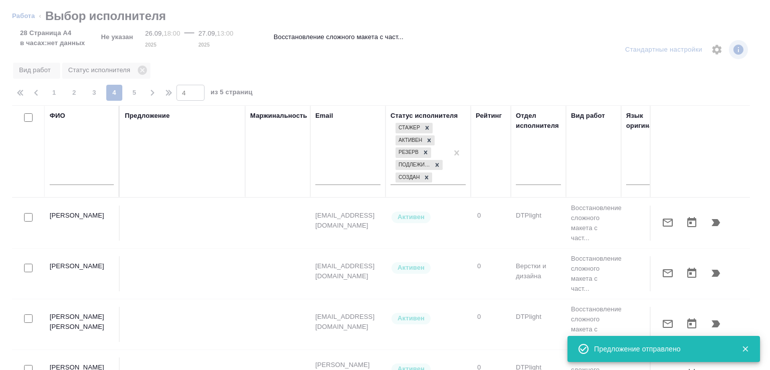
click at [75, 93] on span "2" at bounding box center [74, 93] width 16 height 10
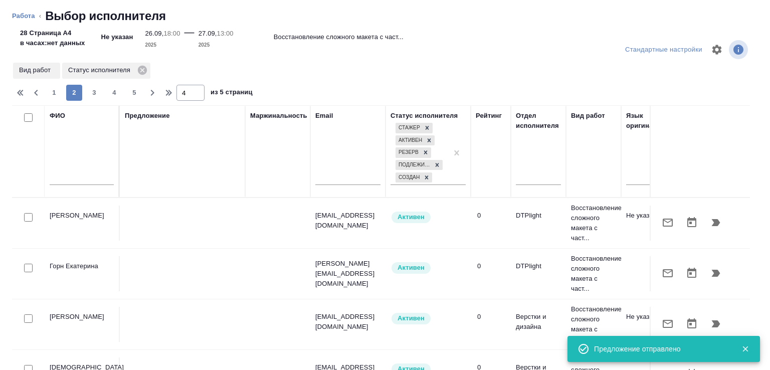
type input "2"
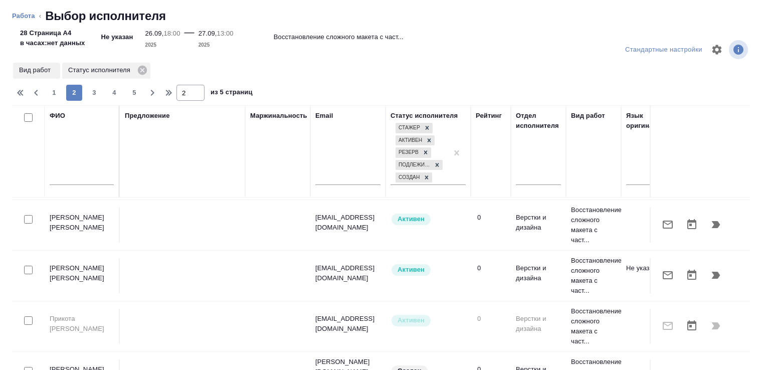
scroll to position [811, 0]
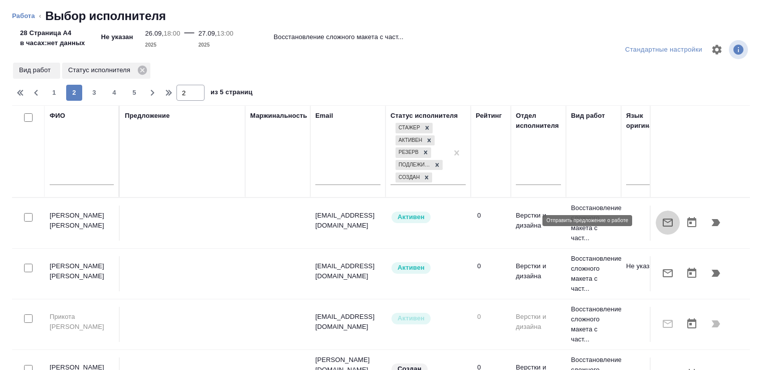
click at [662, 223] on icon "button" at bounding box center [668, 223] width 12 height 12
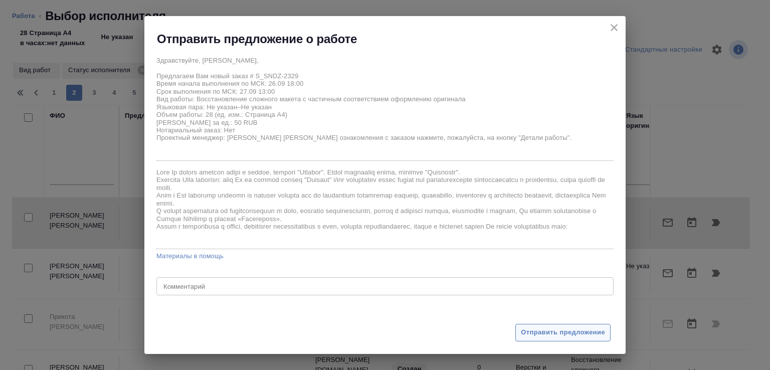
click at [531, 334] on span "Отправить предложение" at bounding box center [563, 333] width 84 height 12
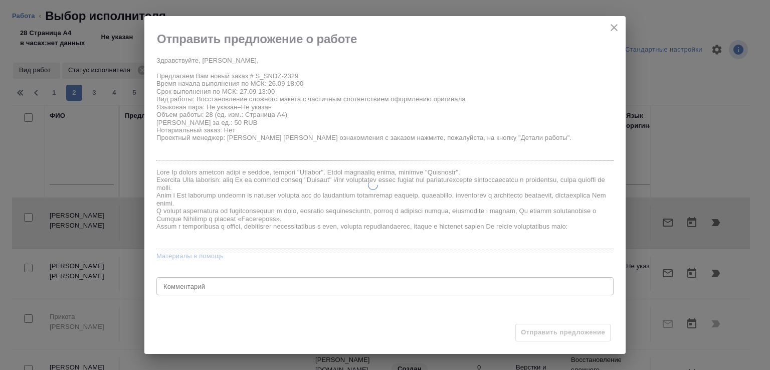
type textarea "x"
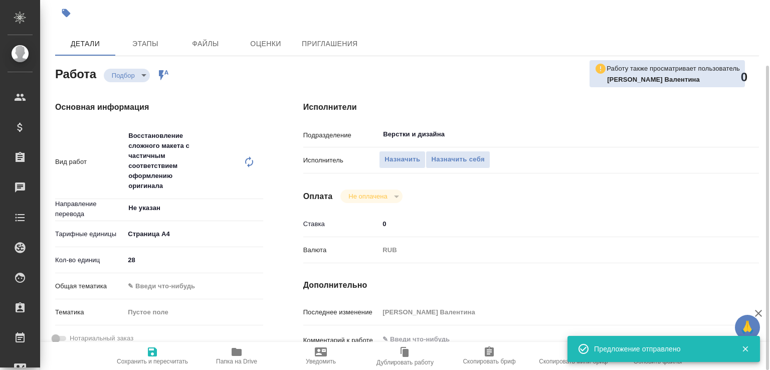
type input "recruiting"
type textarea "Восстановление сложного макета с частичным соответствием оформлению оригинала"
type textarea "x"
type input "Не указан"
type input "5f036ec4e16dec2d6b59c8ff"
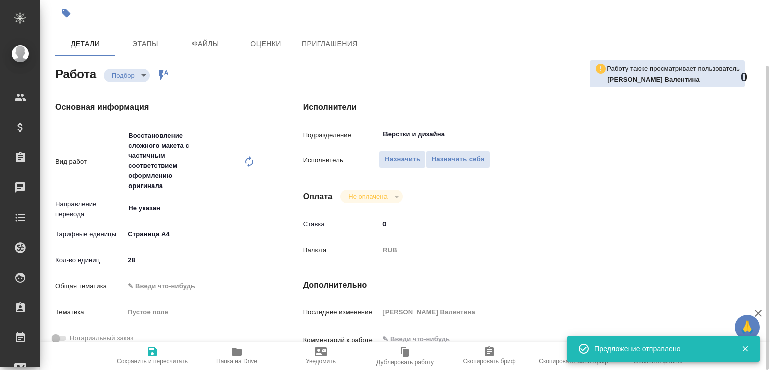
type input "28"
type input "26.09.2025 18:00"
type input "27.09.2025 13:00"
type input "03.10.2025 17:00"
type input "Верстки и дизайна"
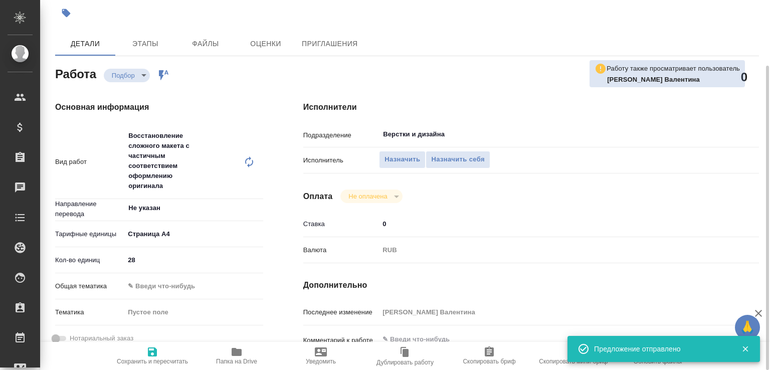
type input "notPayed"
type input "0"
type input "RUB"
type input "Горшкова Валентина"
type textarea "x"
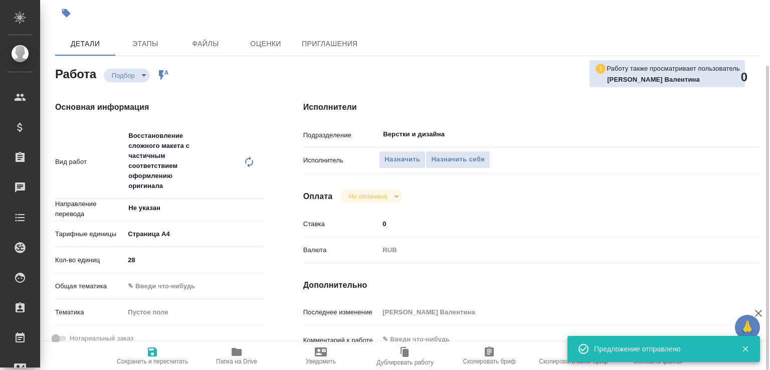
type textarea "x"
type input "S_SNDZ-2329"
type input "Верстка чертежа. Количество надписей: более 500"
type input "Приемка разверстки, Подверстка, Приемка подверстки, Восстановление сложного мак…"
type input "Кабаргина Анна"
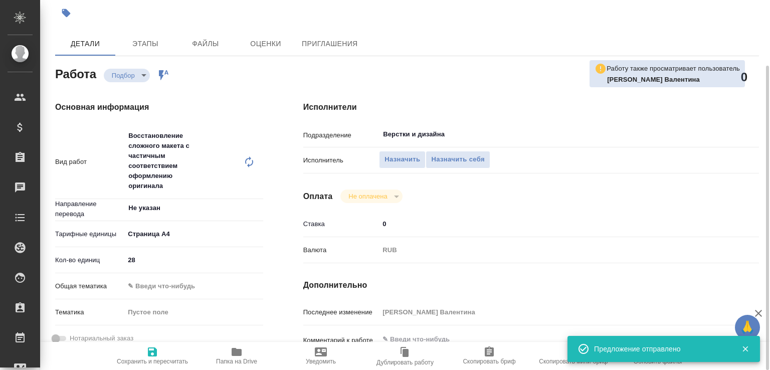
type input "[PERSON_NAME]"
type input "/Clients/Sandoz/Orders/S_SNDZ-2329"
type textarea "x"
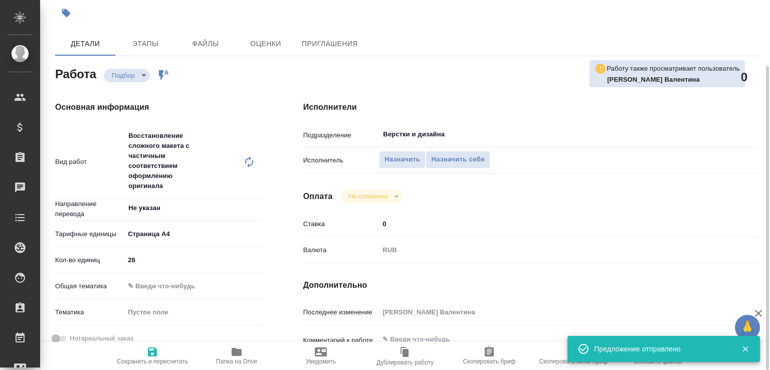
type textarea "x"
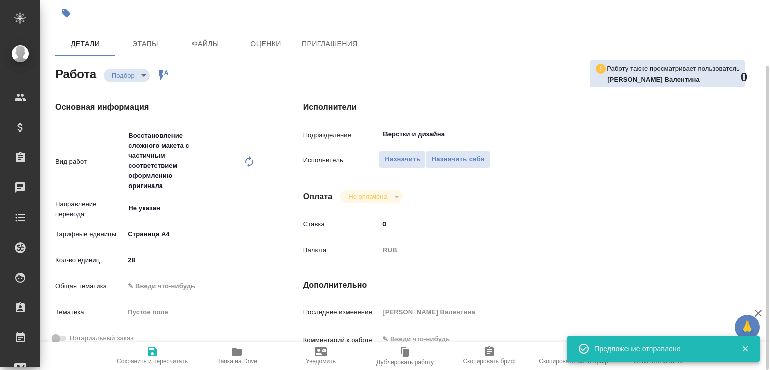
type textarea "x"
click at [341, 46] on span "Приглашения" at bounding box center [330, 44] width 56 height 13
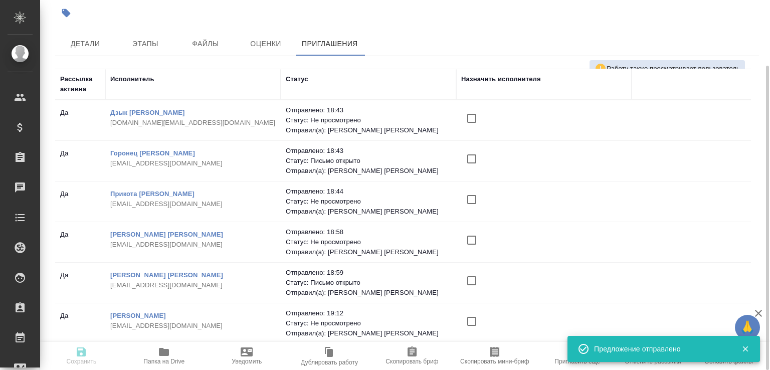
scroll to position [87, 0]
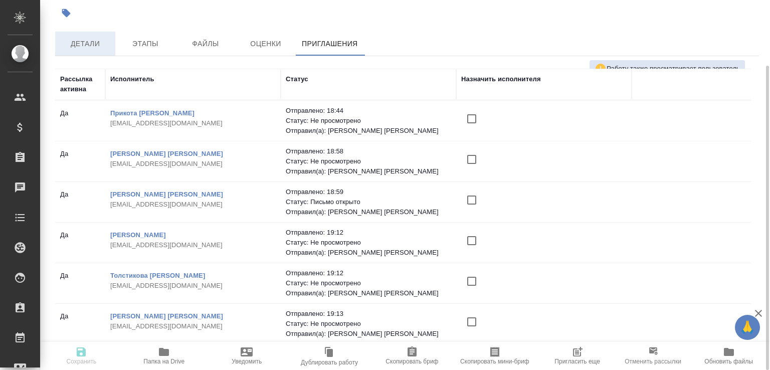
click at [92, 41] on span "Детали" at bounding box center [85, 44] width 48 height 13
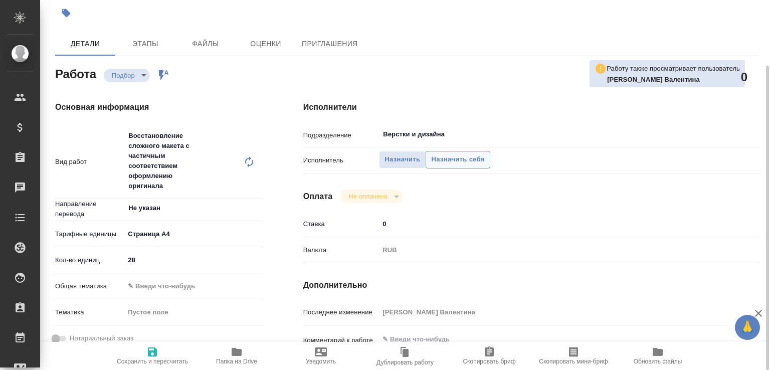
type textarea "x"
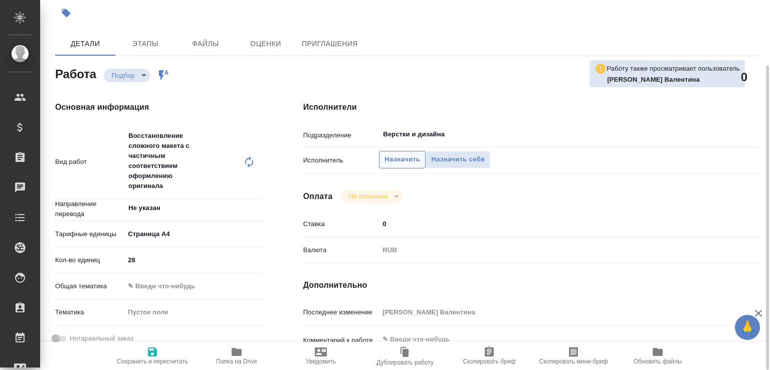
click at [404, 156] on span "Назначить" at bounding box center [403, 160] width 36 height 12
type textarea "x"
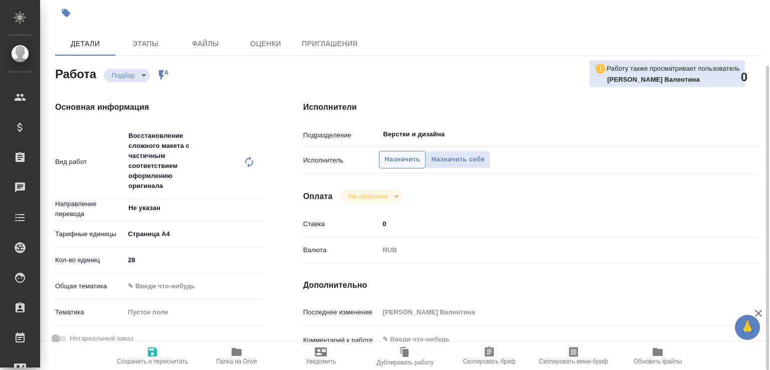
type textarea "x"
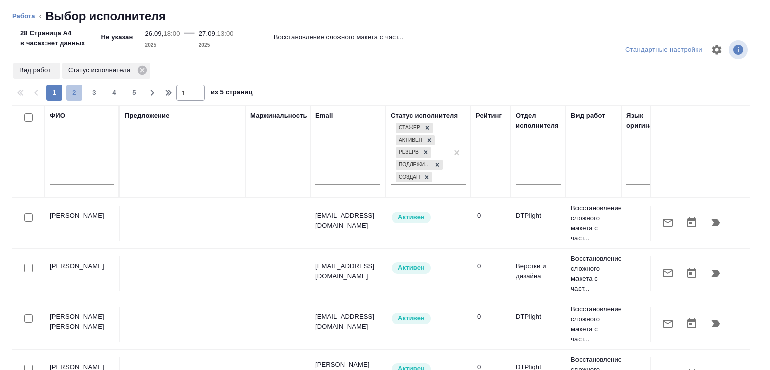
click at [79, 93] on span "2" at bounding box center [74, 93] width 16 height 10
type input "2"
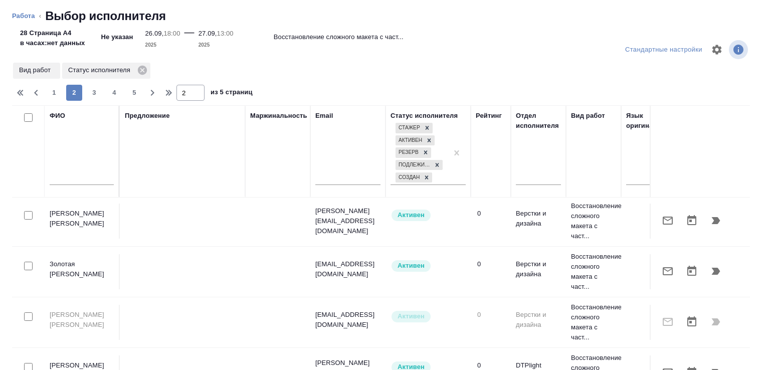
scroll to position [1048, 0]
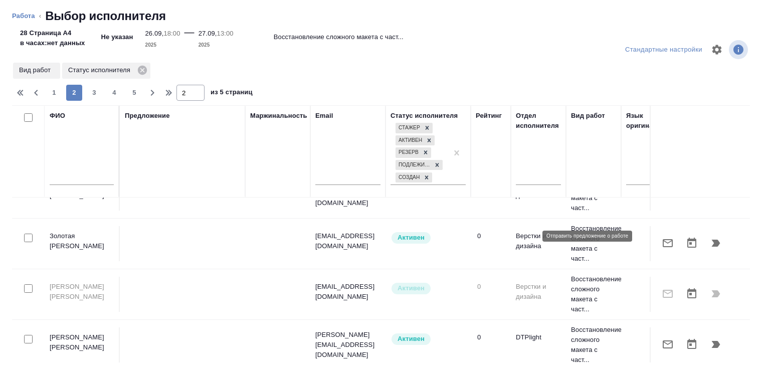
click at [662, 237] on icon "button" at bounding box center [668, 243] width 12 height 12
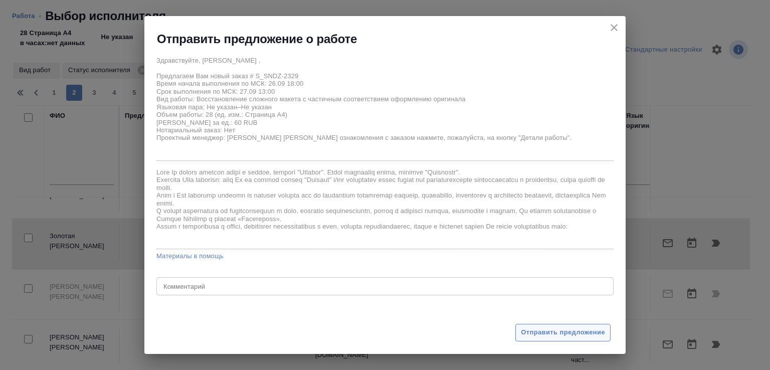
click at [542, 328] on span "Отправить предложение" at bounding box center [563, 333] width 84 height 12
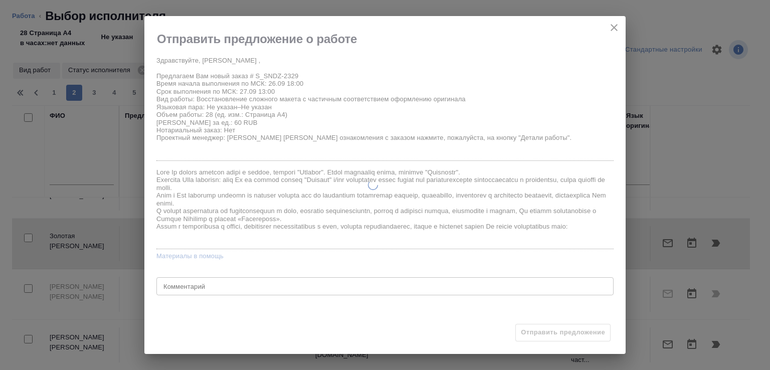
type textarea "x"
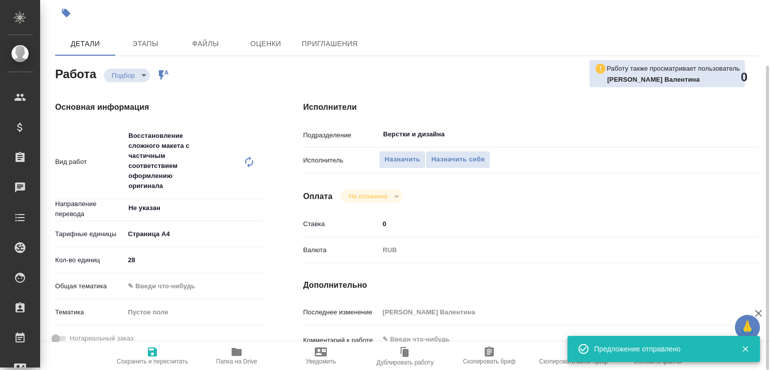
type input "recruiting"
type textarea "Восстановление сложного макета с частичным соответствием оформлению оригинала"
type textarea "x"
type input "Не указан"
type input "5f036ec4e16dec2d6b59c8ff"
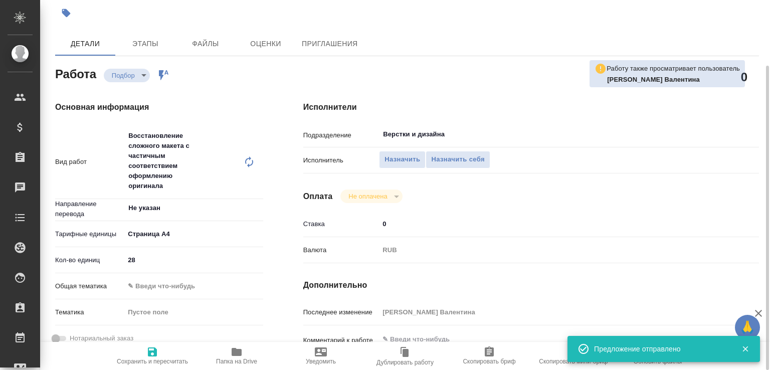
type input "28"
type input "26.09.2025 18:00"
type input "27.09.2025 13:00"
type input "03.10.2025 17:00"
type input "Верстки и дизайна"
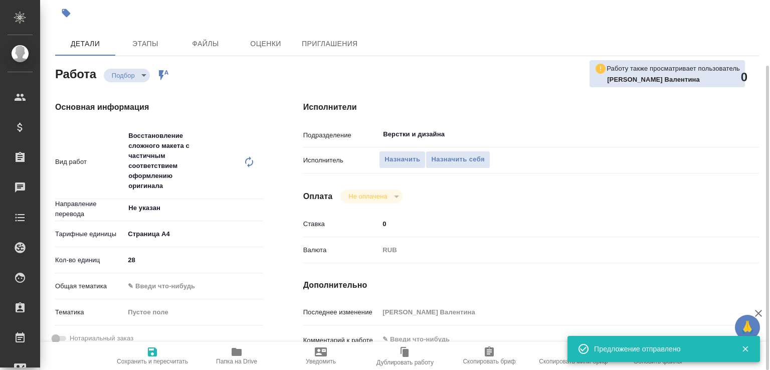
type input "notPayed"
type input "0"
type input "RUB"
type input "Горшкова Валентина"
type textarea "x"
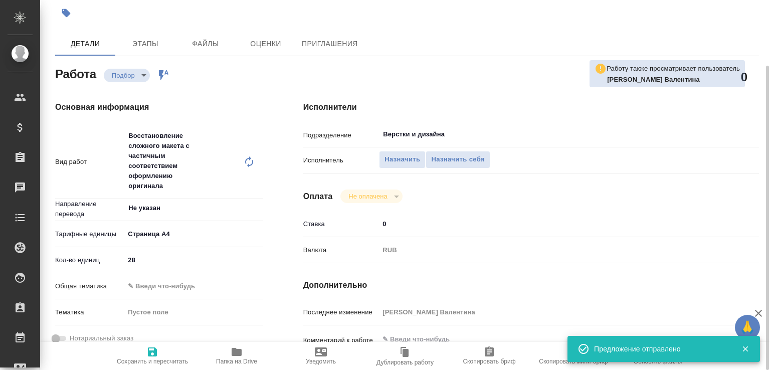
type textarea "x"
type input "S_SNDZ-2329"
type input "Верстка чертежа. Количество надписей: более 500"
type input "Приемка разверстки, Подверстка, Приемка подверстки, Восстановление сложного мак…"
type input "Кабаргина Анна"
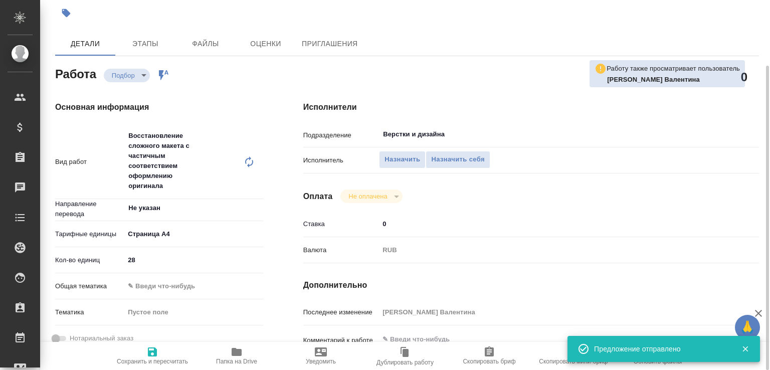
type input "[PERSON_NAME]"
type input "/Clients/Sandoz/Orders/S_SNDZ-2329"
type textarea "x"
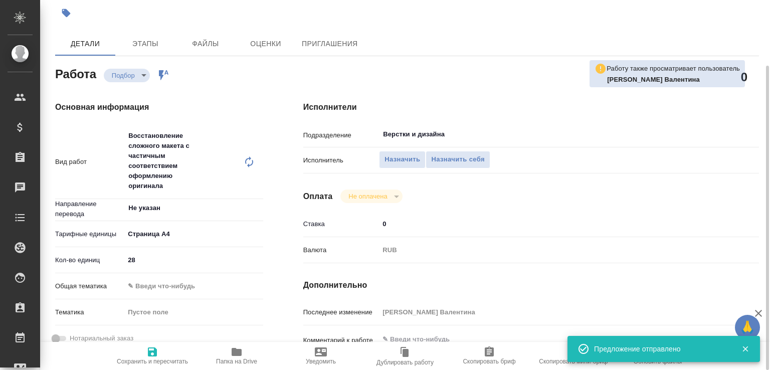
type textarea "x"
click at [394, 162] on span "Назначить" at bounding box center [403, 160] width 36 height 12
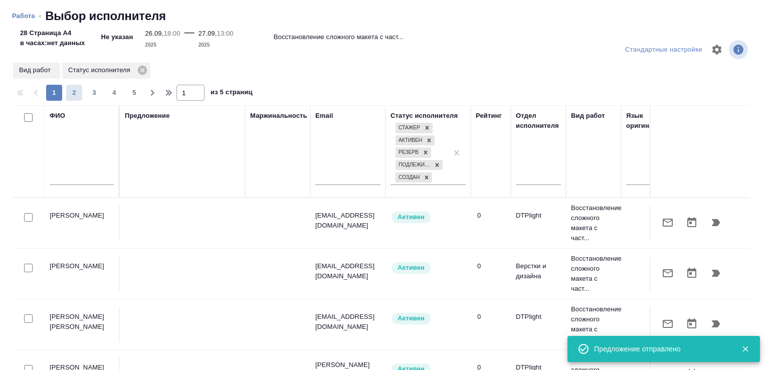
click at [76, 90] on span "2" at bounding box center [74, 93] width 16 height 10
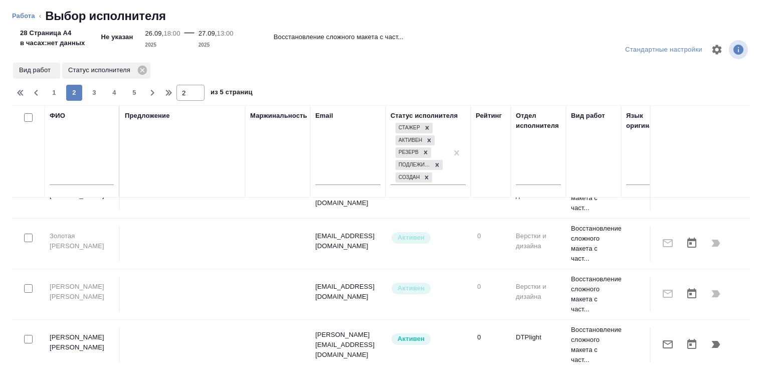
scroll to position [55, 0]
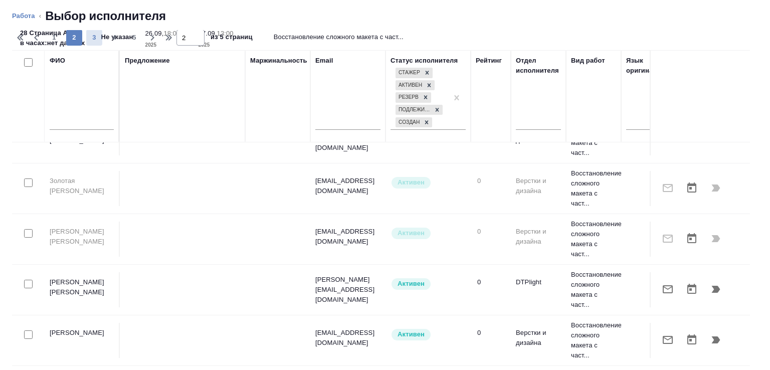
click at [94, 41] on span "3" at bounding box center [94, 38] width 16 height 10
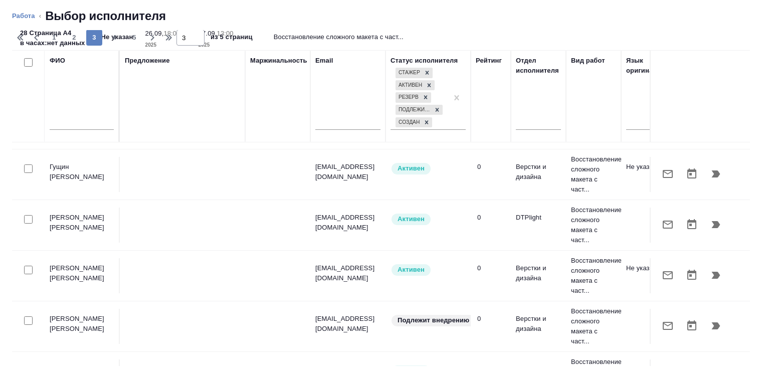
scroll to position [0, 0]
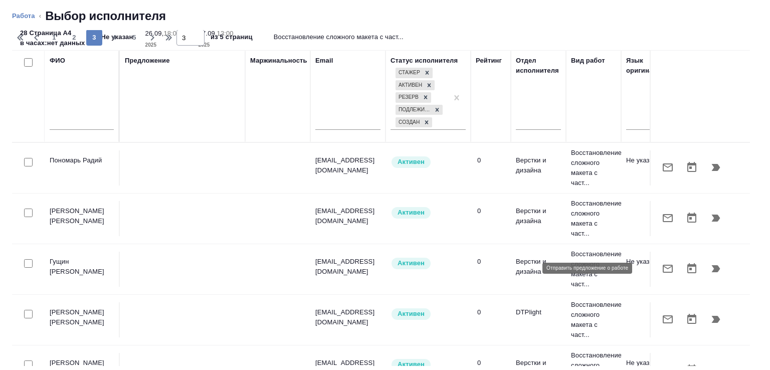
click at [662, 265] on icon "button" at bounding box center [668, 269] width 12 height 12
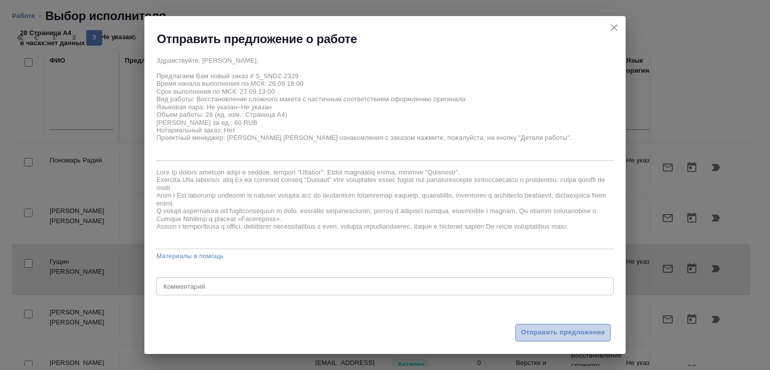
click at [568, 333] on span "Отправить предложение" at bounding box center [563, 333] width 84 height 12
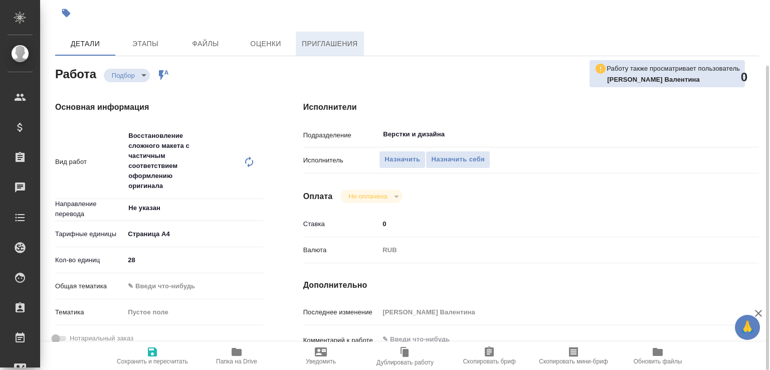
click at [323, 40] on span "Приглашения" at bounding box center [330, 44] width 56 height 13
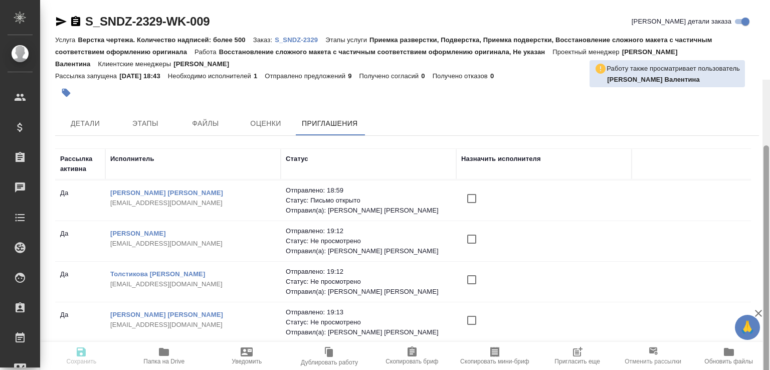
scroll to position [80, 0]
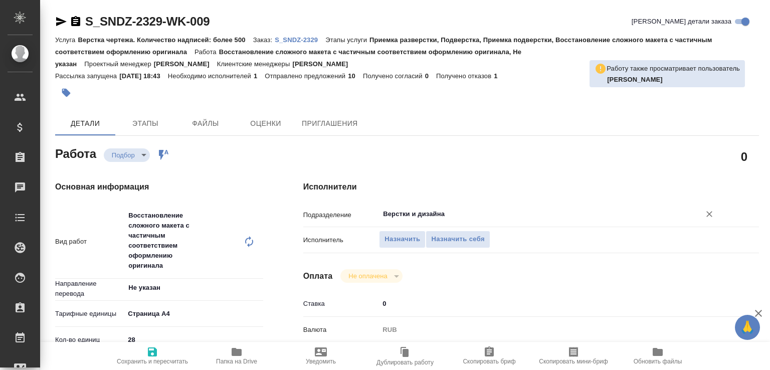
click at [404, 214] on input "Верстки и дизайна" at bounding box center [533, 214] width 302 height 12
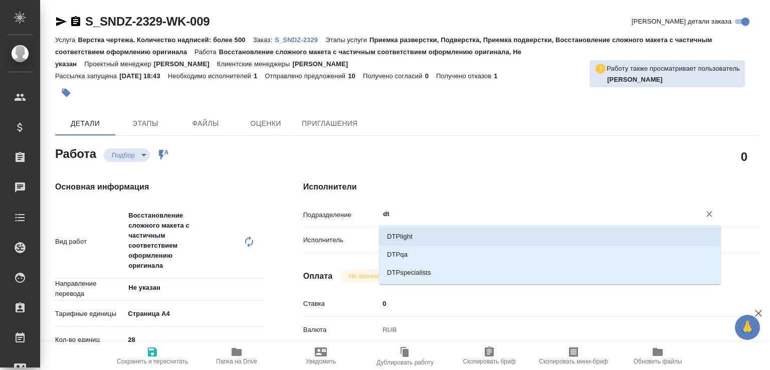
click at [407, 231] on li "DTPlight" at bounding box center [550, 237] width 342 height 18
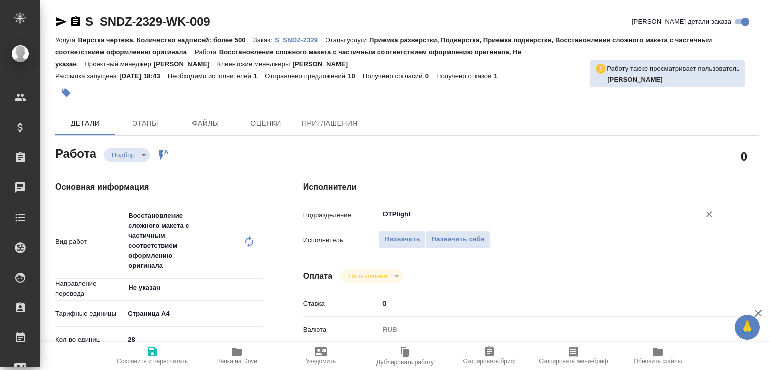
type input "DTPlight"
click at [146, 350] on icon "button" at bounding box center [152, 352] width 12 height 12
type input "recruiting"
type input "Не указан"
type input "5f036ec4e16dec2d6b59c8ff"
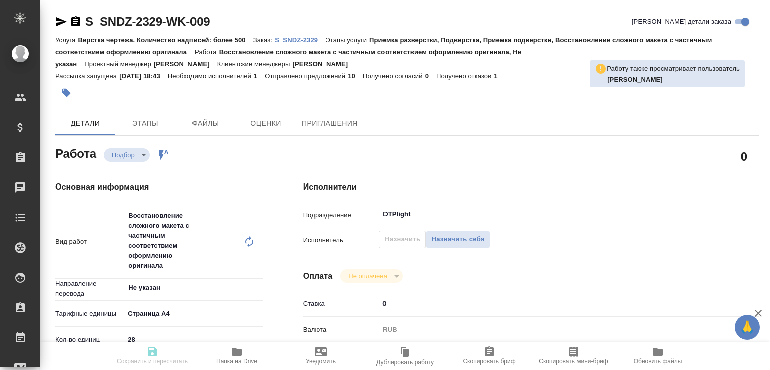
type input "28"
type input "[DATE] 18:00"
type input "[DATE] 13:00"
type input "[DATE] 17:00"
type input "DTPlight"
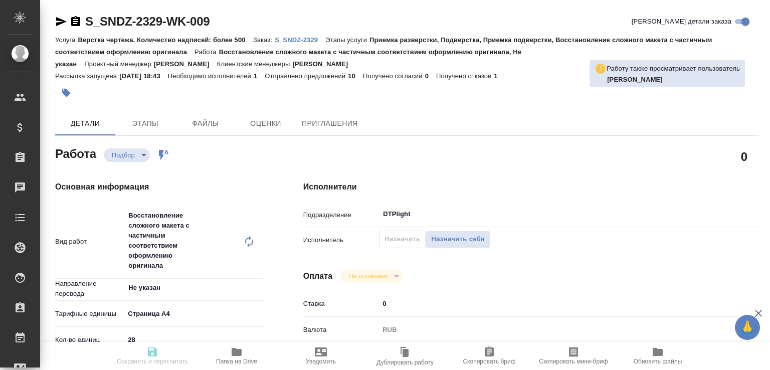
type input "notPayed"
type input "0"
type input "RUB"
type input "[PERSON_NAME]"
type input "S_SNDZ-2329"
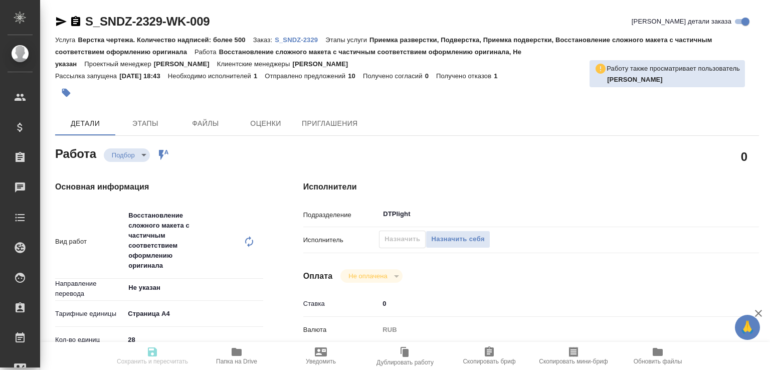
type input "Верстка чертежа. Количество надписей: более 500"
type input "Приемка разверстки, Подверстка, Приемка подверстки, Восстановление сложного мак…"
type input "[PERSON_NAME]"
type input "/Clients/Sandoz/Orders/S_SNDZ-2329"
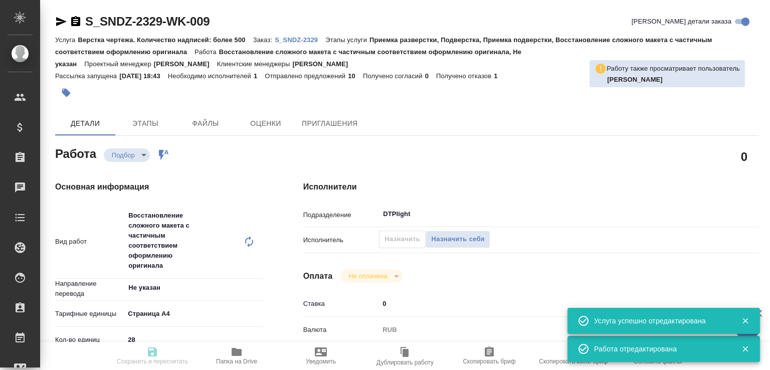
type input "recruiting"
type input "Не указан"
type input "5f036ec4e16dec2d6b59c8ff"
type input "28"
type input "26.09.2025 18:00"
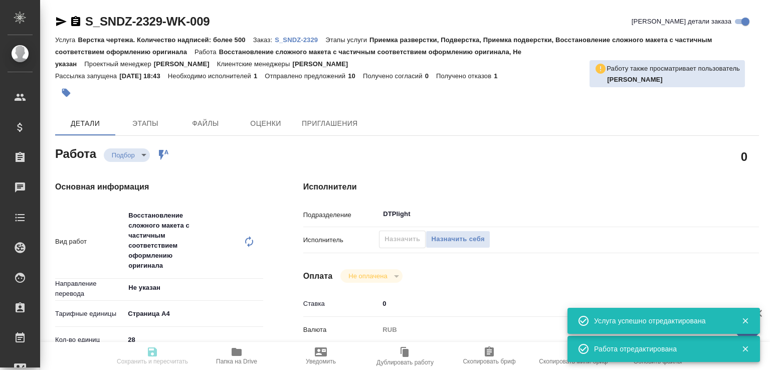
type input "27.09.2025 13:00"
type input "03.10.2025 17:00"
type input "DTPlight"
type input "notPayed"
type input "0"
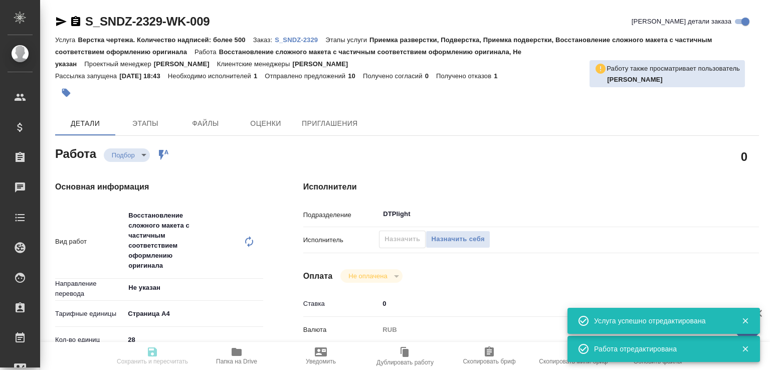
type input "RUB"
type input "Горшкова Валентина"
type input "S_SNDZ-2329"
type input "Верстка чертежа. Количество надписей: более 500"
type input "Приемка разверстки, Подверстка, Приемка подверстки, Восстановление сложного мак…"
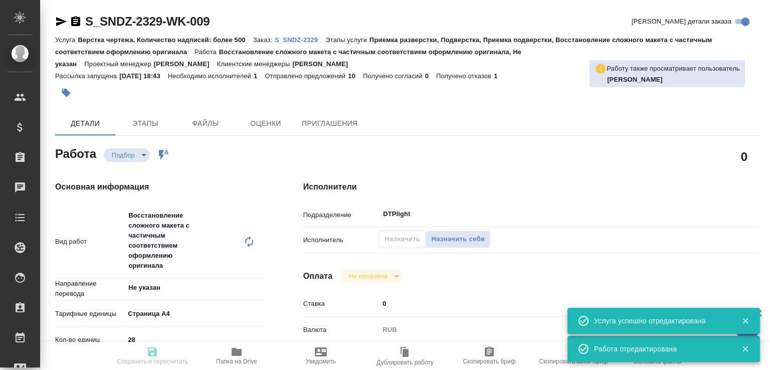
type input "Кабаргина Анна"
type input "[PERSON_NAME]"
type input "/Clients/Sandoz/Orders/S_SNDZ-2329"
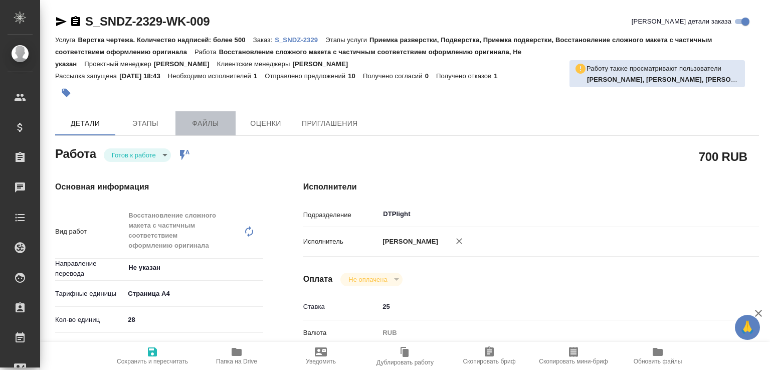
click at [212, 120] on span "Файлы" at bounding box center [206, 123] width 48 height 13
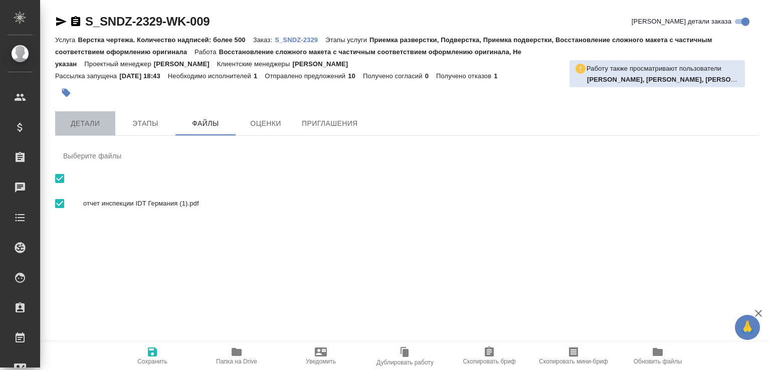
click at [70, 122] on span "Детали" at bounding box center [85, 123] width 48 height 13
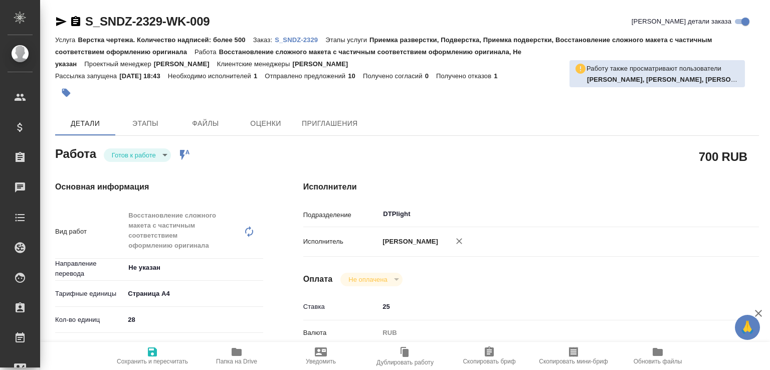
click at [317, 41] on p "S_SNDZ-2329" at bounding box center [300, 40] width 51 height 8
type textarea "x"
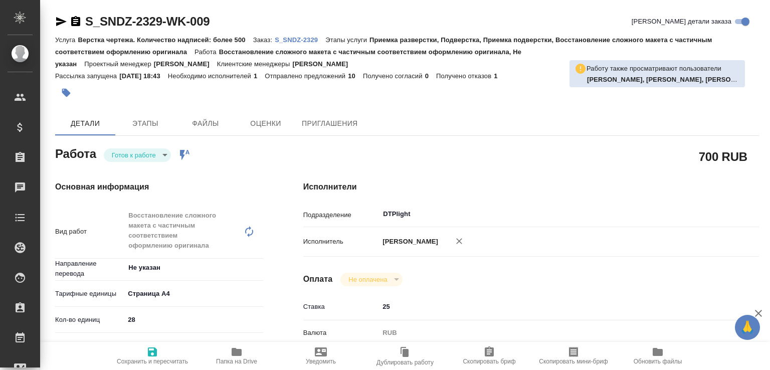
type textarea "x"
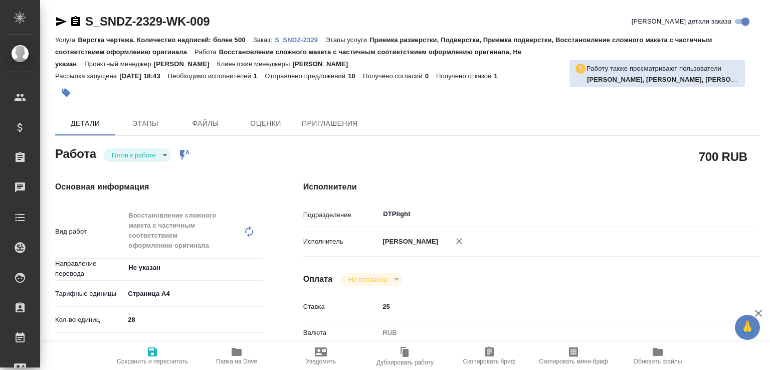
type textarea "x"
click at [144, 161] on body "🙏 .cls-1 fill:#fff; AWATERA Малофеева Екатерина e.malofeeva Клиенты Спецификаци…" at bounding box center [385, 185] width 770 height 370
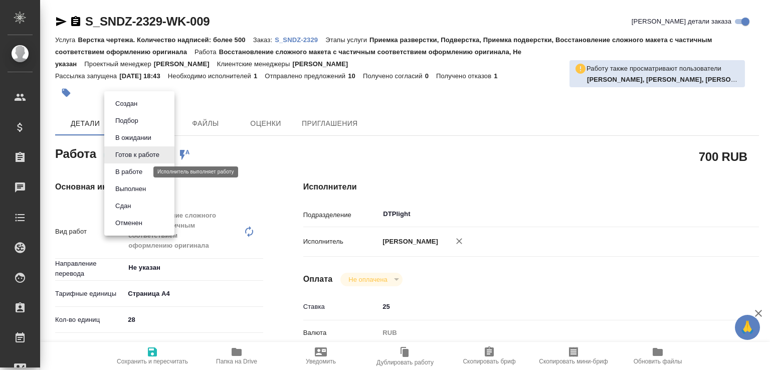
click at [142, 173] on button "В работе" at bounding box center [128, 172] width 33 height 11
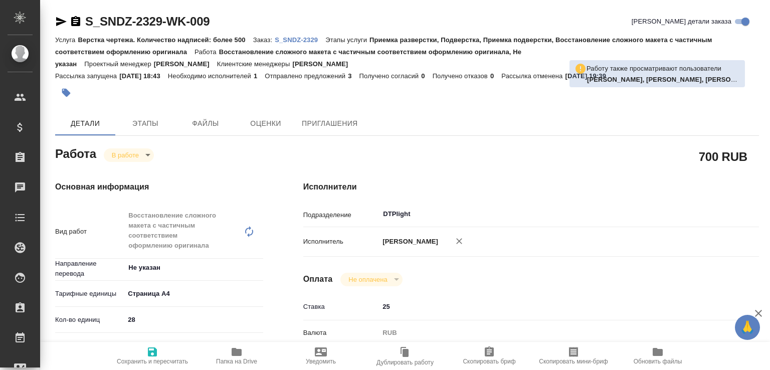
type textarea "x"
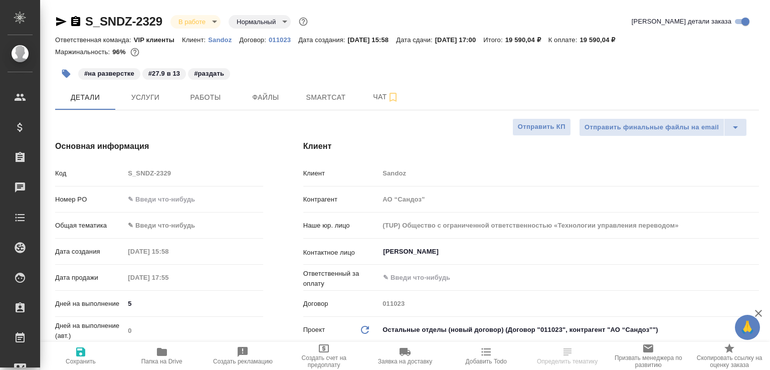
select select "RU"
type input "Горшкова Валентина"
type input "Комаров Роман"
click at [208, 102] on span "Работы" at bounding box center [206, 97] width 48 height 13
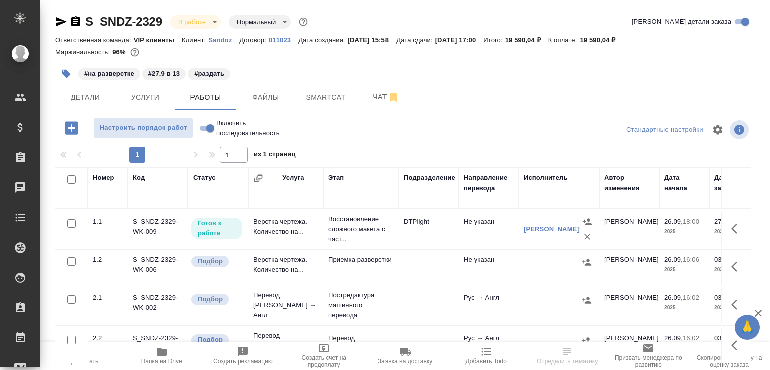
click at [212, 129] on input "Включить последовательность" at bounding box center [210, 128] width 36 height 12
checkbox input "true"
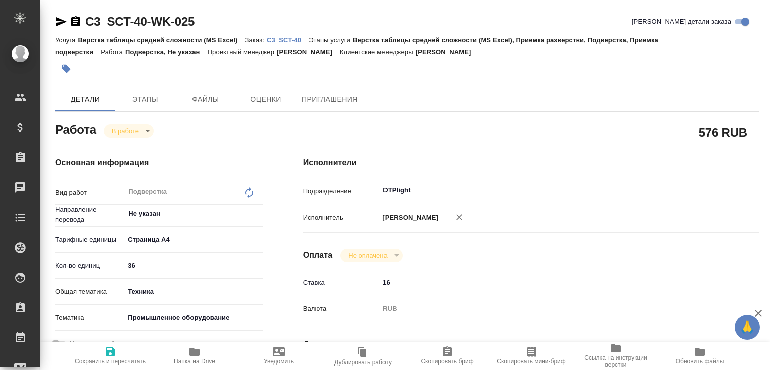
click at [195, 350] on icon "button" at bounding box center [195, 352] width 10 height 8
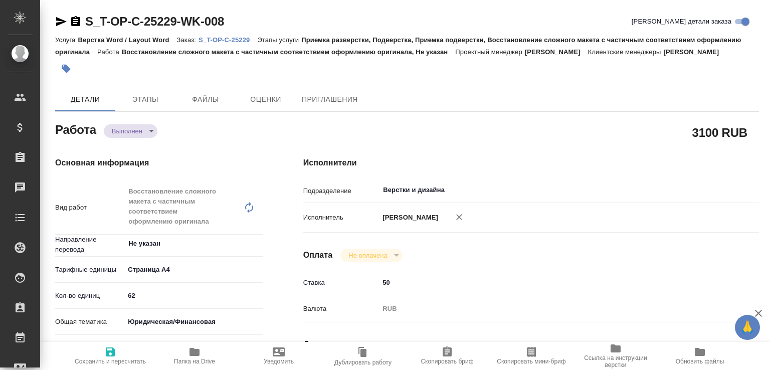
click at [217, 350] on span "Папка на Drive" at bounding box center [194, 355] width 72 height 19
click at [141, 139] on body "🙏 .cls-1 fill:#fff; AWATERA [PERSON_NAME]malofeeva Клиенты Спецификации Заказы …" at bounding box center [385, 185] width 770 height 370
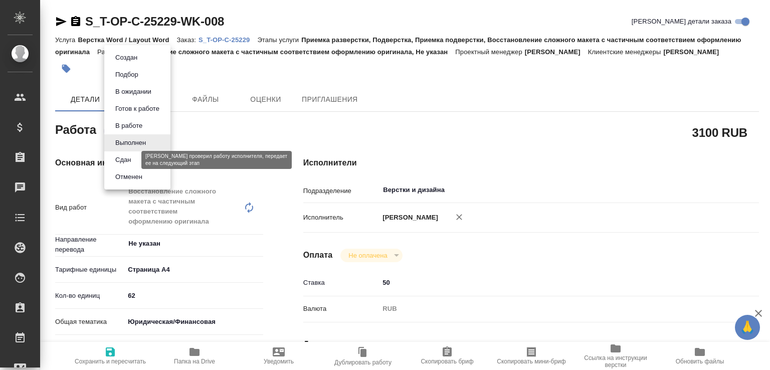
click at [127, 159] on button "Сдан" at bounding box center [123, 159] width 22 height 11
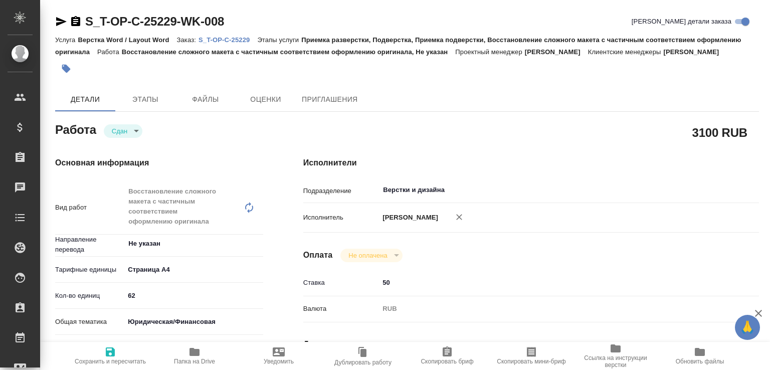
type textarea "x"
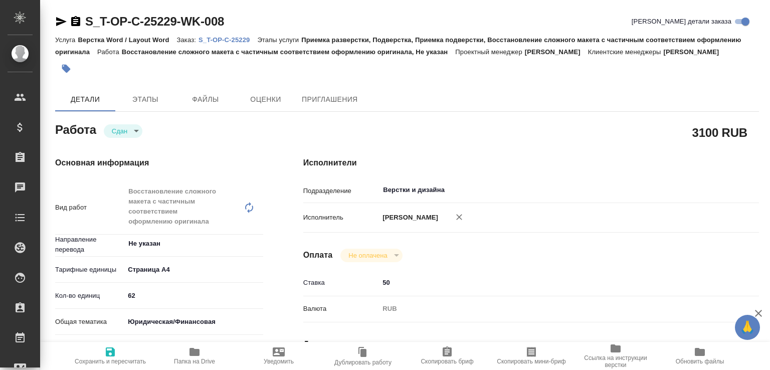
click at [241, 39] on p "S_T-OP-C-25229" at bounding box center [228, 40] width 59 height 8
type textarea "x"
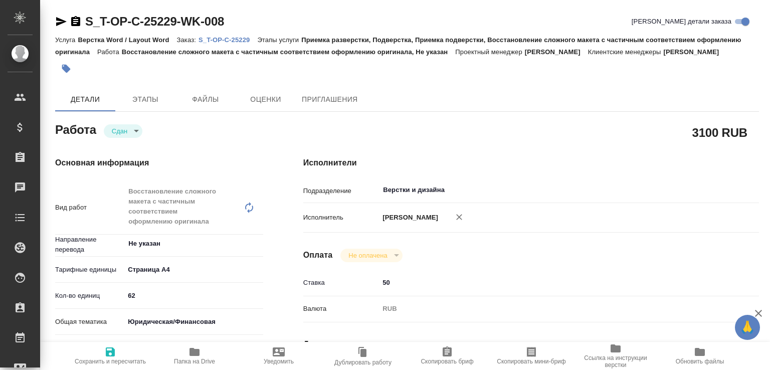
type textarea "x"
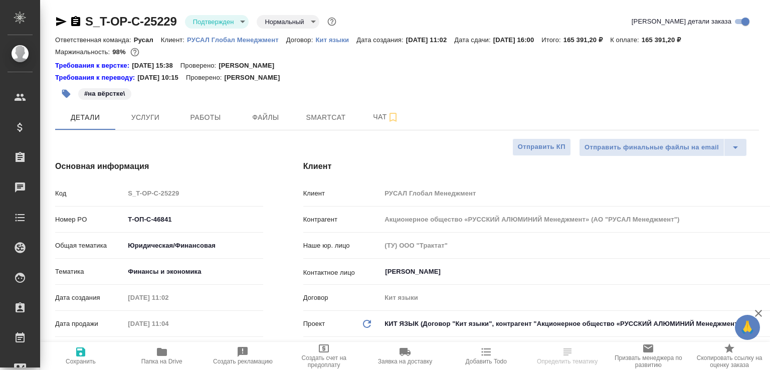
select select "RU"
click at [367, 109] on button "Чат" at bounding box center [386, 117] width 60 height 25
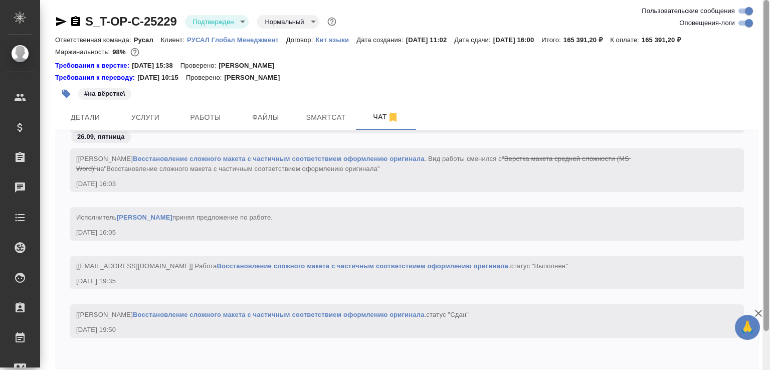
scroll to position [44, 0]
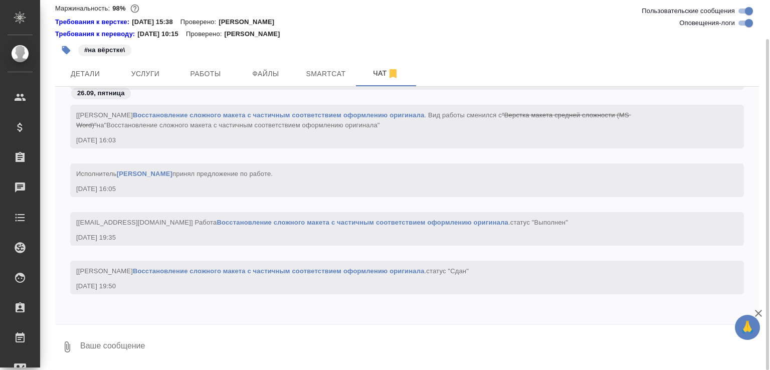
click at [88, 356] on textarea at bounding box center [419, 347] width 680 height 34
paste textarea "[URL][DOMAIN_NAME]"
type textarea "[URL][DOMAIN_NAME]"
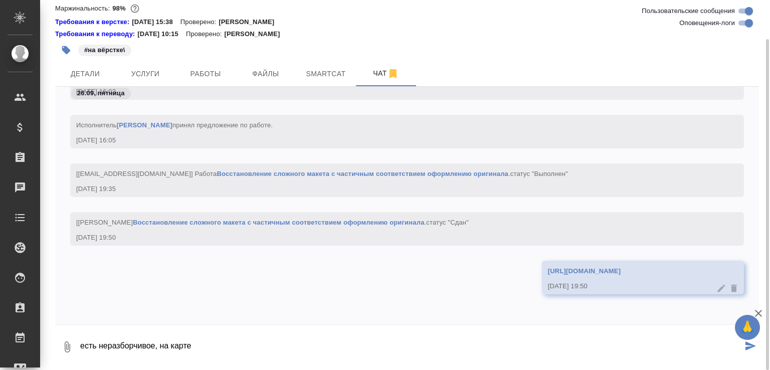
type textarea "есть неразборчивое, на карте"
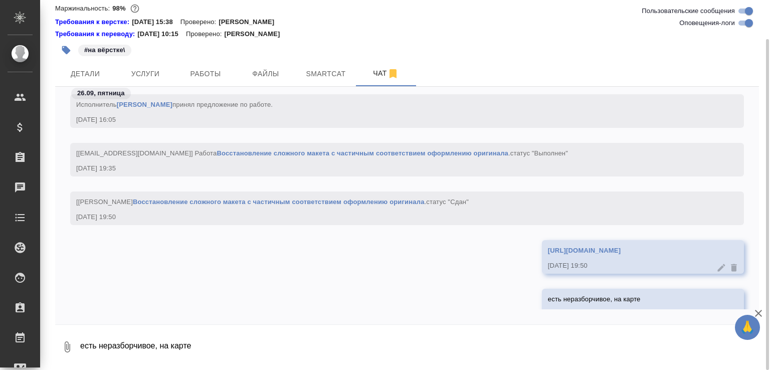
scroll to position [2919, 0]
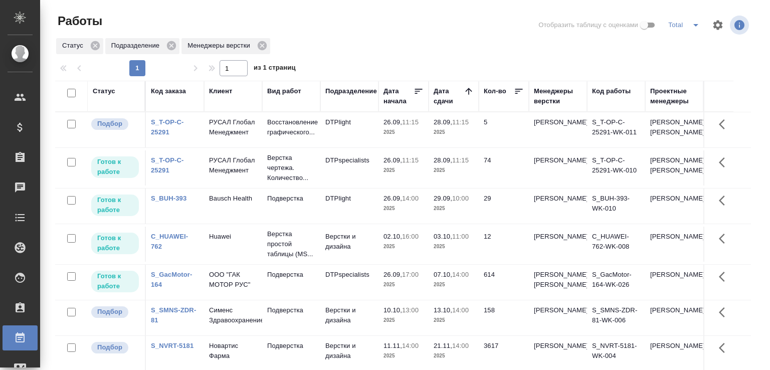
scroll to position [77, 0]
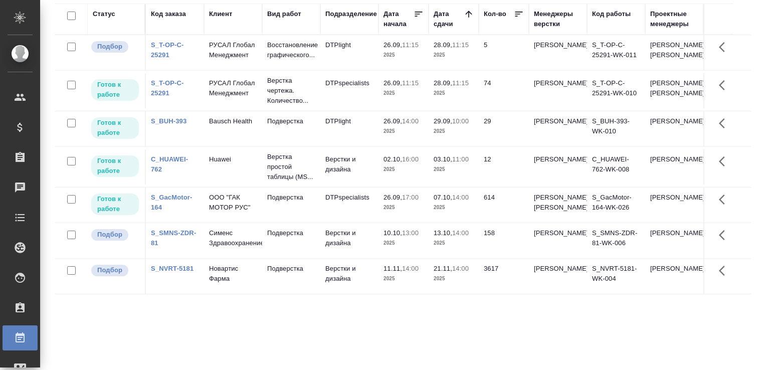
click at [742, 183] on tr "Готов к работе C_HUAWEI-762 Huawei Верстка простой таблицы (MS... Верстки и диз…" at bounding box center [403, 167] width 696 height 41
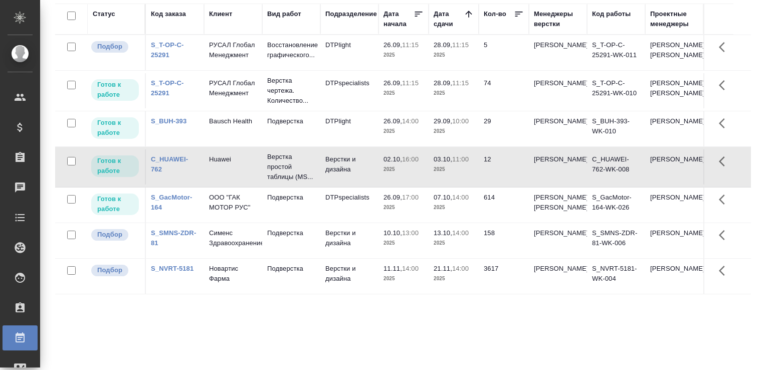
click at [754, 135] on div "Работы Отобразить таблицу с оценками Total Статус Подразделение Менеджеры верст…" at bounding box center [407, 146] width 715 height 447
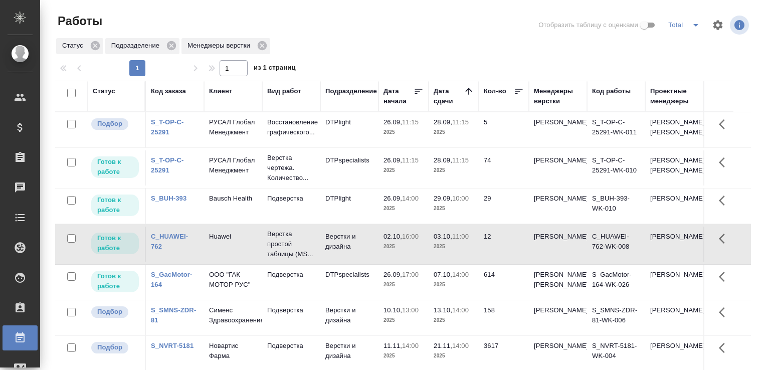
click at [754, 135] on div "Работы Отобразить таблицу с оценками Total Статус Подразделение Менеджеры верст…" at bounding box center [407, 223] width 715 height 447
click at [382, 47] on div "Статус Подразделение Менеджеры верстки" at bounding box center [403, 46] width 696 height 18
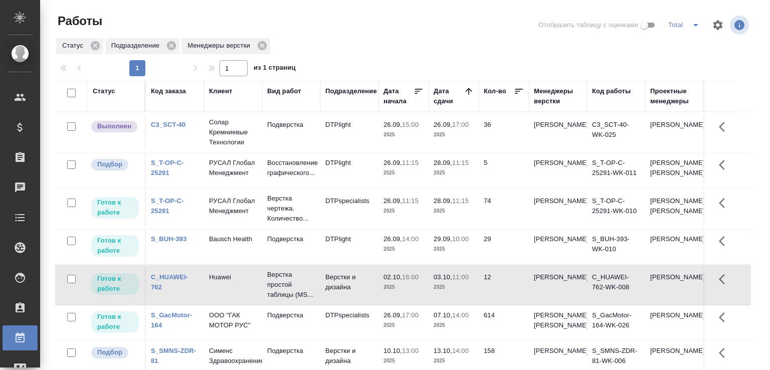
click at [382, 47] on div "Статус Подразделение Менеджеры верстки" at bounding box center [403, 46] width 696 height 18
click at [373, 131] on td "DTPlight" at bounding box center [350, 132] width 58 height 35
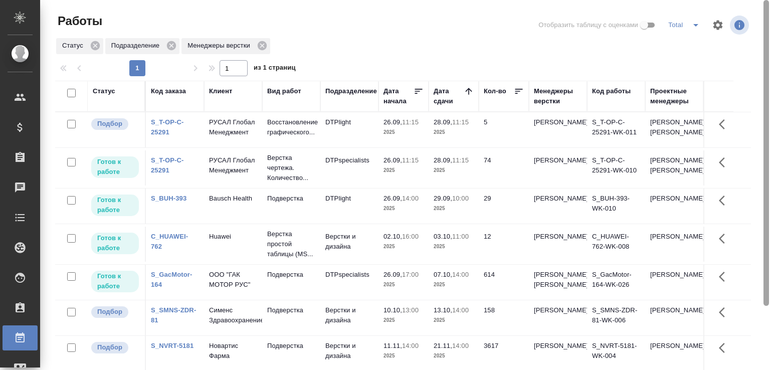
scroll to position [77, 0]
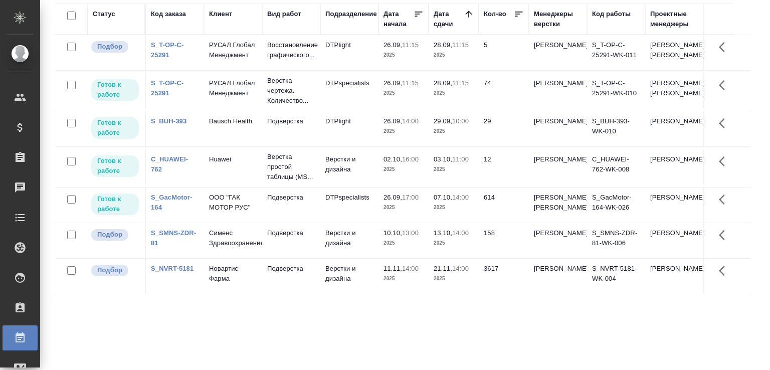
click at [162, 338] on div "Статус Код заказа Клиент Вид работ Подразделение Дата начала Дата сдачи Кол-во …" at bounding box center [403, 184] width 696 height 361
click at [163, 338] on div "Статус Код заказа Клиент Вид работ Подразделение Дата начала Дата сдачи Кол-во …" at bounding box center [403, 184] width 696 height 361
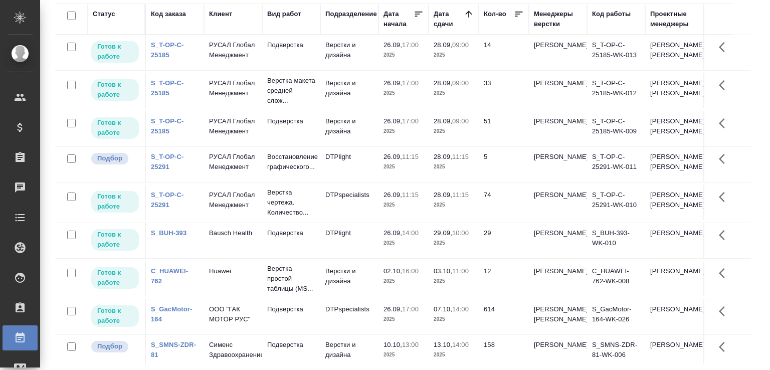
click at [752, 86] on div "Работы Отобразить таблицу с оценками Total Статус Подразделение Менеджеры верст…" at bounding box center [407, 146] width 715 height 447
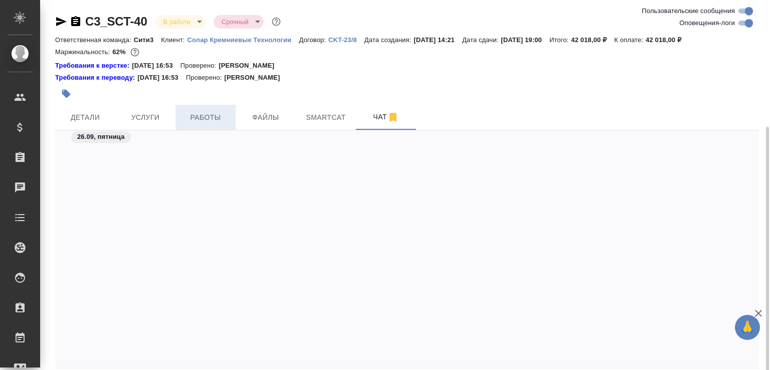
scroll to position [12030, 0]
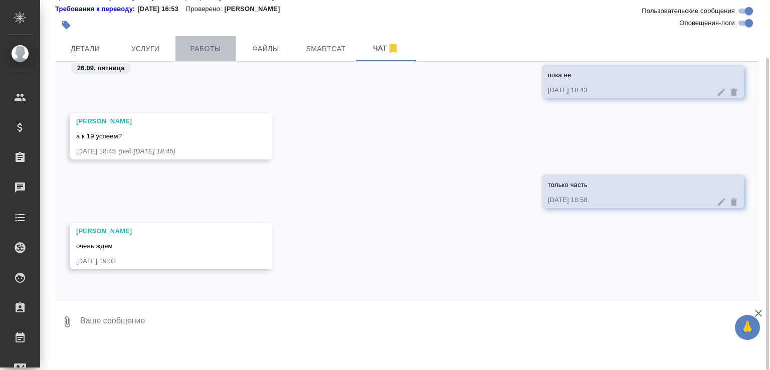
click at [206, 52] on span "Работы" at bounding box center [206, 49] width 48 height 13
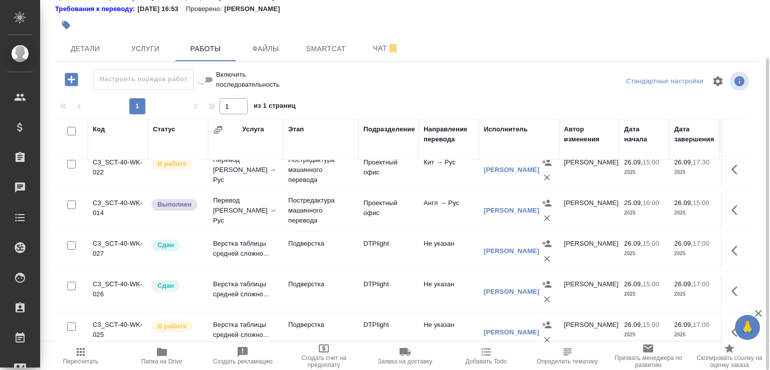
scroll to position [269, 0]
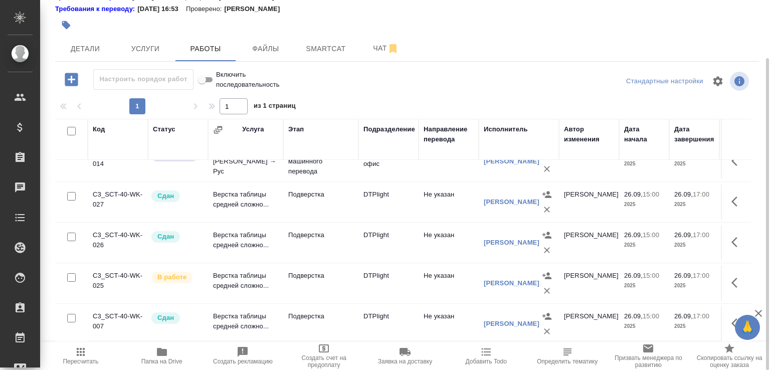
click at [320, 282] on td "Подверстка" at bounding box center [320, 283] width 75 height 35
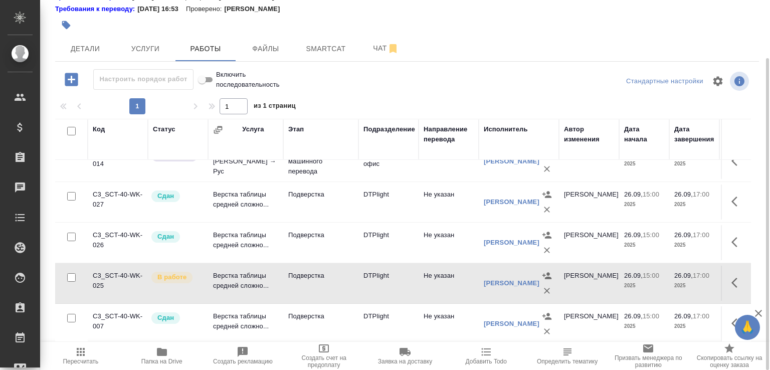
click at [320, 282] on td "Подверстка" at bounding box center [320, 283] width 75 height 35
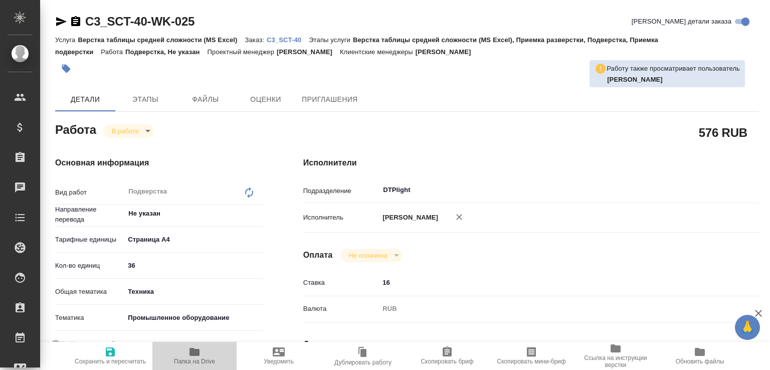
click at [203, 346] on span "Папка на Drive" at bounding box center [194, 355] width 72 height 19
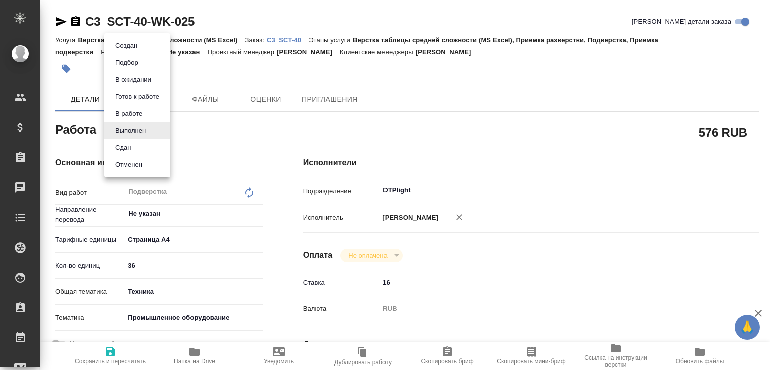
click at [149, 129] on body "🙏 .cls-1 fill:#fff; AWATERA Малофеева Екатерина e.malofeeva Клиенты Спецификаци…" at bounding box center [385, 185] width 770 height 370
click at [139, 146] on li "Сдан" at bounding box center [137, 147] width 66 height 17
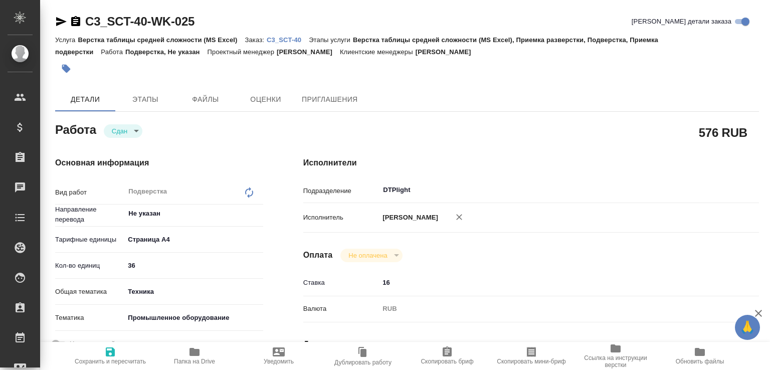
type textarea "x"
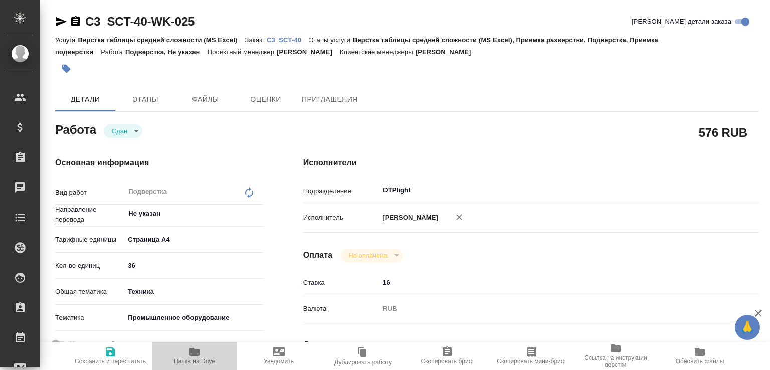
click at [207, 354] on span "Папка на Drive" at bounding box center [194, 355] width 72 height 19
type textarea "x"
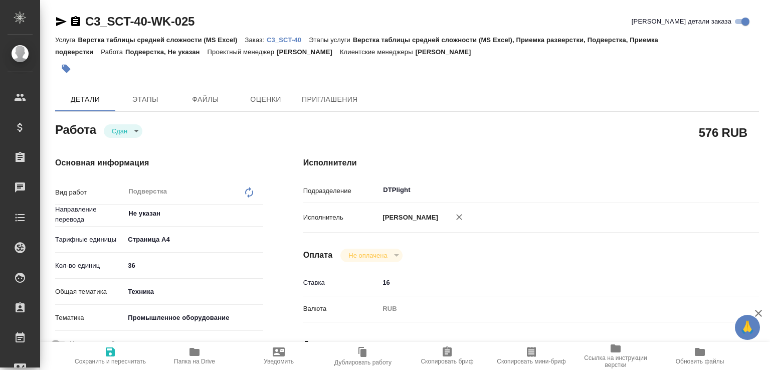
type textarea "x"
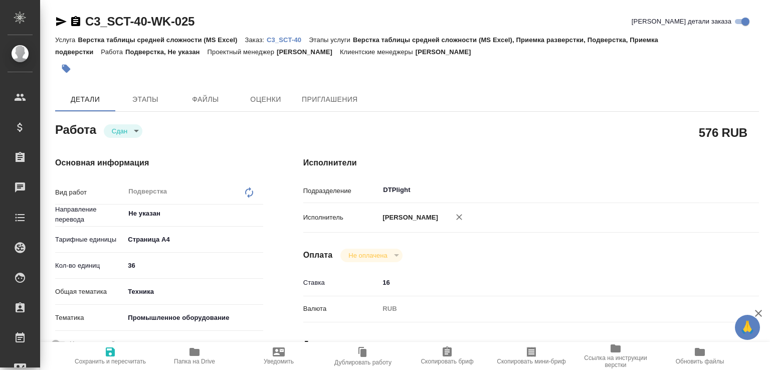
type textarea "x"
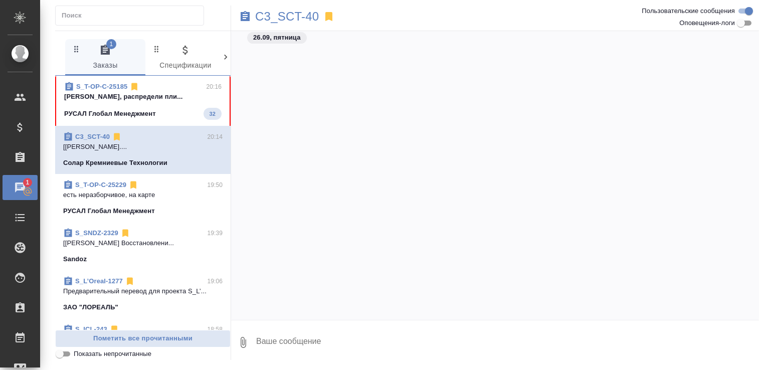
click at [172, 102] on p "[PERSON_NAME], распредели пли..." at bounding box center [142, 97] width 157 height 10
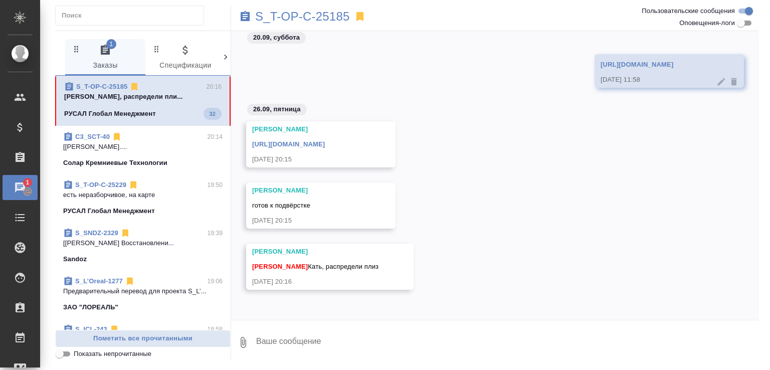
scroll to position [132, 0]
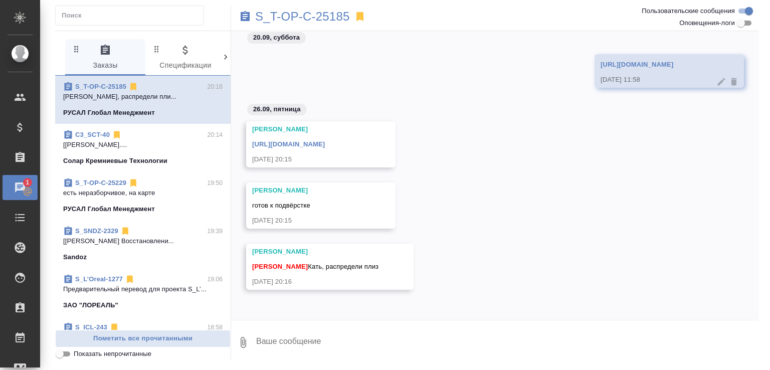
click at [316, 140] on link "[URL][DOMAIN_NAME]" at bounding box center [288, 144] width 73 height 8
click at [114, 89] on link "S_T-OP-C-25185" at bounding box center [100, 87] width 51 height 8
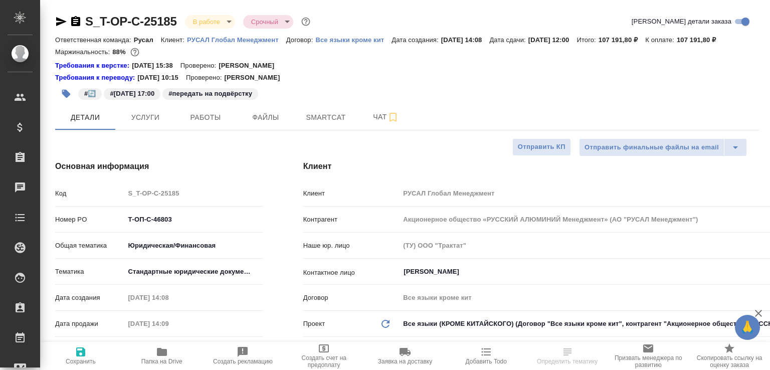
select select "RU"
click at [206, 124] on span "Работы" at bounding box center [206, 117] width 48 height 13
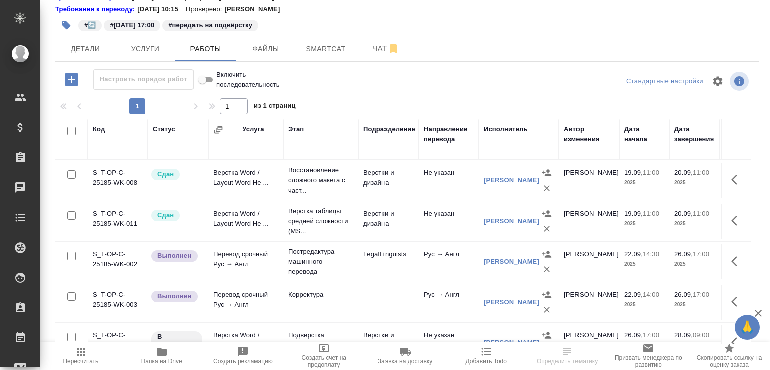
scroll to position [106, 0]
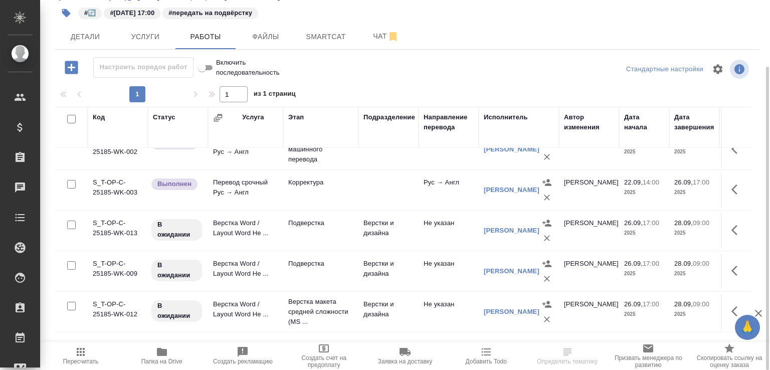
click at [72, 229] on input "checkbox" at bounding box center [71, 225] width 9 height 9
checkbox input "true"
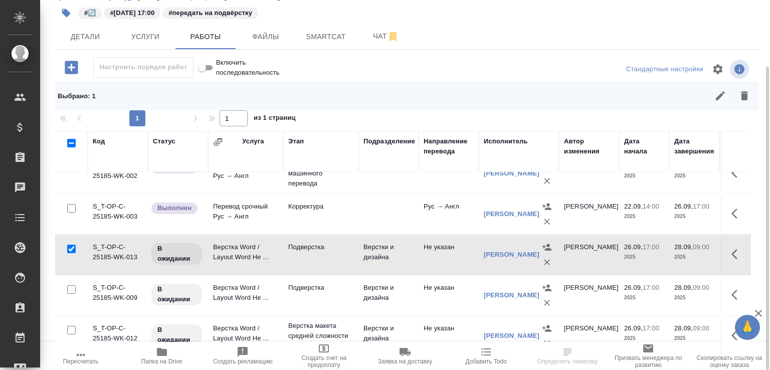
click at [71, 294] on input "checkbox" at bounding box center [71, 289] width 9 height 9
checkbox input "true"
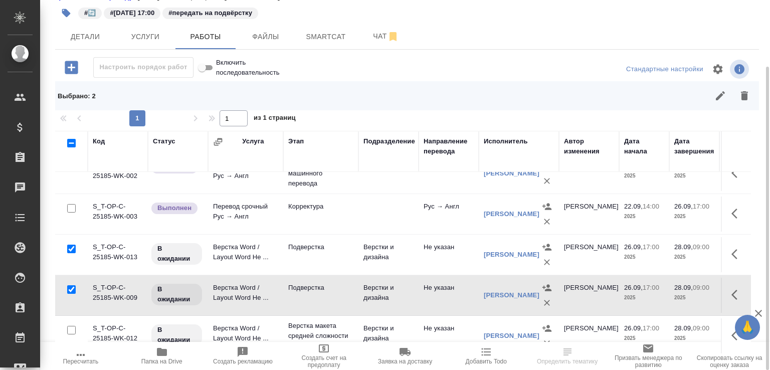
drag, startPoint x: 67, startPoint y: 333, endPoint x: 82, endPoint y: 331, distance: 14.8
click at [68, 333] on input "checkbox" at bounding box center [71, 330] width 9 height 9
checkbox input "true"
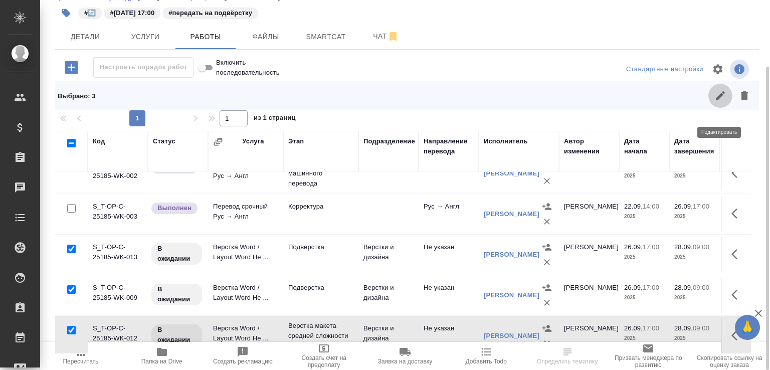
click at [718, 100] on icon "button" at bounding box center [720, 95] width 9 height 9
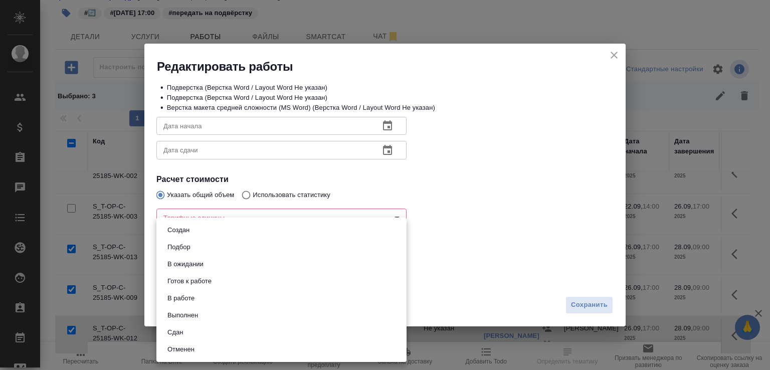
click at [290, 272] on body "🙏 .cls-1 fill:#fff; AWATERA [PERSON_NAME]malofeeva Клиенты Спецификации Заказы …" at bounding box center [385, 185] width 770 height 370
click at [233, 281] on li "Готов к работе" at bounding box center [281, 281] width 250 height 17
type input "readyForWork"
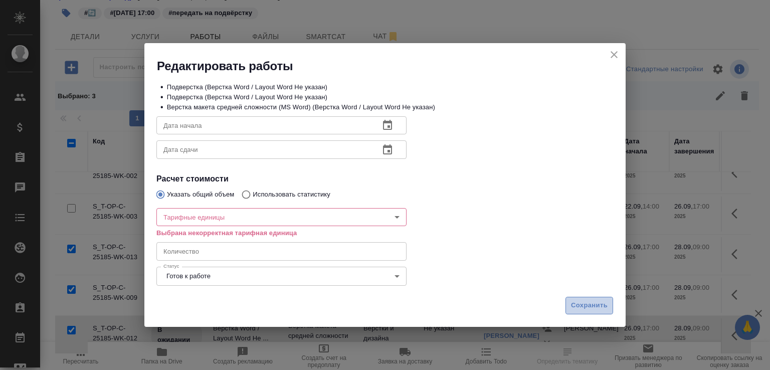
click at [584, 299] on button "Сохранить" at bounding box center [590, 306] width 48 height 18
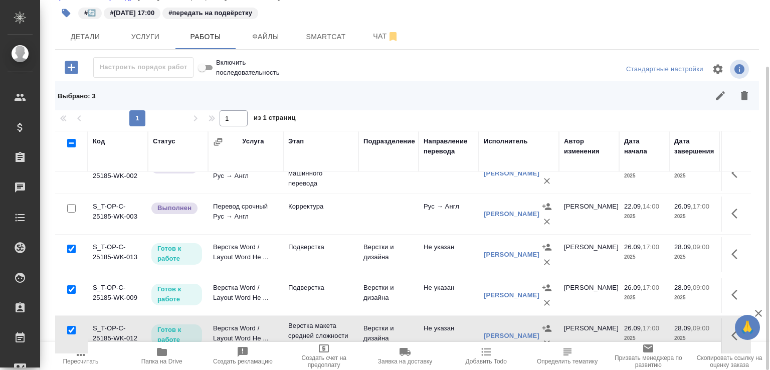
click at [72, 147] on input "checkbox" at bounding box center [71, 143] width 9 height 9
checkbox input "true"
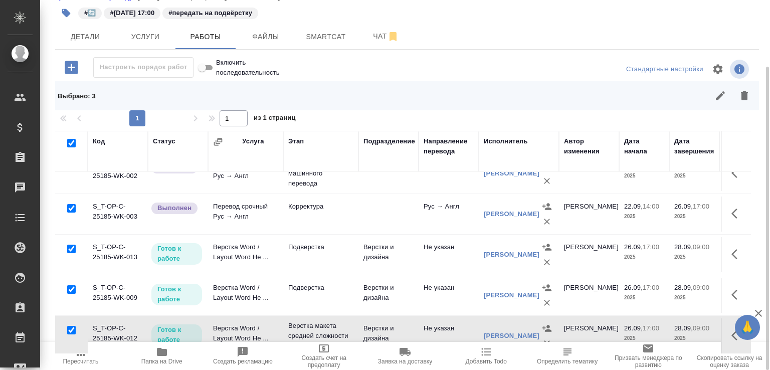
checkbox input "true"
click at [72, 147] on input "checkbox" at bounding box center [71, 143] width 9 height 9
checkbox input "false"
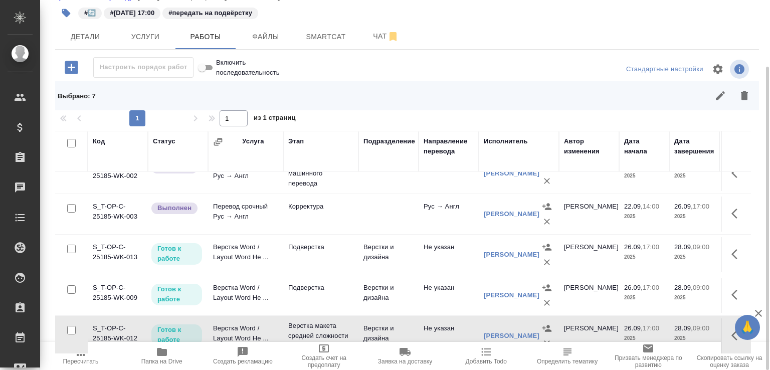
checkbox input "false"
